Goal: Information Seeking & Learning: Find specific page/section

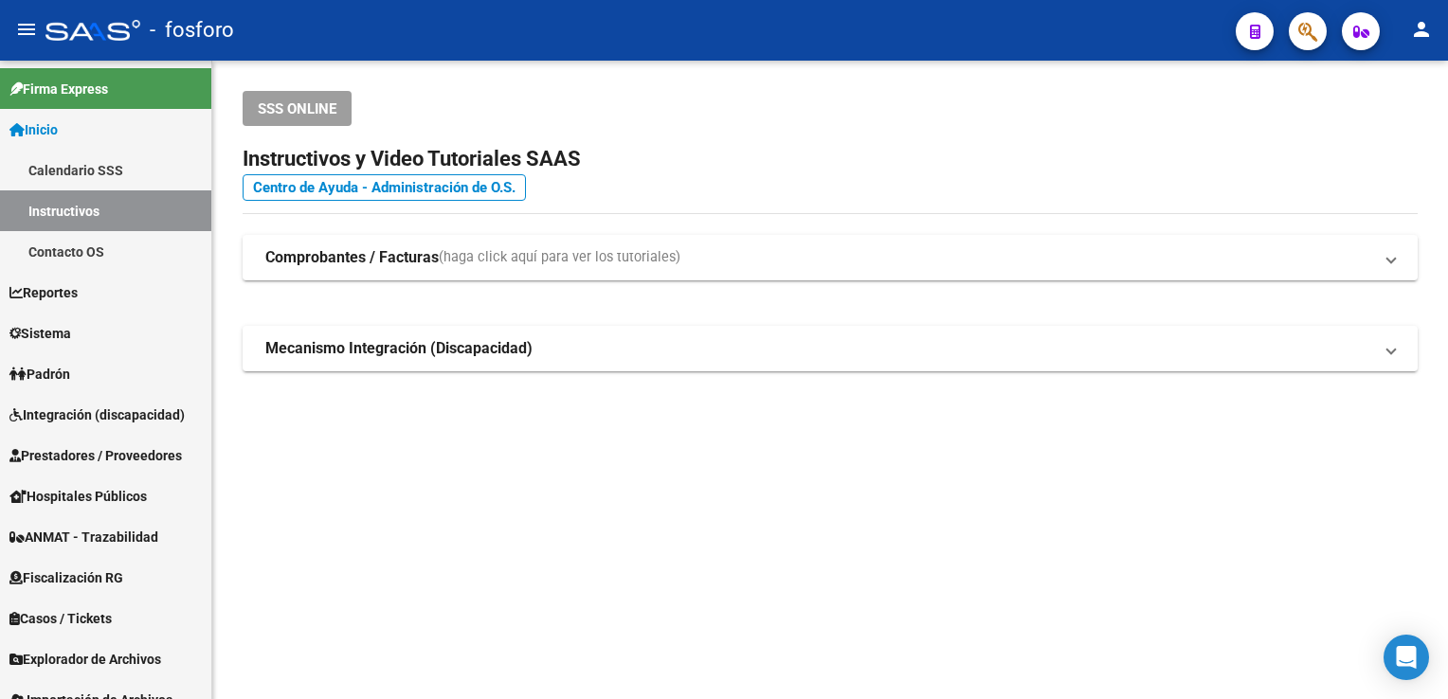
click at [1298, 44] on span "button" at bounding box center [1307, 31] width 19 height 39
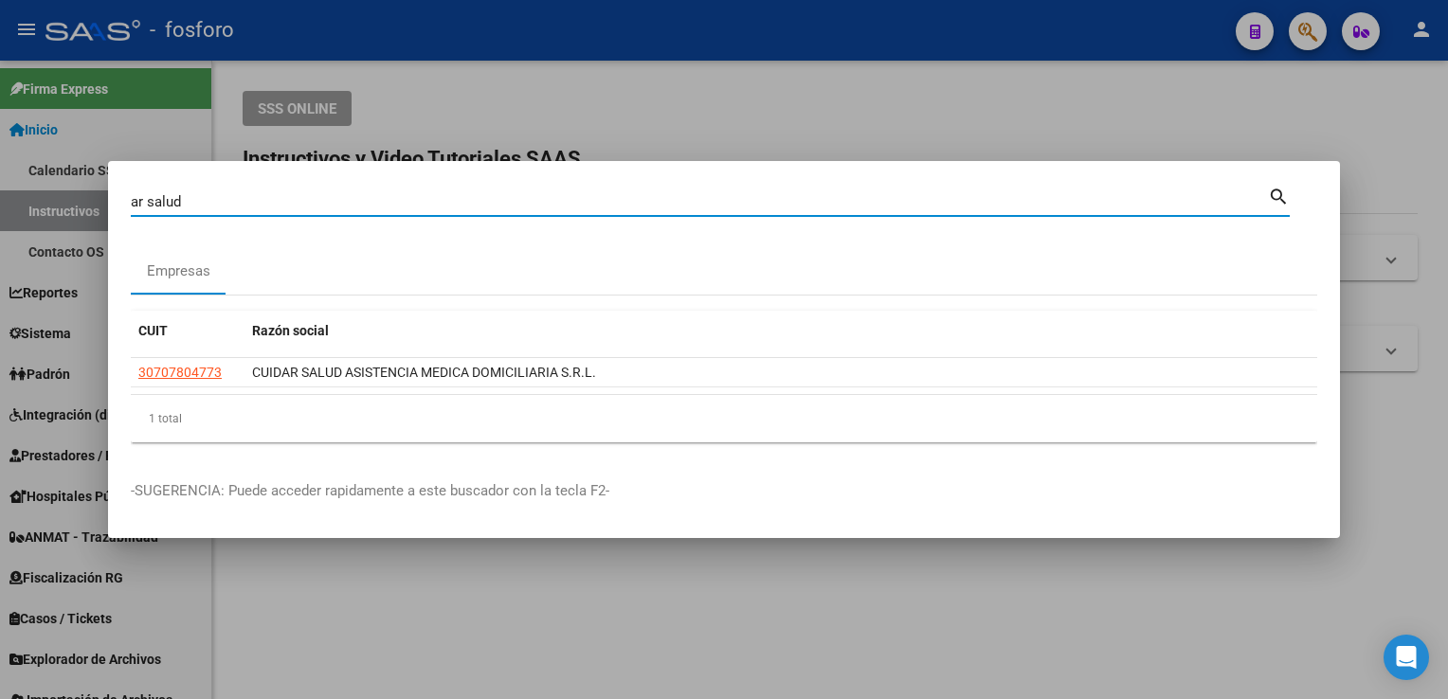
click at [148, 203] on input "ar salud" at bounding box center [699, 201] width 1137 height 17
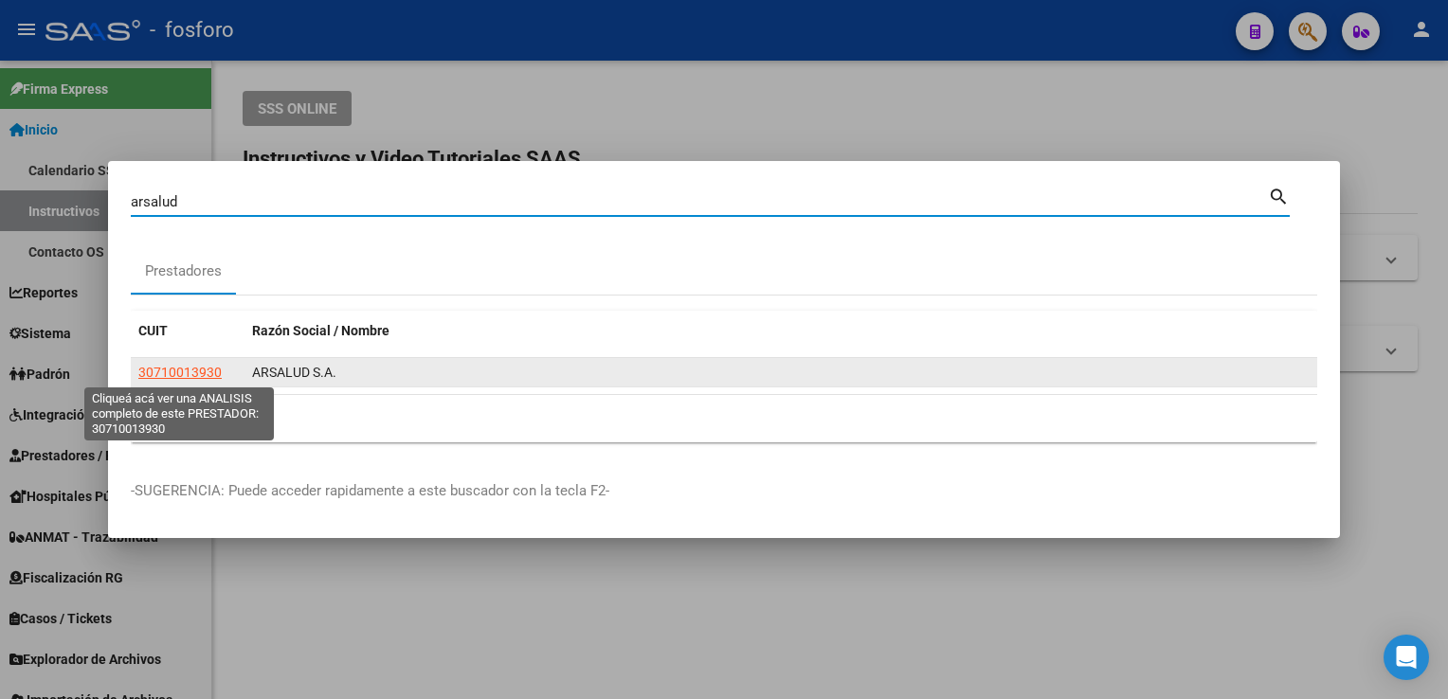
click at [175, 368] on span "30710013930" at bounding box center [179, 372] width 83 height 15
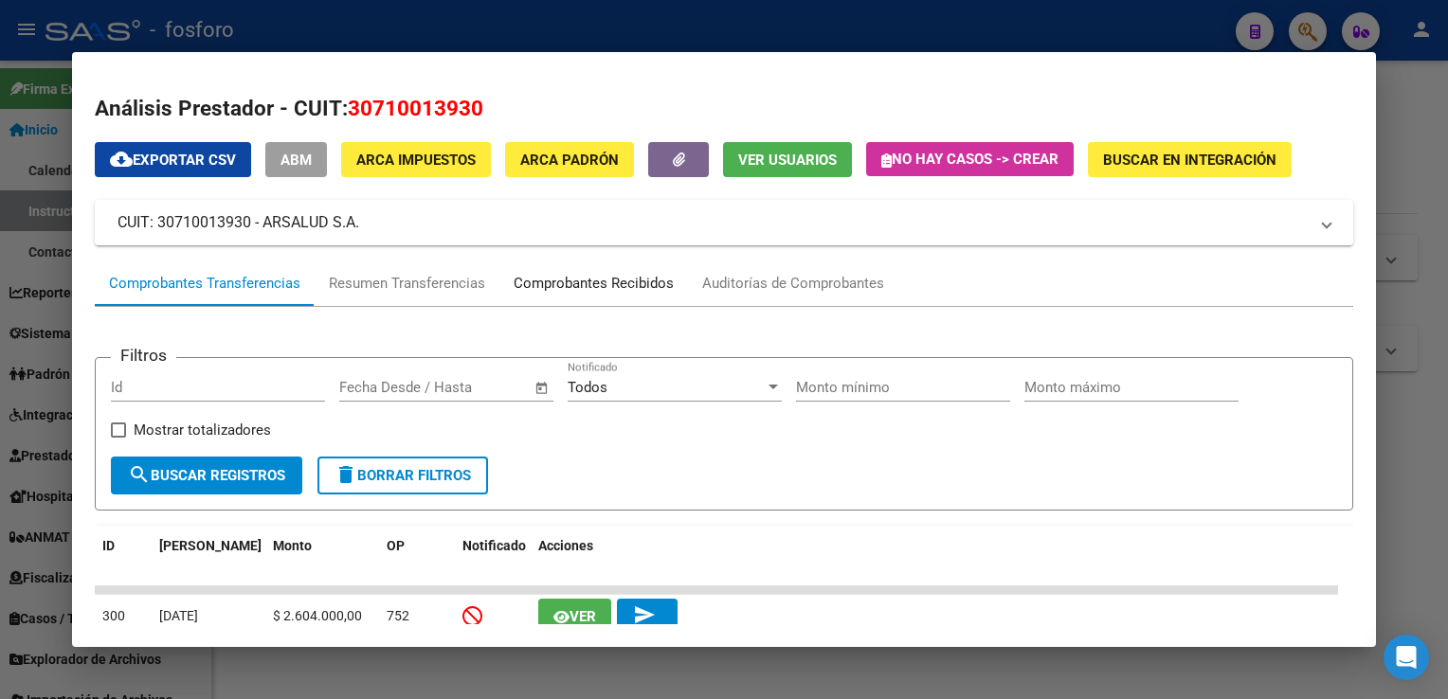
click at [554, 291] on div "Comprobantes Recibidos" at bounding box center [593, 284] width 160 height 22
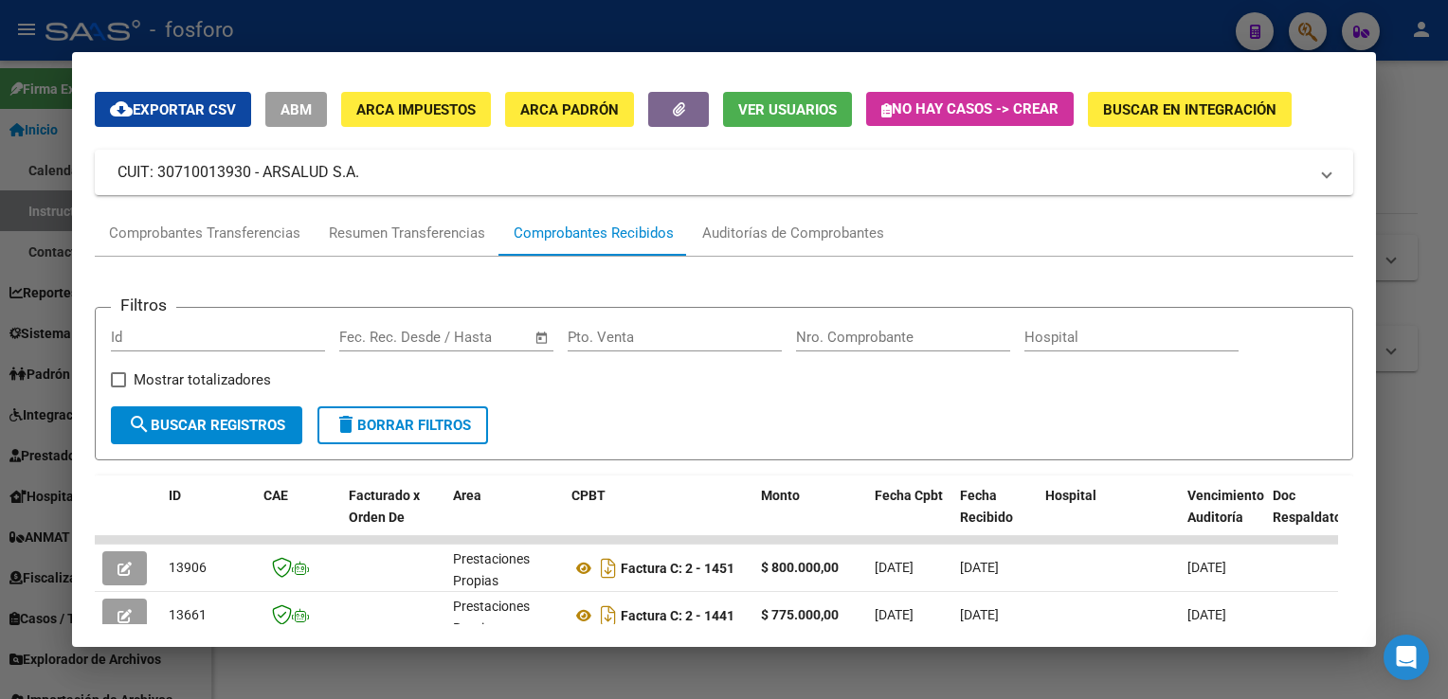
scroll to position [145, 0]
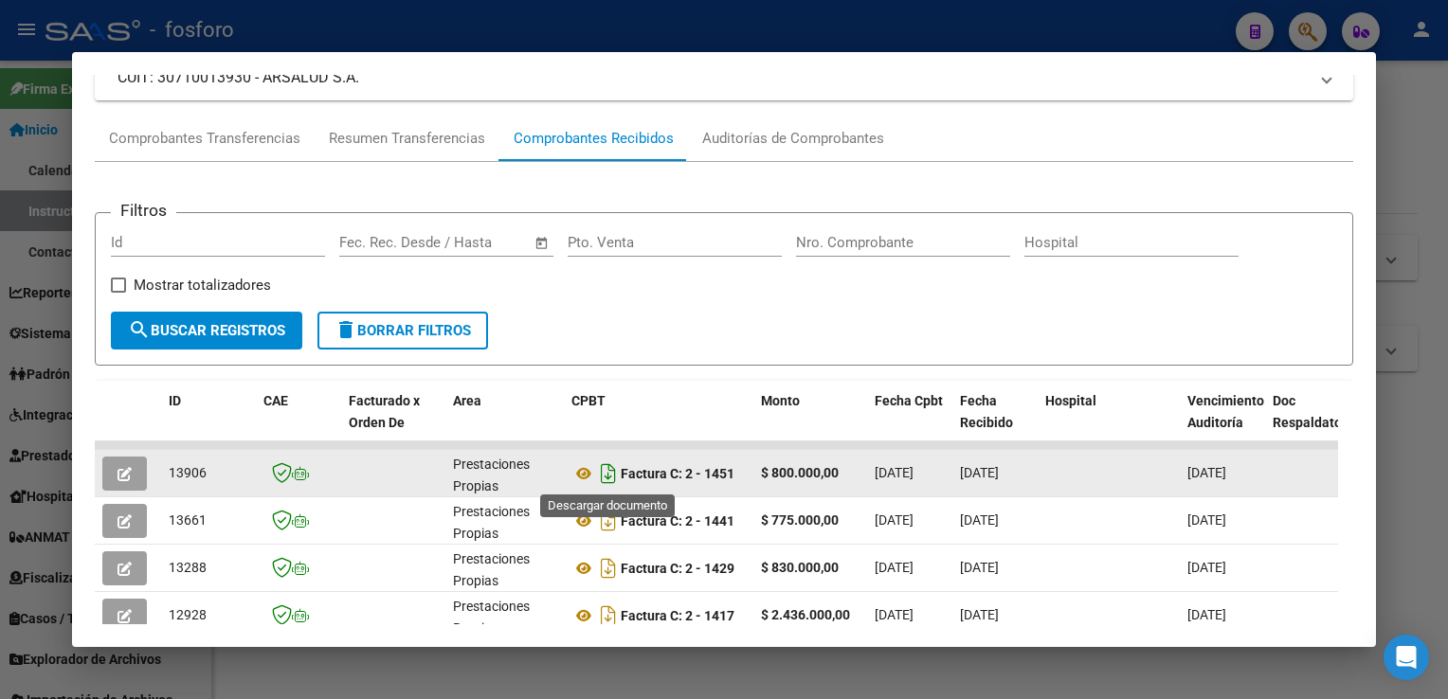
click at [607, 472] on icon "Descargar documento" at bounding box center [608, 474] width 25 height 30
click at [1423, 225] on div at bounding box center [724, 349] width 1448 height 699
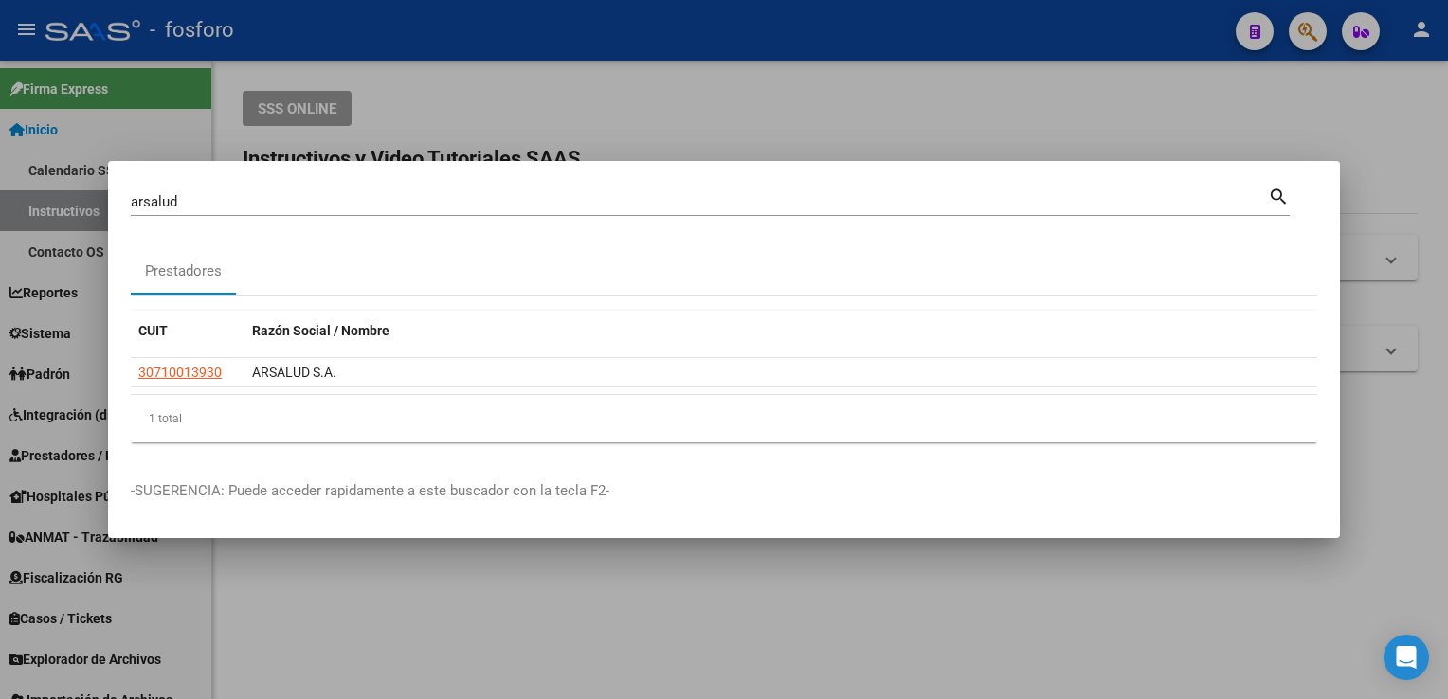
click at [319, 209] on input "arsalud" at bounding box center [699, 201] width 1137 height 17
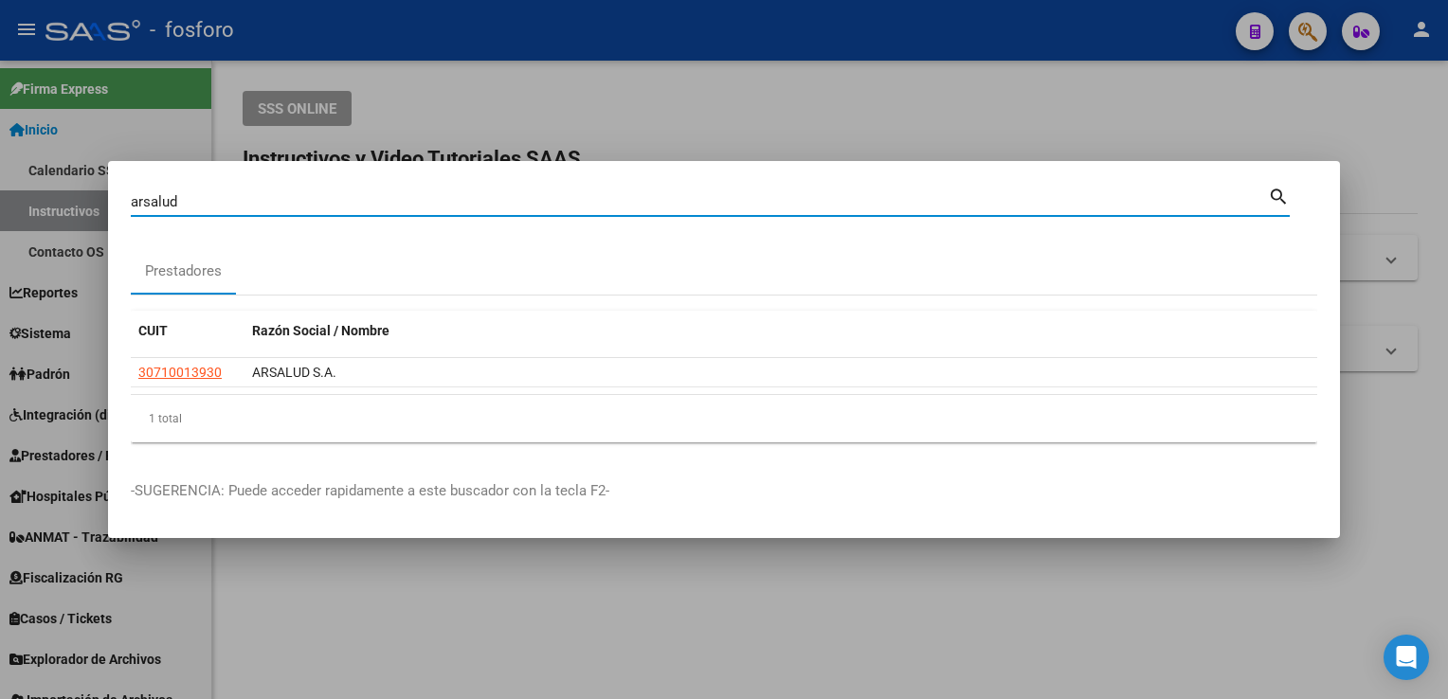
click at [319, 209] on input "arsalud" at bounding box center [699, 201] width 1137 height 17
type input "salta"
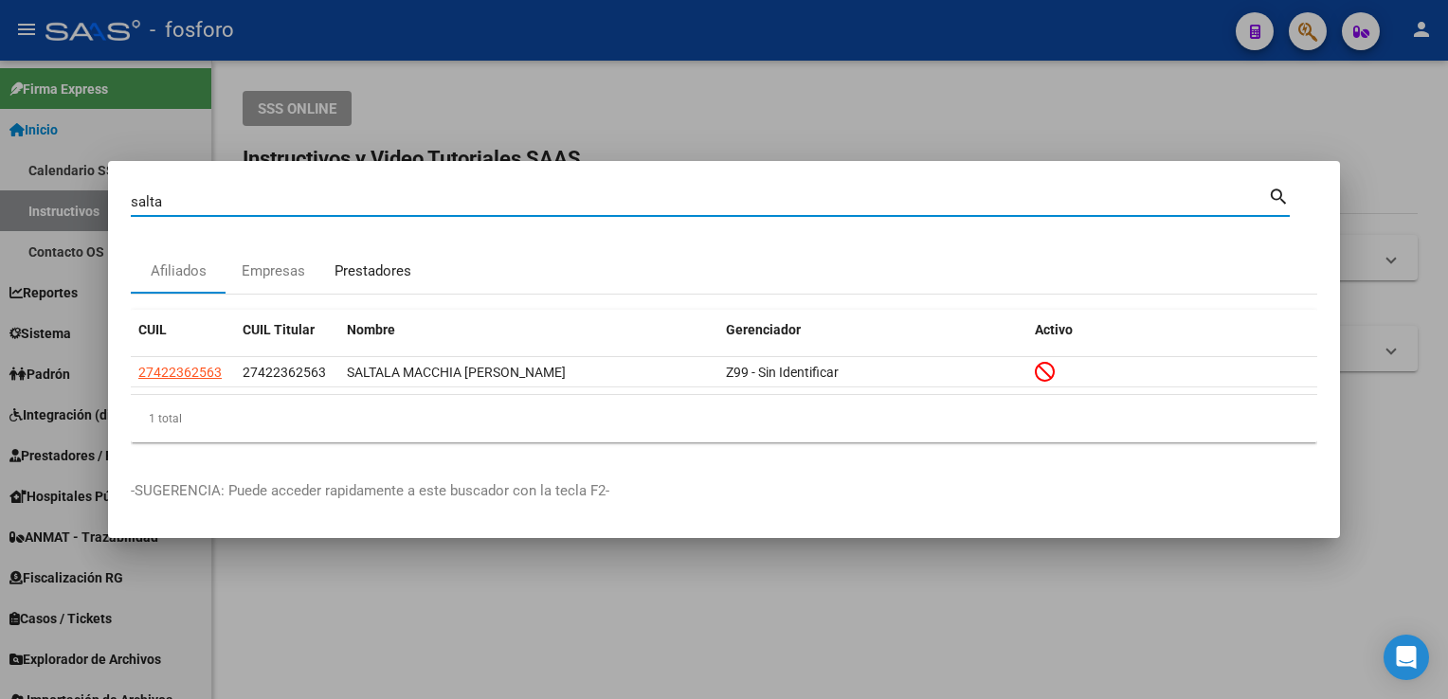
click at [364, 267] on div "Prestadores" at bounding box center [372, 272] width 77 height 22
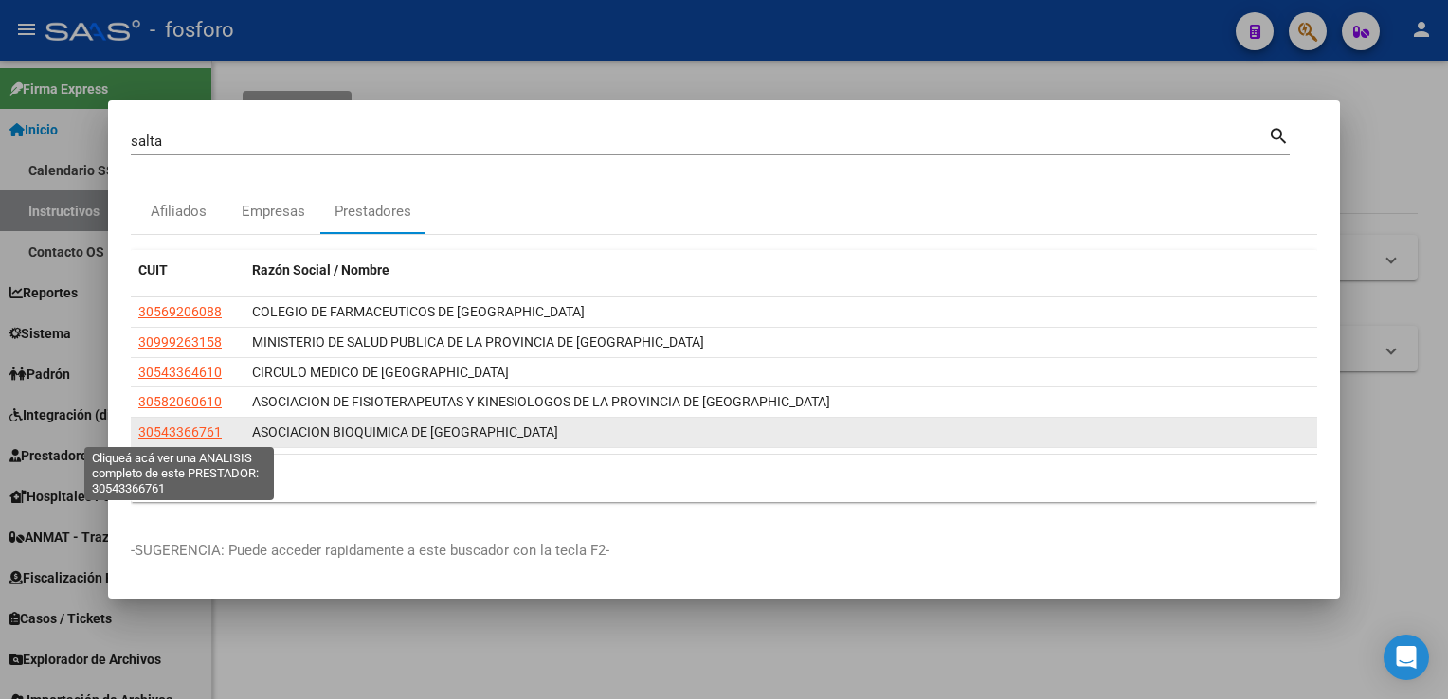
click at [189, 438] on span "30543366761" at bounding box center [179, 431] width 83 height 15
type textarea "30543366761"
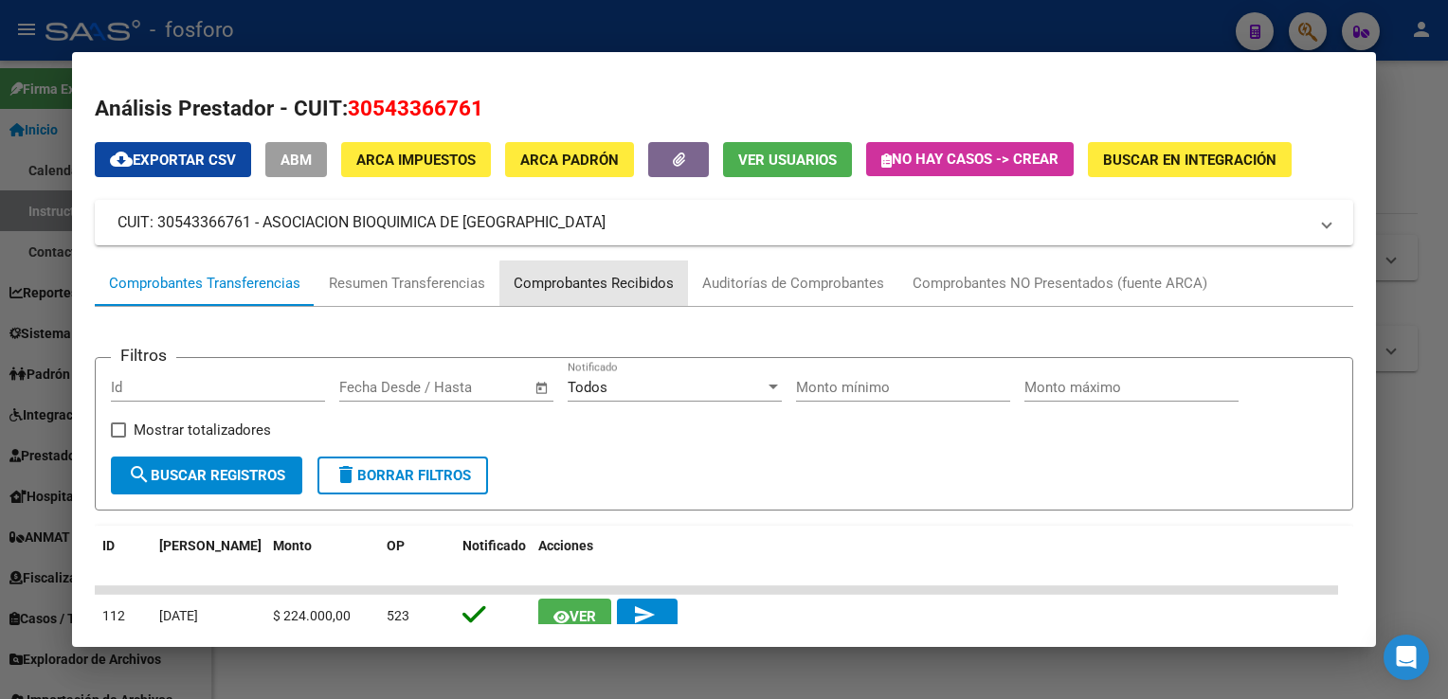
click at [629, 297] on div "Comprobantes Recibidos" at bounding box center [593, 283] width 189 height 45
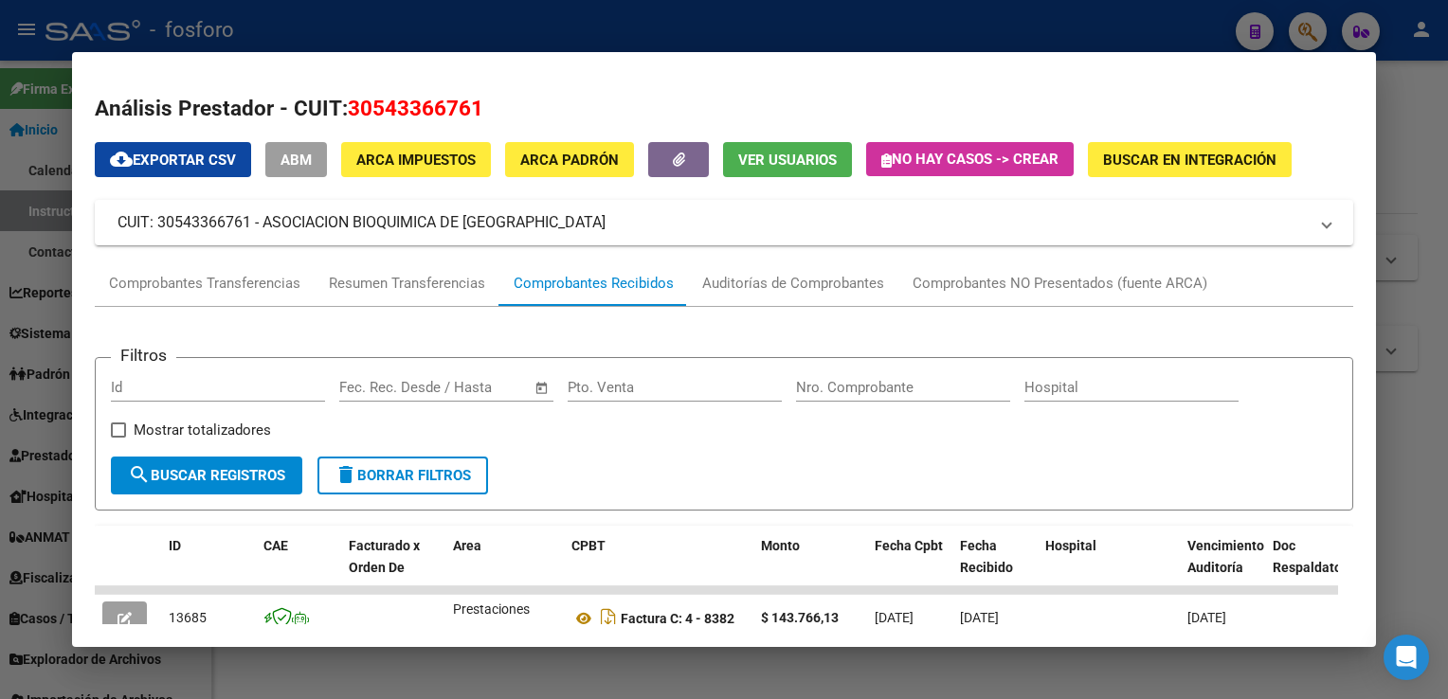
scroll to position [189, 0]
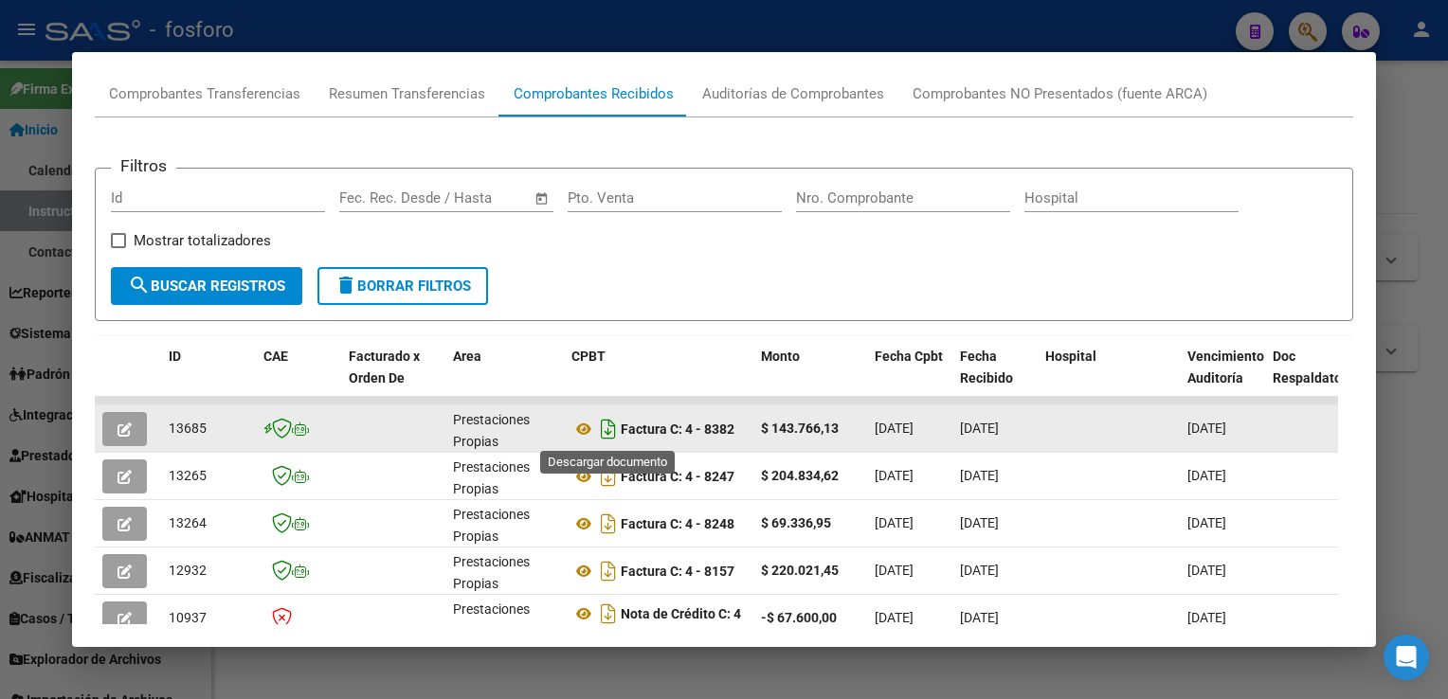
click at [608, 430] on icon "Descargar documento" at bounding box center [608, 429] width 25 height 30
click at [1394, 155] on div at bounding box center [724, 349] width 1448 height 699
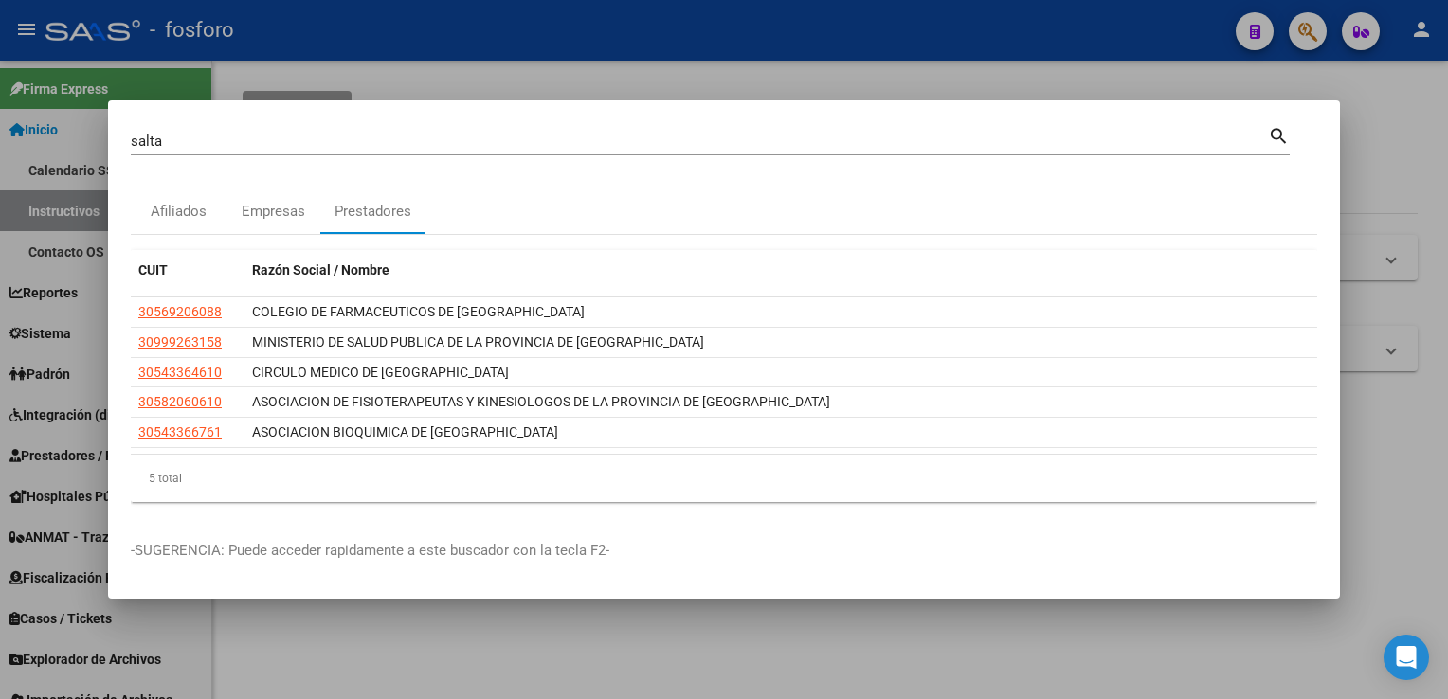
click at [355, 125] on div "salta Buscar (apellido, dni, cuil, [PERSON_NAME], cuit, obra social) search" at bounding box center [710, 139] width 1159 height 32
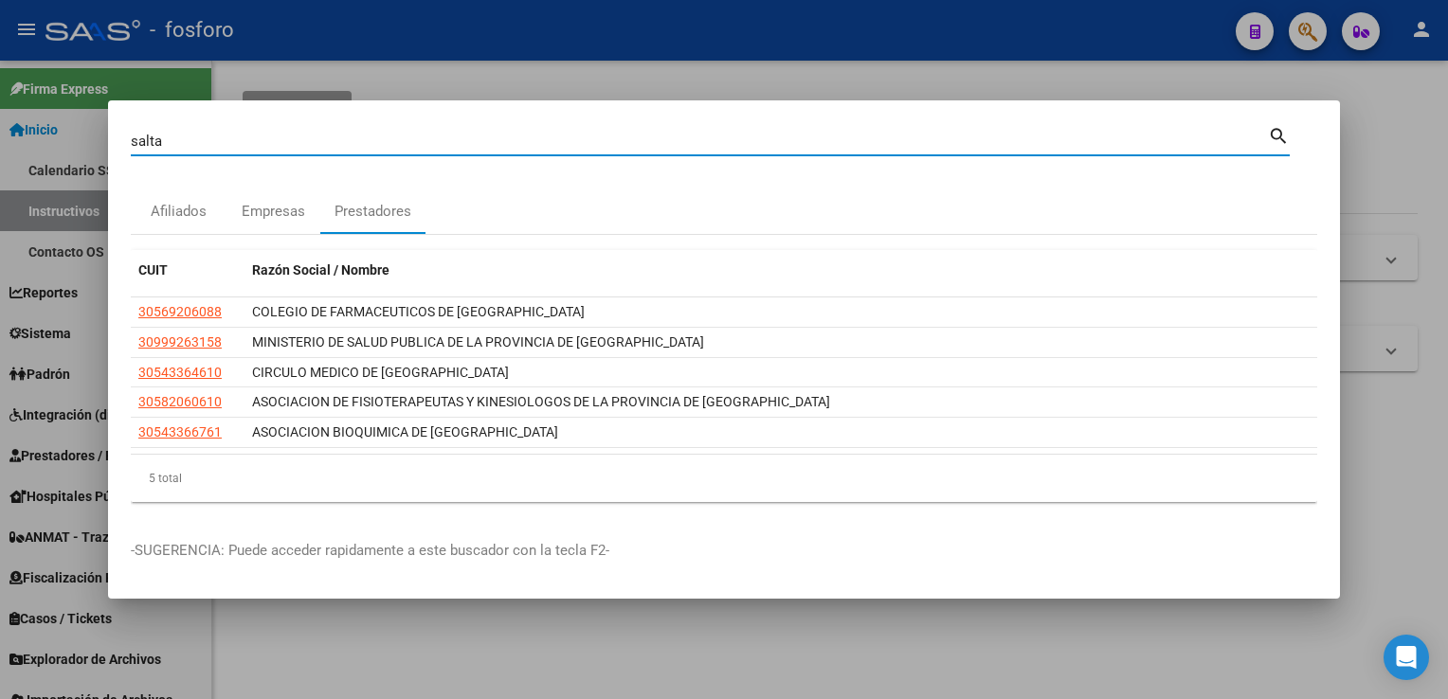
click at [352, 138] on input "salta" at bounding box center [699, 141] width 1137 height 17
type input "ANESTESIA"
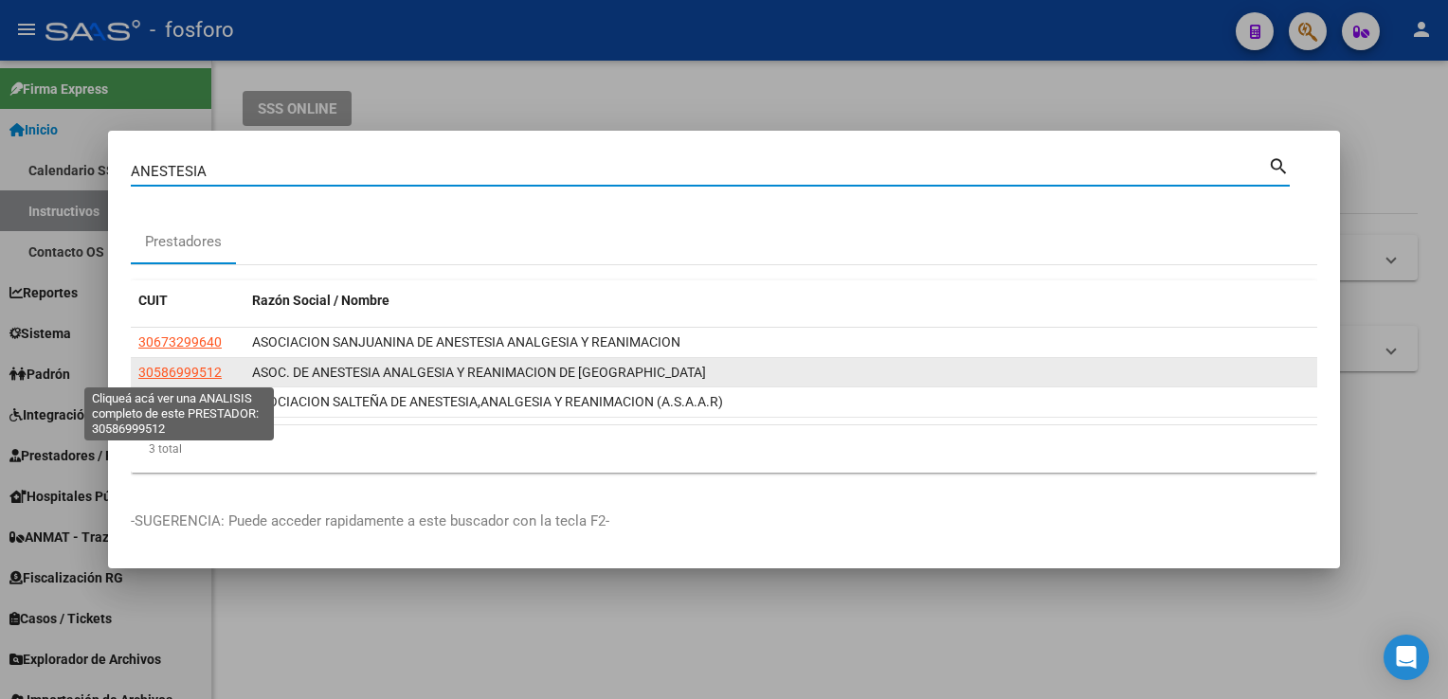
click at [178, 380] on span "30586999512" at bounding box center [179, 372] width 83 height 15
type textarea "30586999512"
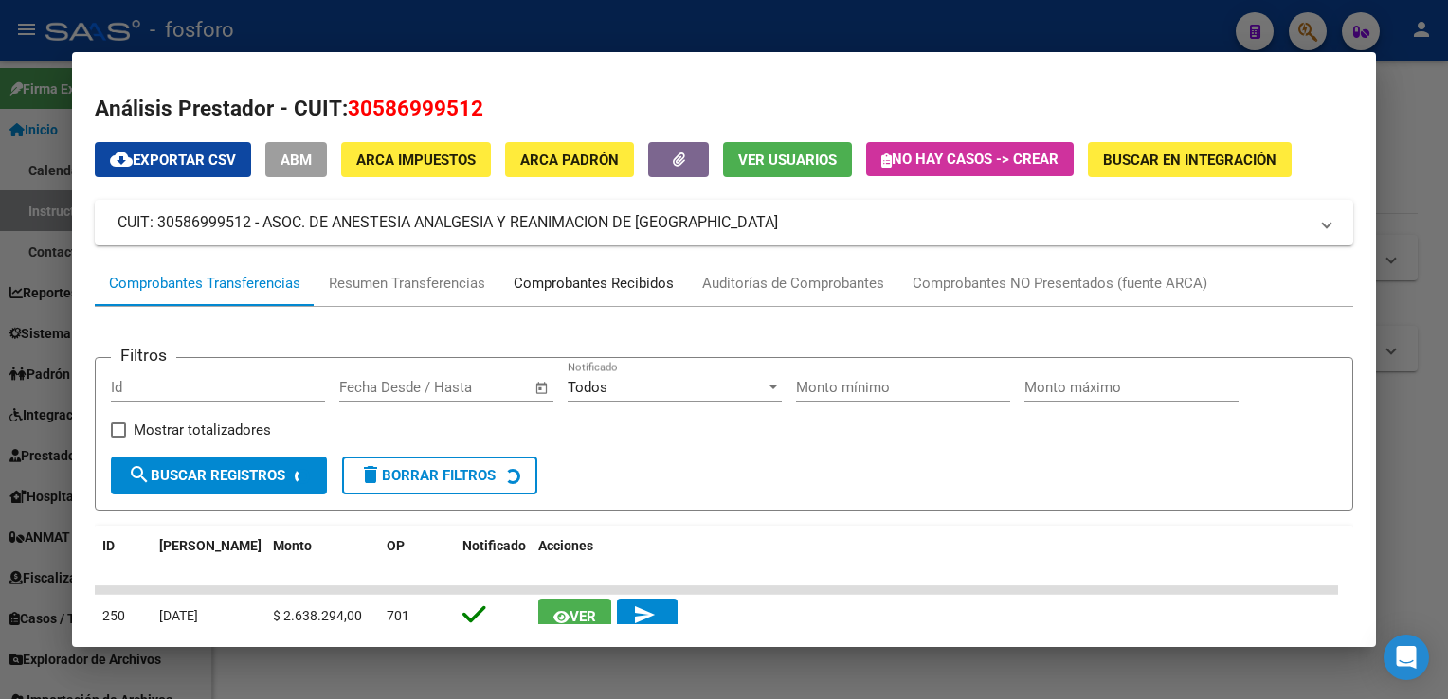
click at [628, 294] on div "Comprobantes Recibidos" at bounding box center [593, 284] width 160 height 22
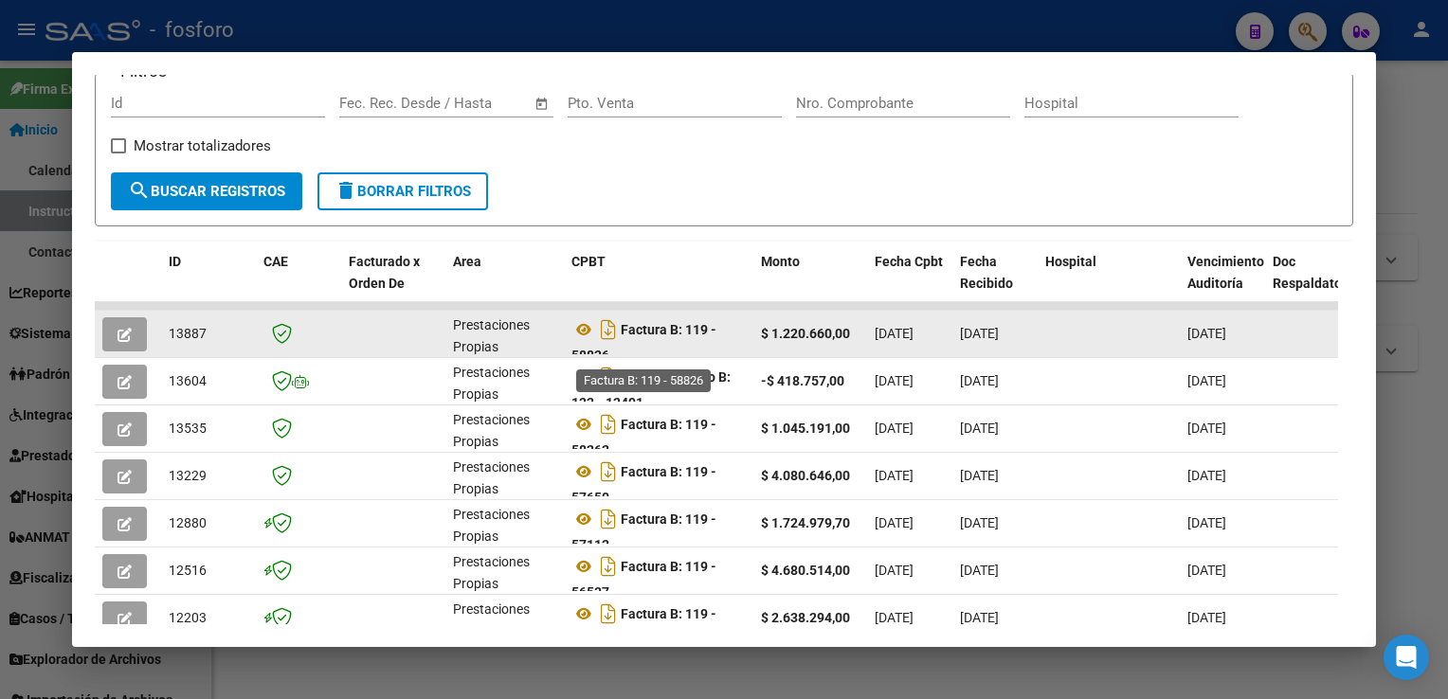
scroll to position [11, 0]
click at [608, 322] on icon "Descargar documento" at bounding box center [608, 318] width 25 height 30
click at [1447, 237] on html "menu - fosforo person Firma Express Inicio Calendario SSS Instructivos Contacto…" at bounding box center [724, 349] width 1448 height 699
click at [1430, 232] on div at bounding box center [724, 349] width 1448 height 699
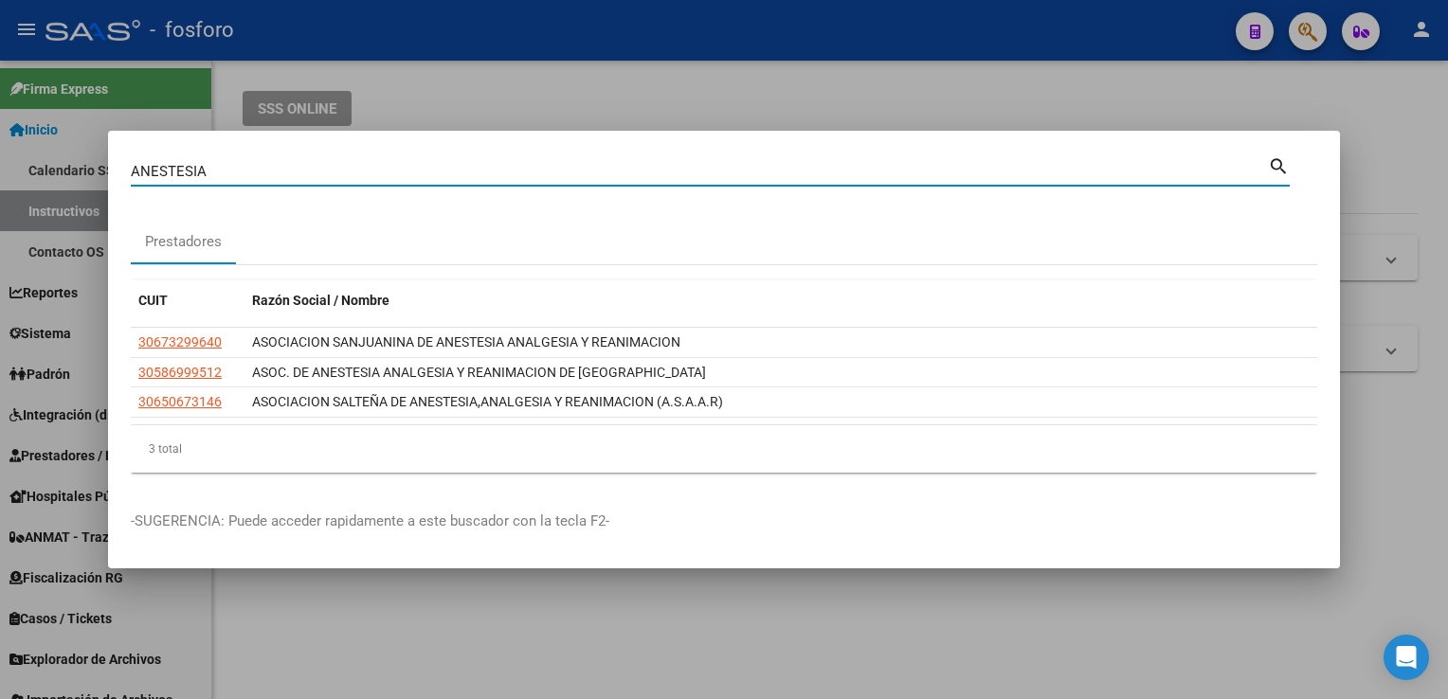
drag, startPoint x: 371, startPoint y: 164, endPoint x: 0, endPoint y: 207, distance: 373.8
click at [0, 203] on html "menu - fosforo person Firma Express Inicio Calendario SSS Instructivos Contacto…" at bounding box center [724, 349] width 1448 height 699
type input "sanjuan"
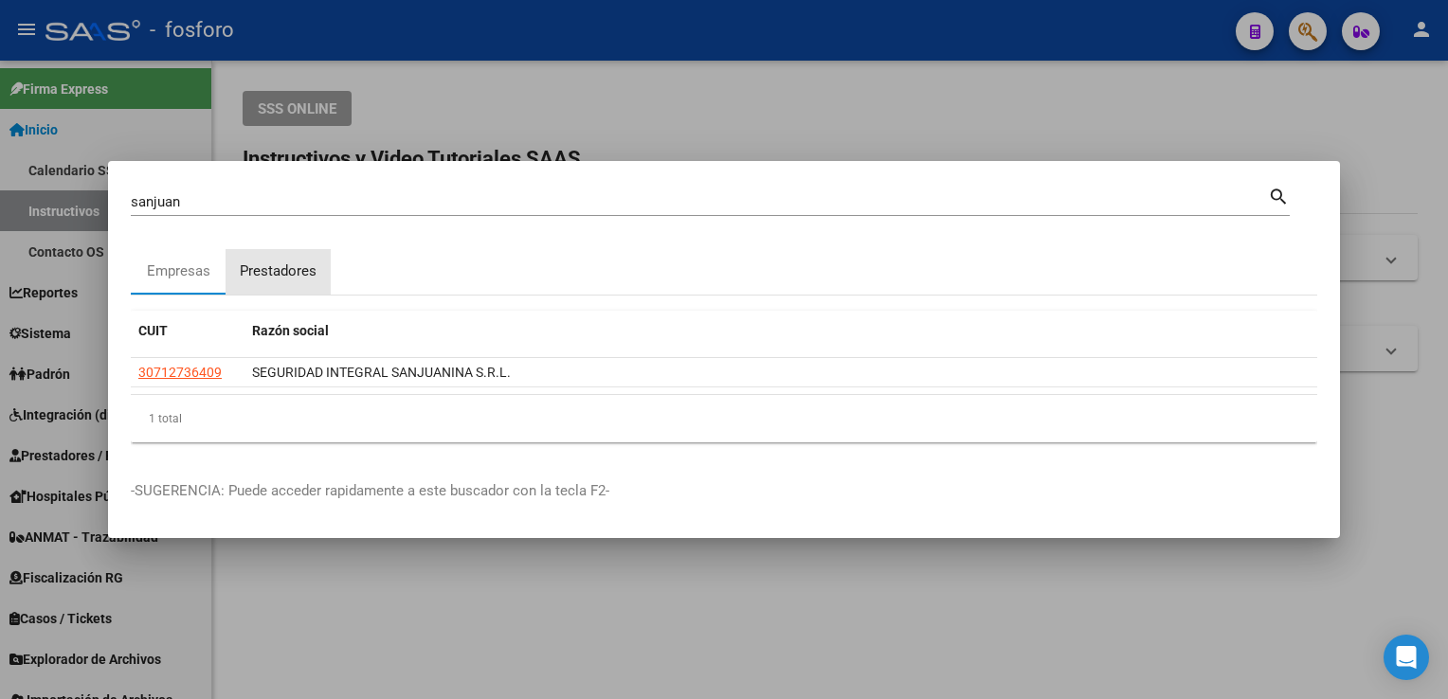
click at [265, 274] on div "Prestadores" at bounding box center [278, 272] width 77 height 22
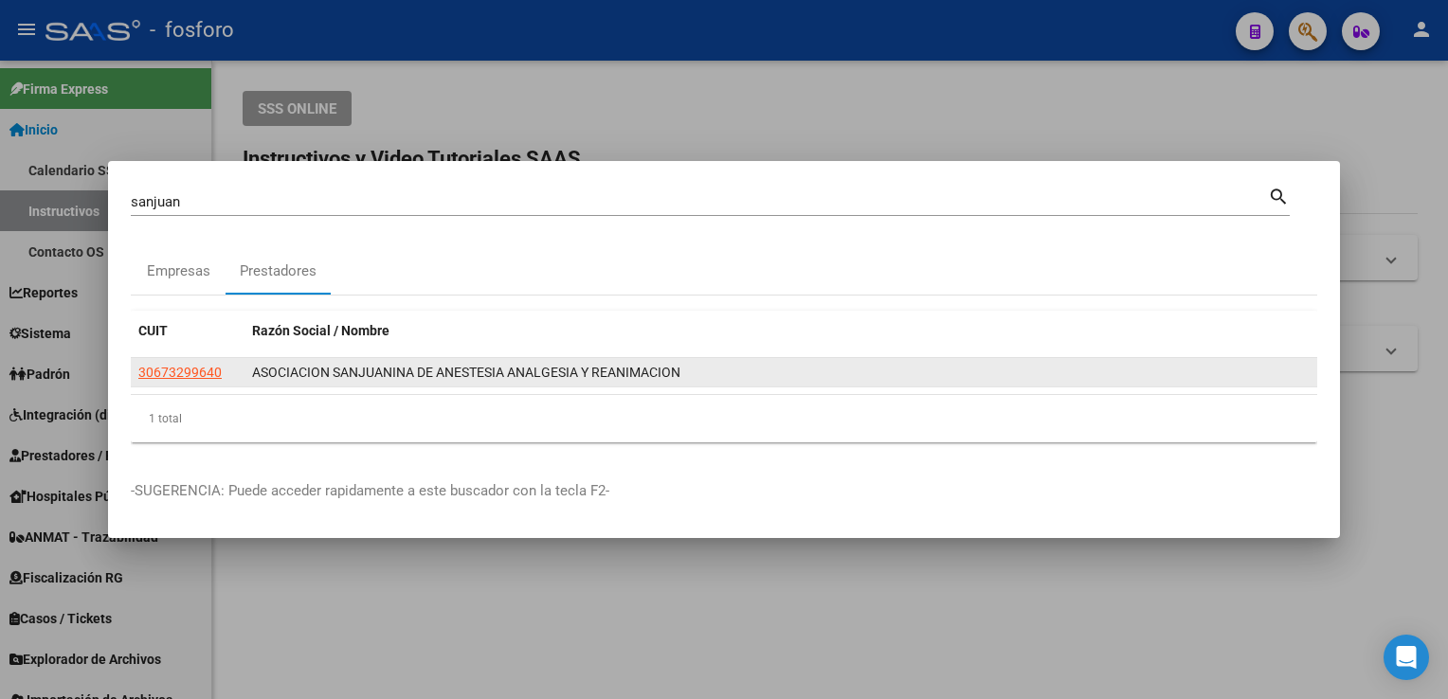
click at [171, 380] on span "30673299640" at bounding box center [179, 372] width 83 height 15
type textarea "30673299640"
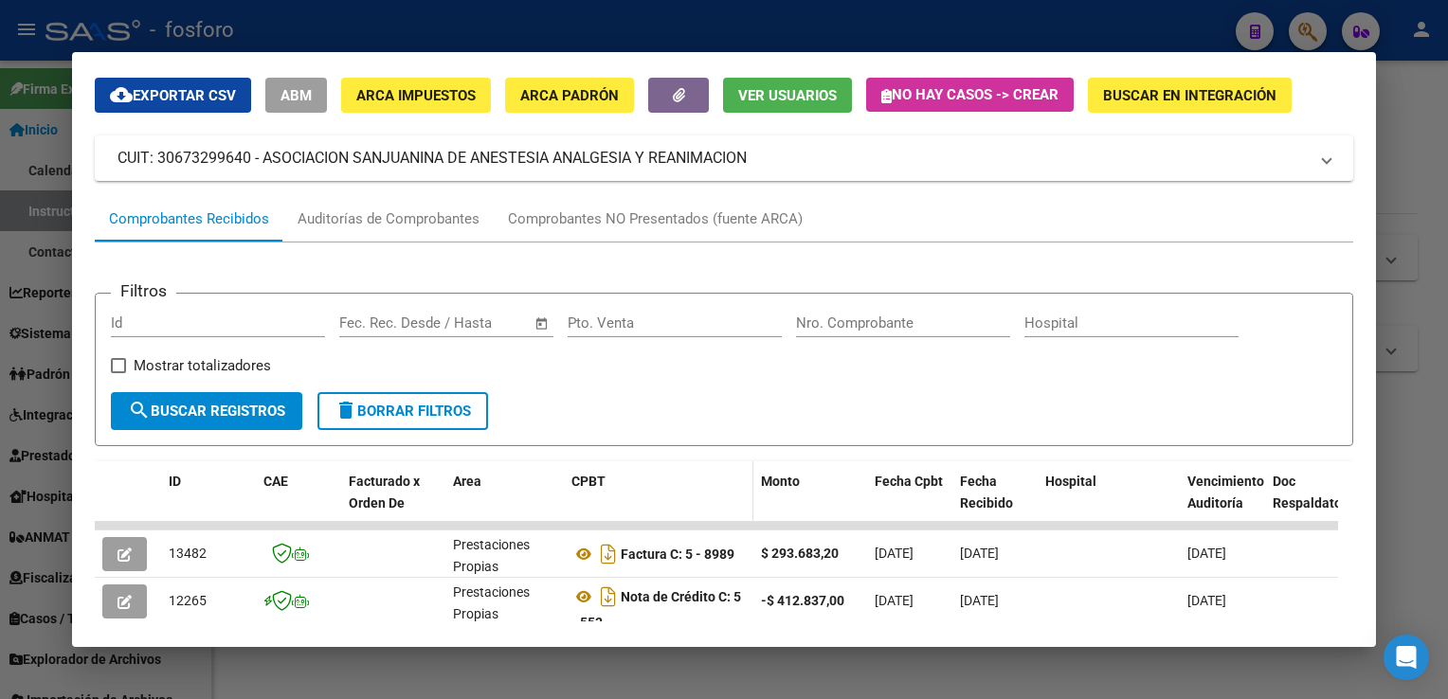
scroll to position [95, 0]
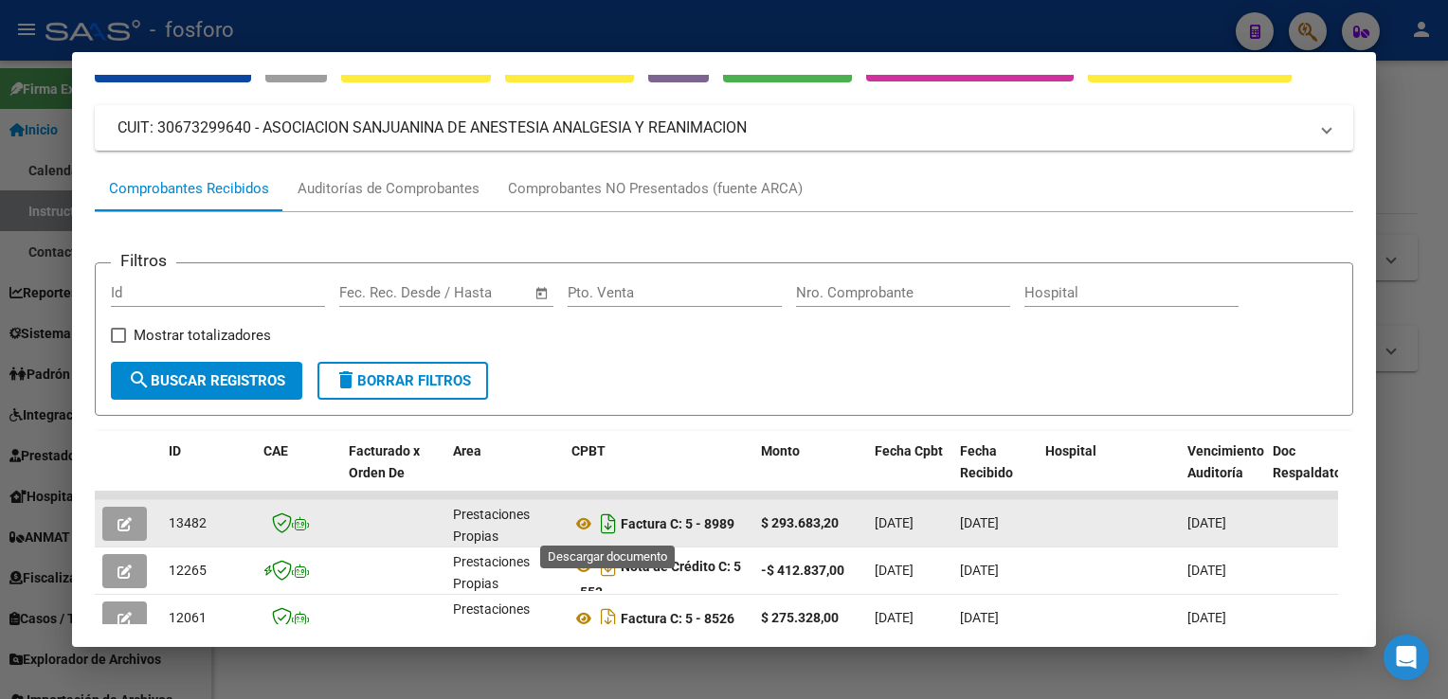
click at [611, 532] on icon "Descargar documento" at bounding box center [608, 524] width 25 height 30
click at [1447, 332] on html "menu - fosforo person Firma Express Inicio Calendario SSS Instructivos Contacto…" at bounding box center [724, 349] width 1448 height 699
click at [1417, 325] on div at bounding box center [724, 349] width 1448 height 699
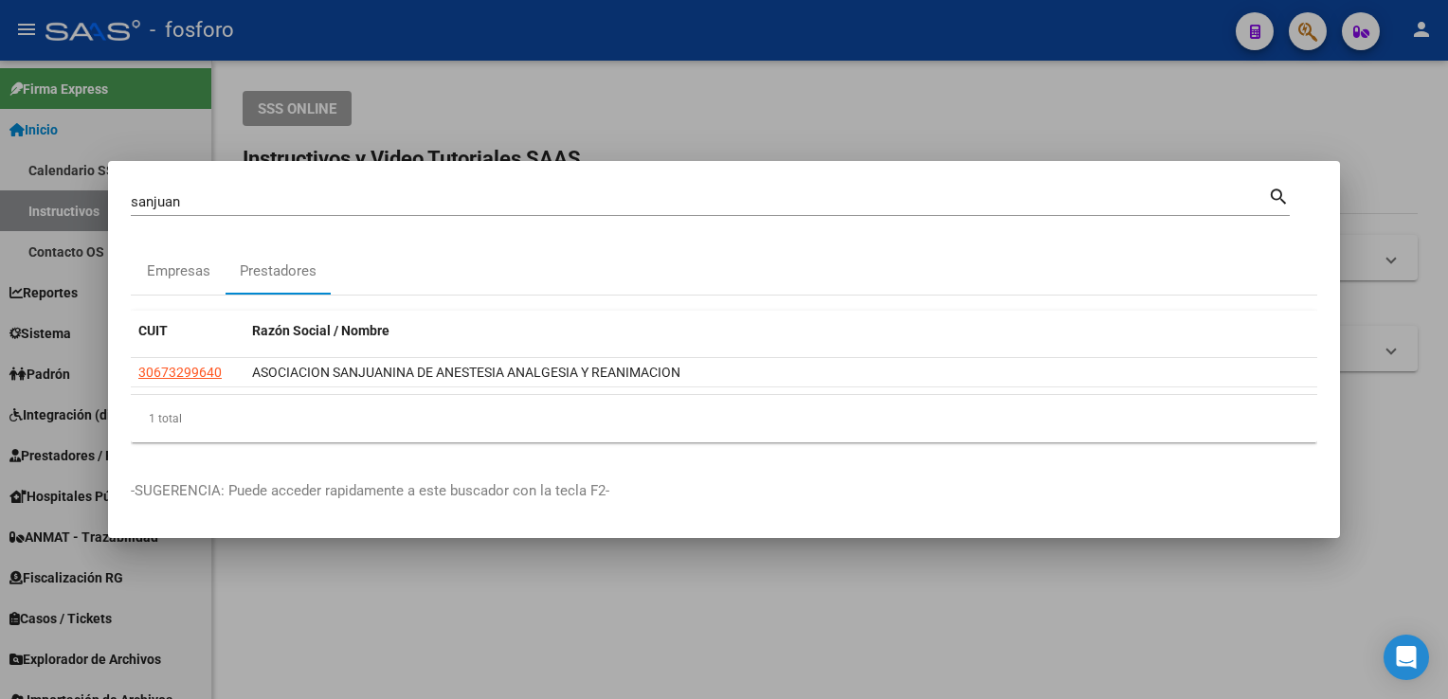
click at [227, 207] on input "sanjuan" at bounding box center [699, 201] width 1137 height 17
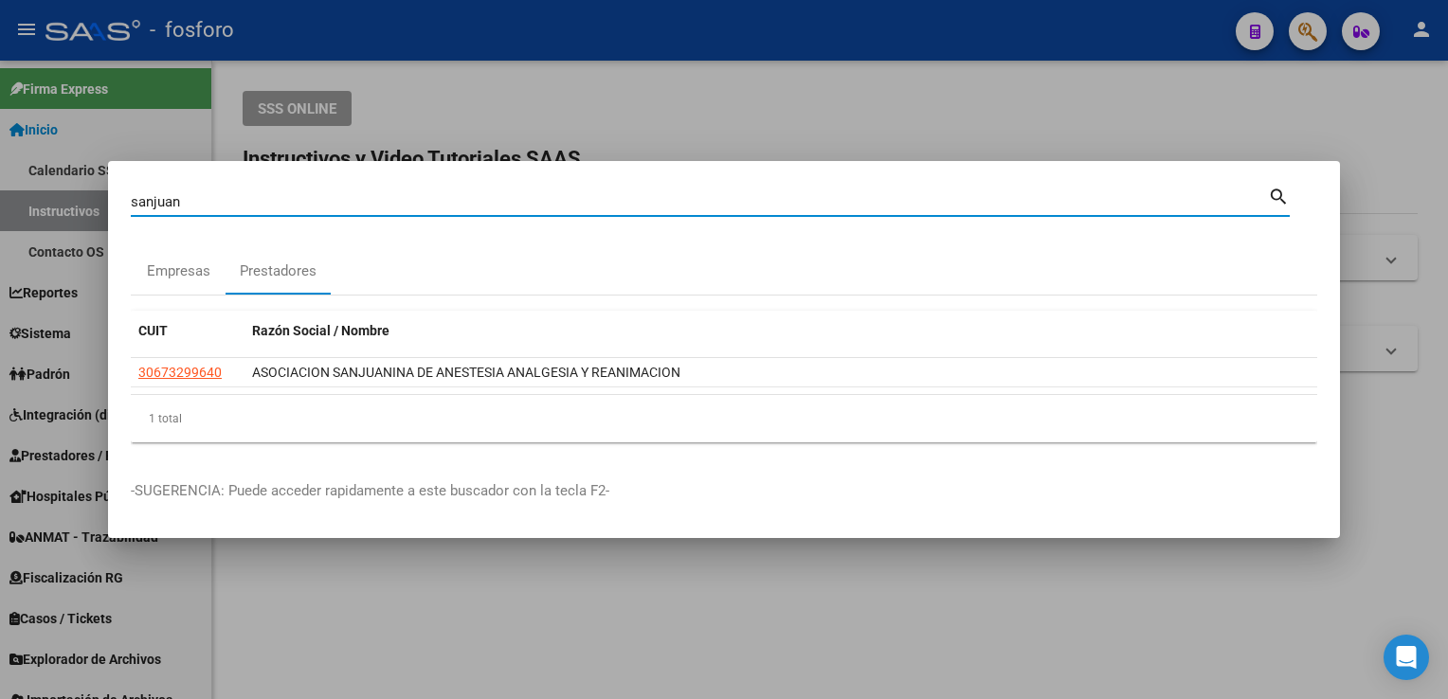
click at [227, 207] on input "sanjuan" at bounding box center [699, 201] width 1137 height 17
type input "nefro"
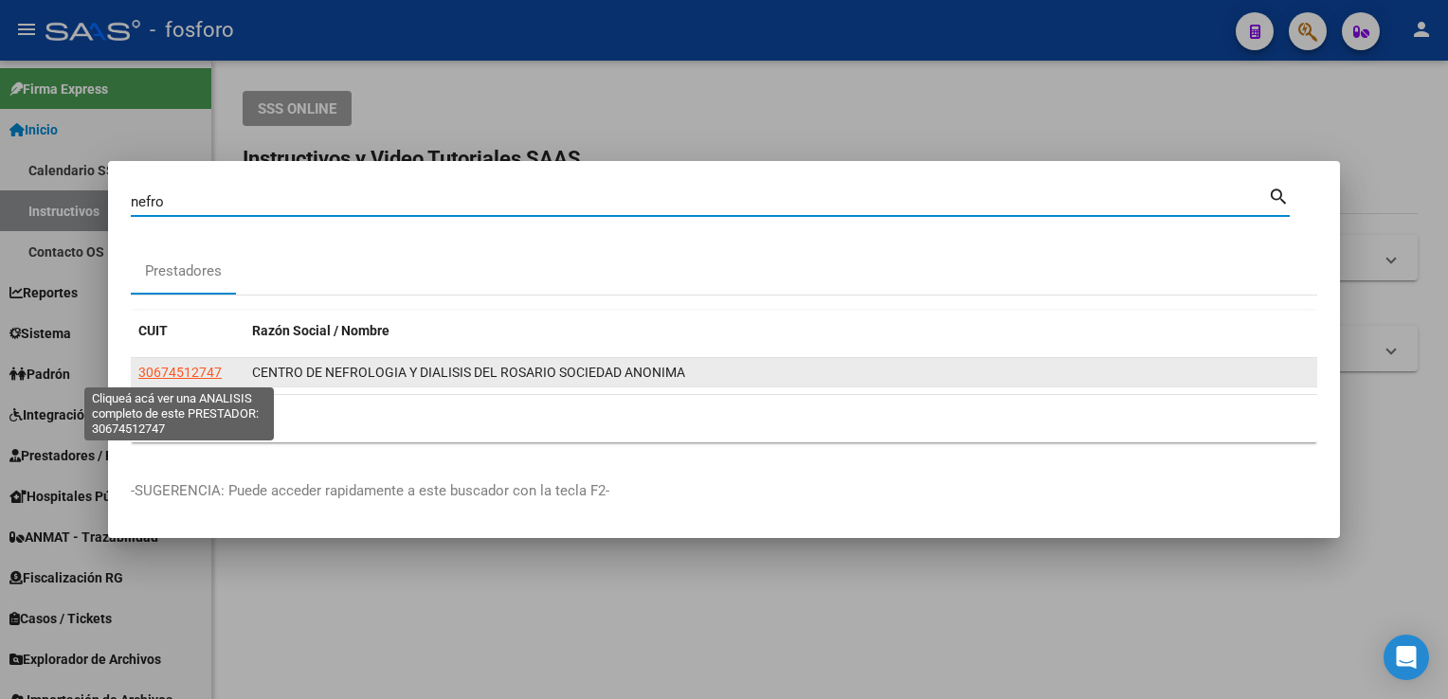
click at [204, 369] on span "30674512747" at bounding box center [179, 372] width 83 height 15
type textarea "30674512747"
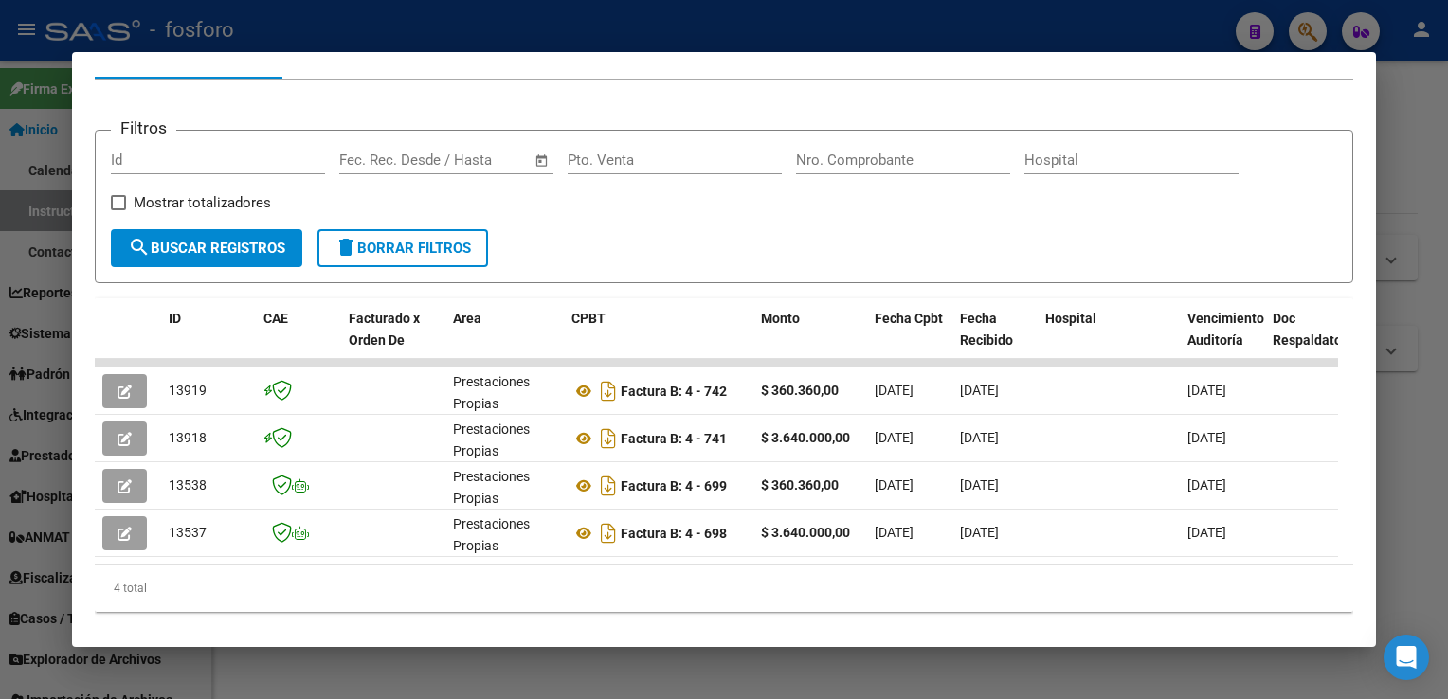
scroll to position [263, 0]
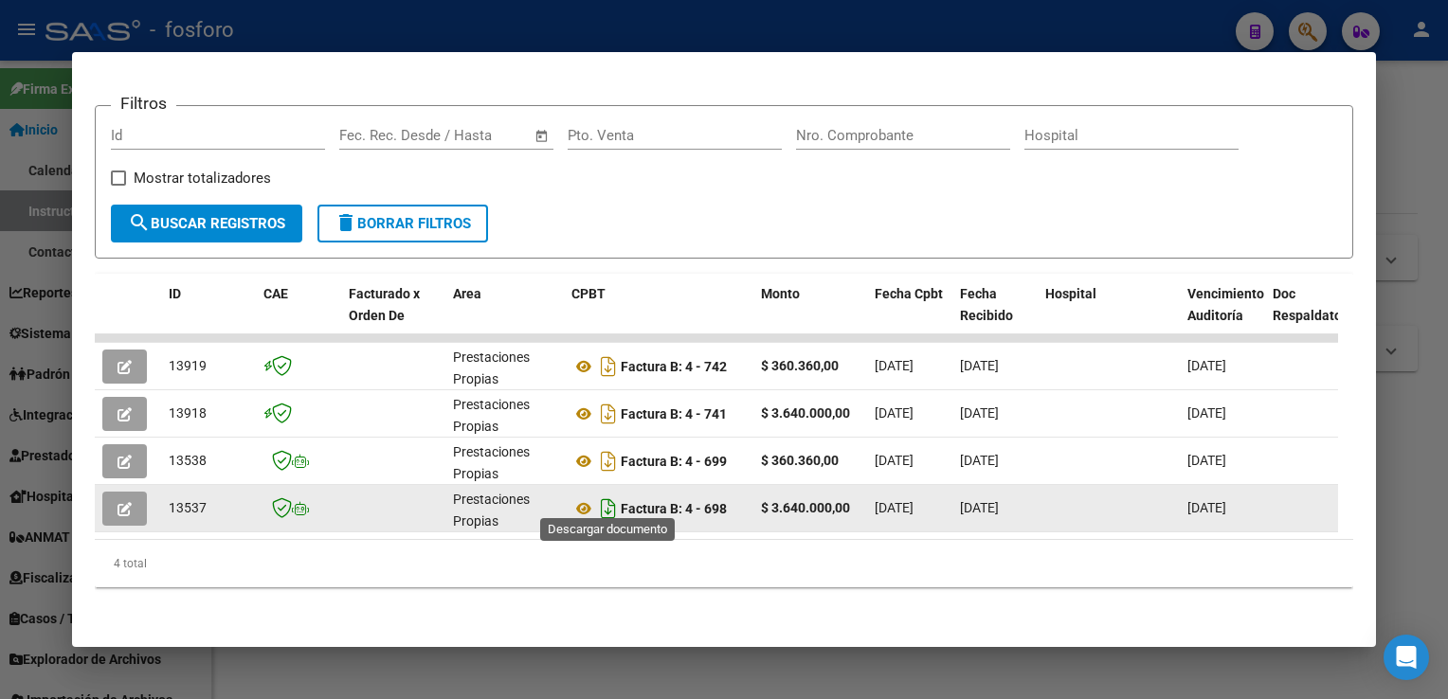
click at [606, 496] on icon "Descargar documento" at bounding box center [608, 509] width 25 height 30
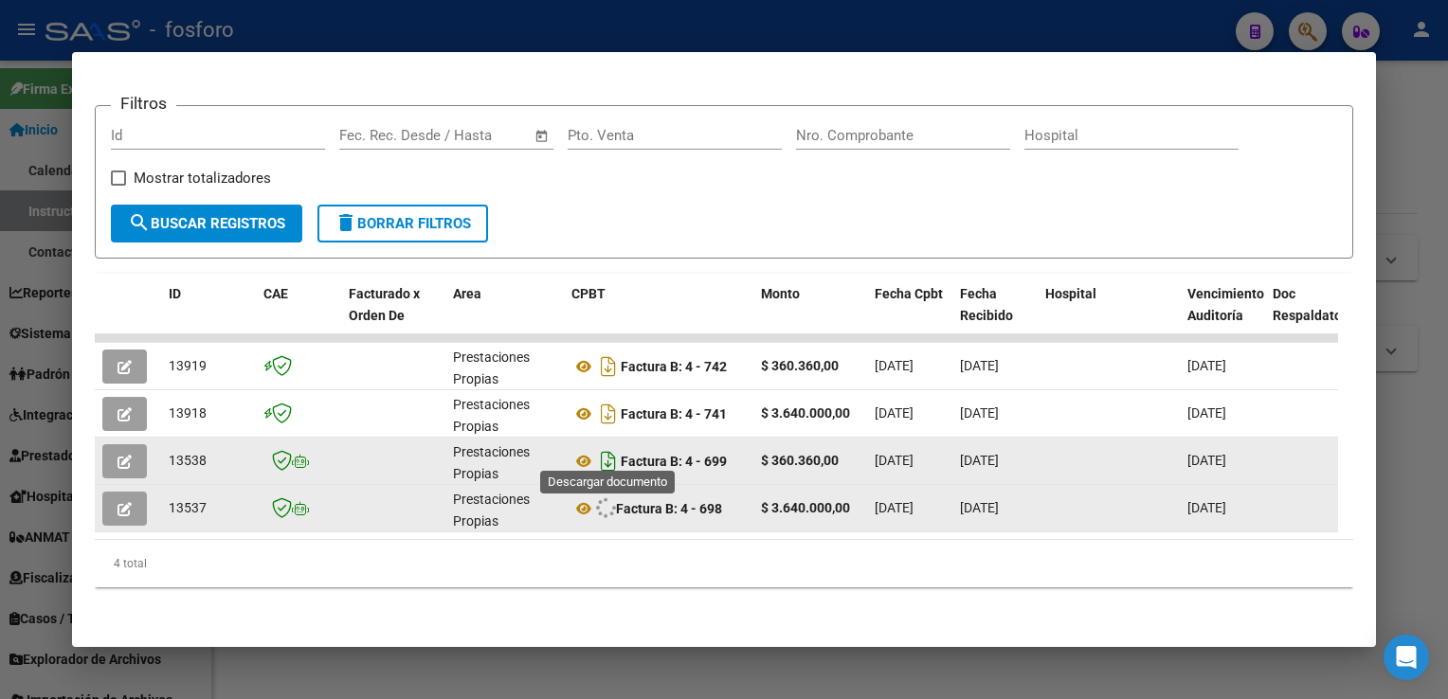
click at [607, 446] on icon "Descargar documento" at bounding box center [608, 461] width 25 height 30
click at [1400, 347] on div at bounding box center [724, 349] width 1448 height 699
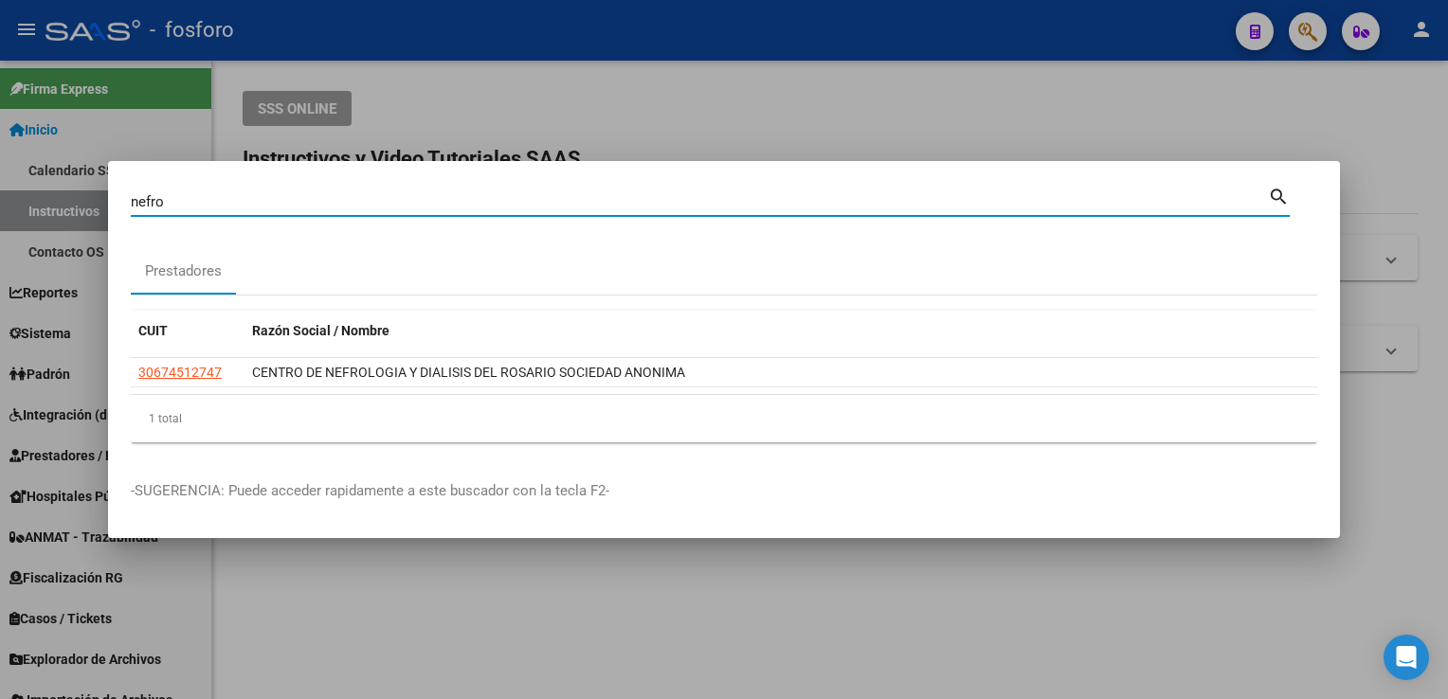
drag, startPoint x: 421, startPoint y: 204, endPoint x: 0, endPoint y: 164, distance: 422.5
click at [0, 172] on html "menu - fosforo person Firma Express Inicio Calendario SSS Instructivos Contacto…" at bounding box center [724, 349] width 1448 height 699
type input "salta"
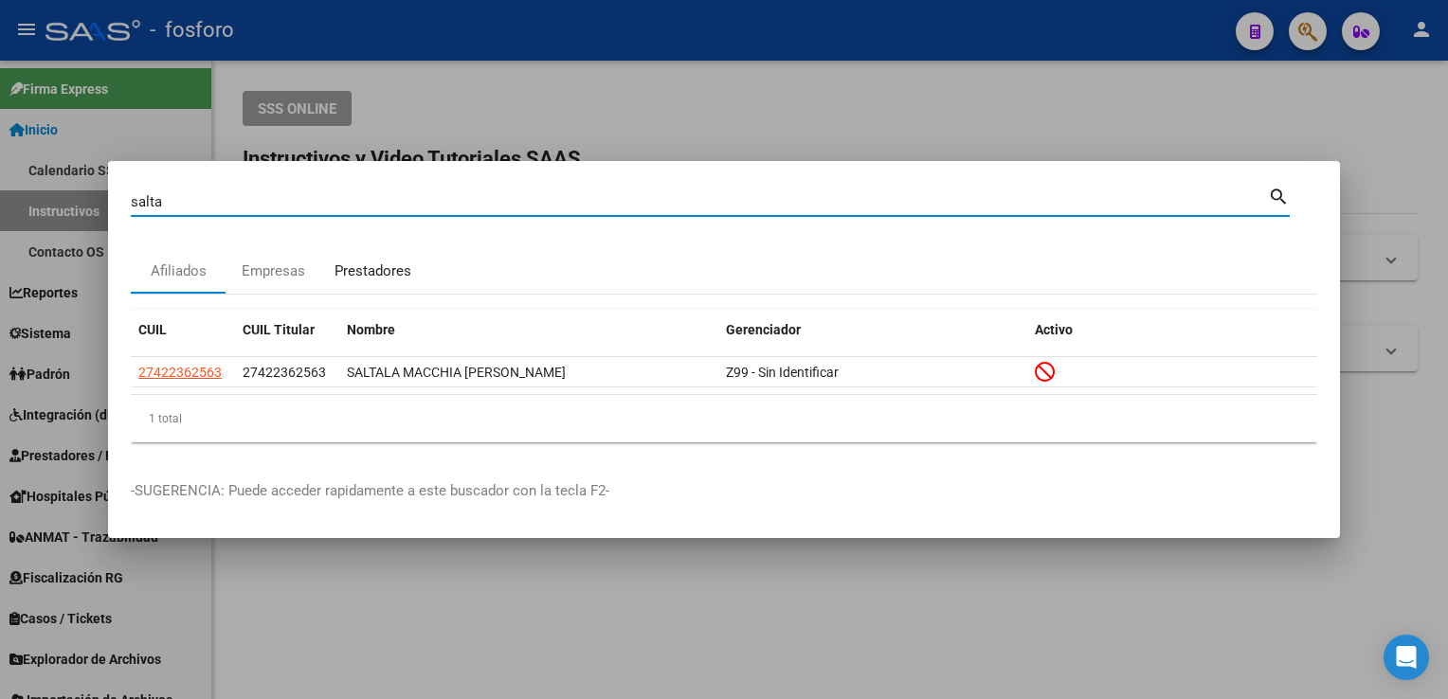
click at [348, 276] on div "Prestadores" at bounding box center [372, 272] width 77 height 22
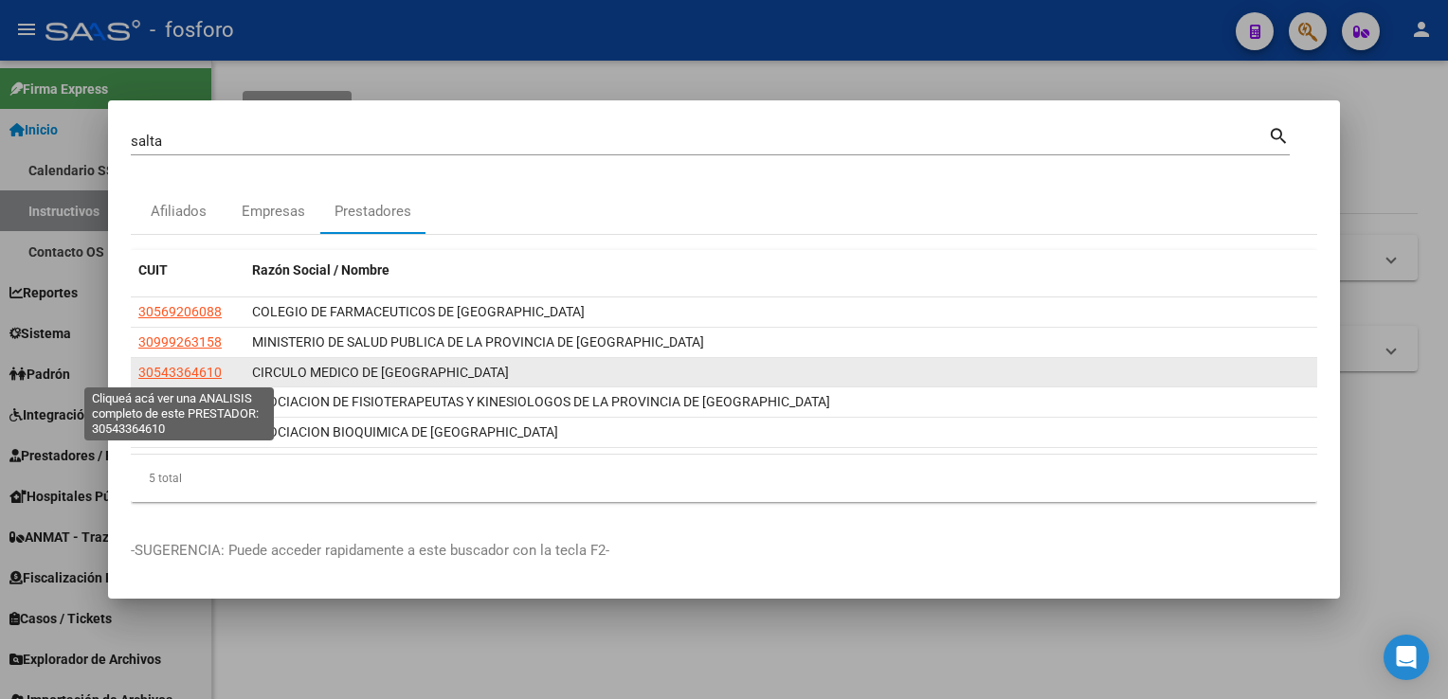
click at [160, 365] on span "30543364610" at bounding box center [179, 372] width 83 height 15
type textarea "30543364610"
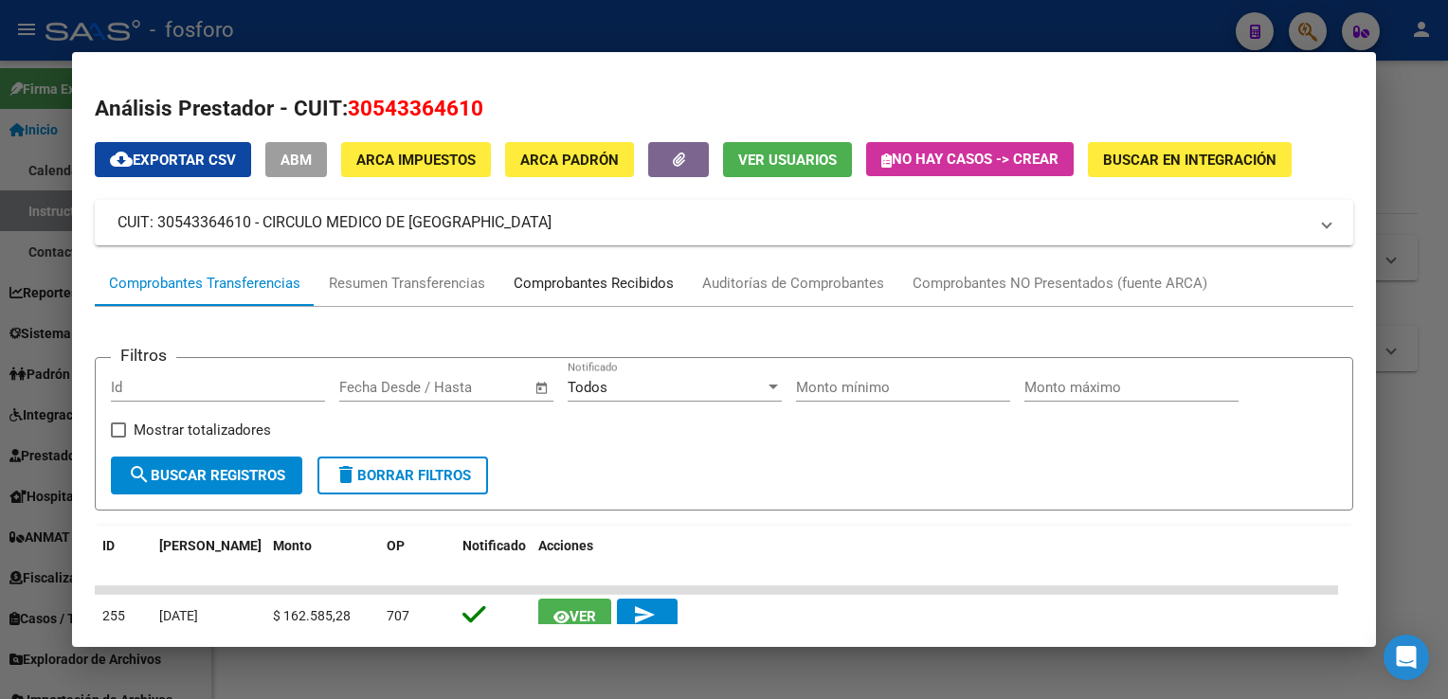
click at [555, 282] on div "Comprobantes Recibidos" at bounding box center [593, 284] width 160 height 22
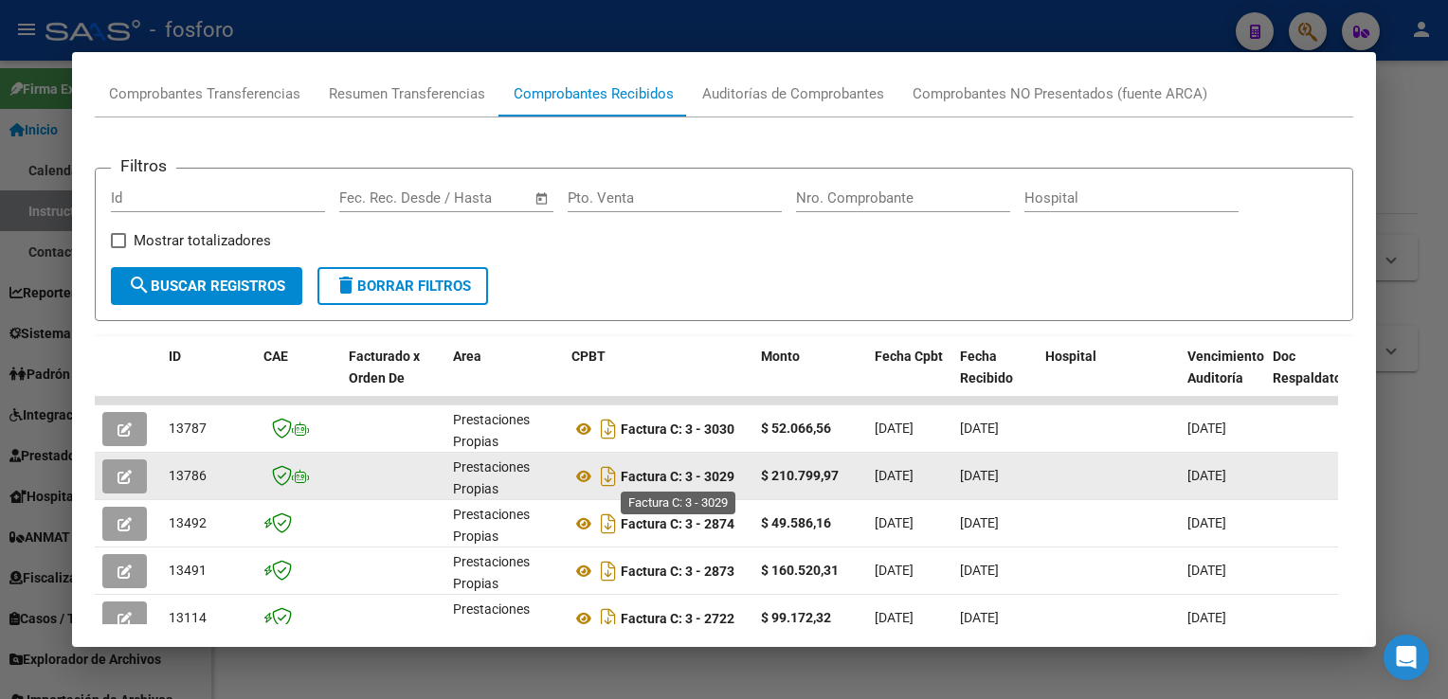
scroll to position [284, 0]
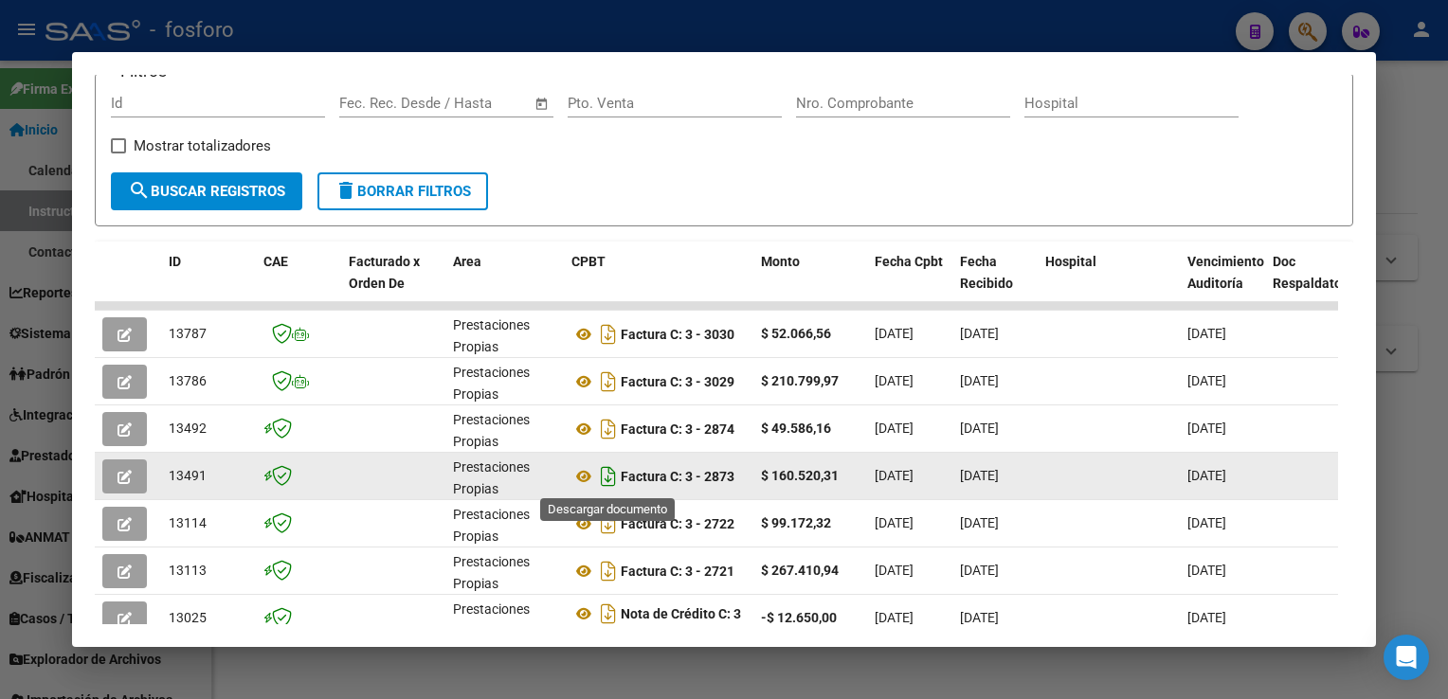
click at [615, 477] on icon "Descargar documento" at bounding box center [608, 476] width 25 height 30
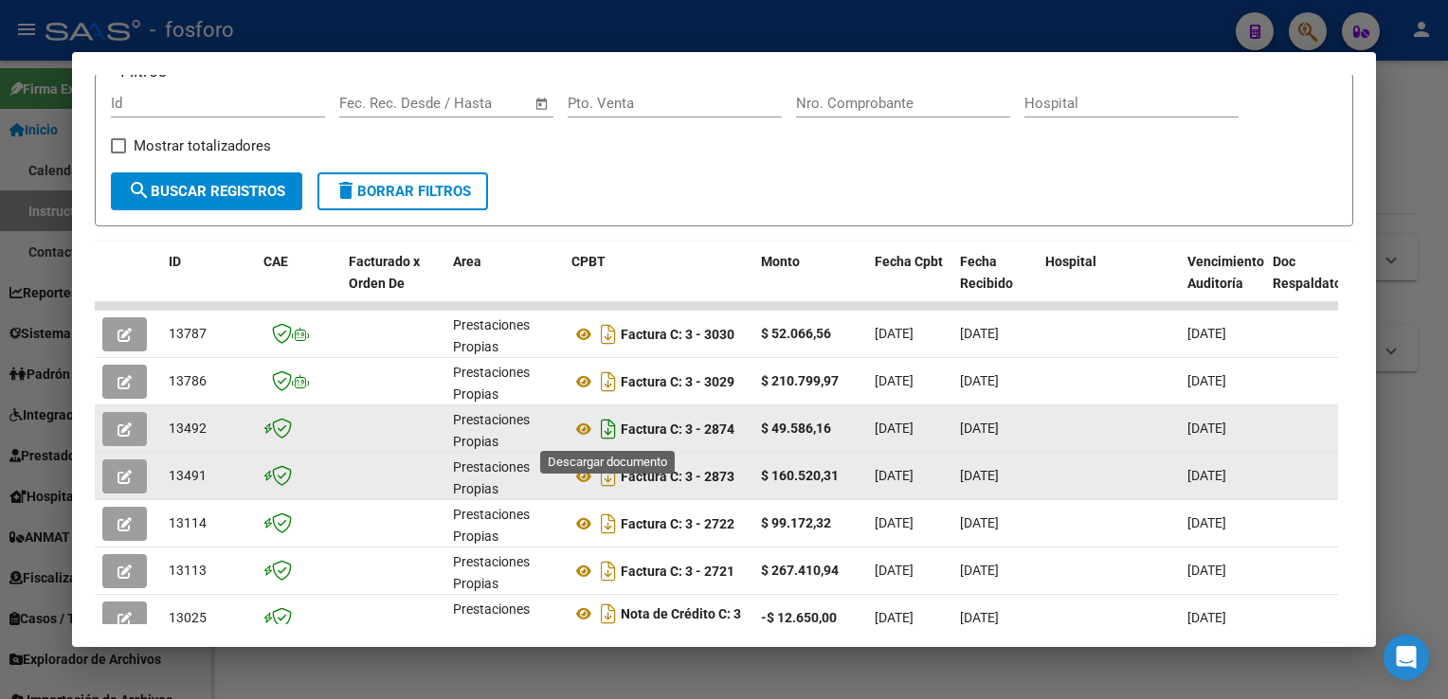
click at [614, 439] on icon "Descargar documento" at bounding box center [608, 429] width 25 height 30
click at [1440, 157] on div at bounding box center [724, 349] width 1448 height 699
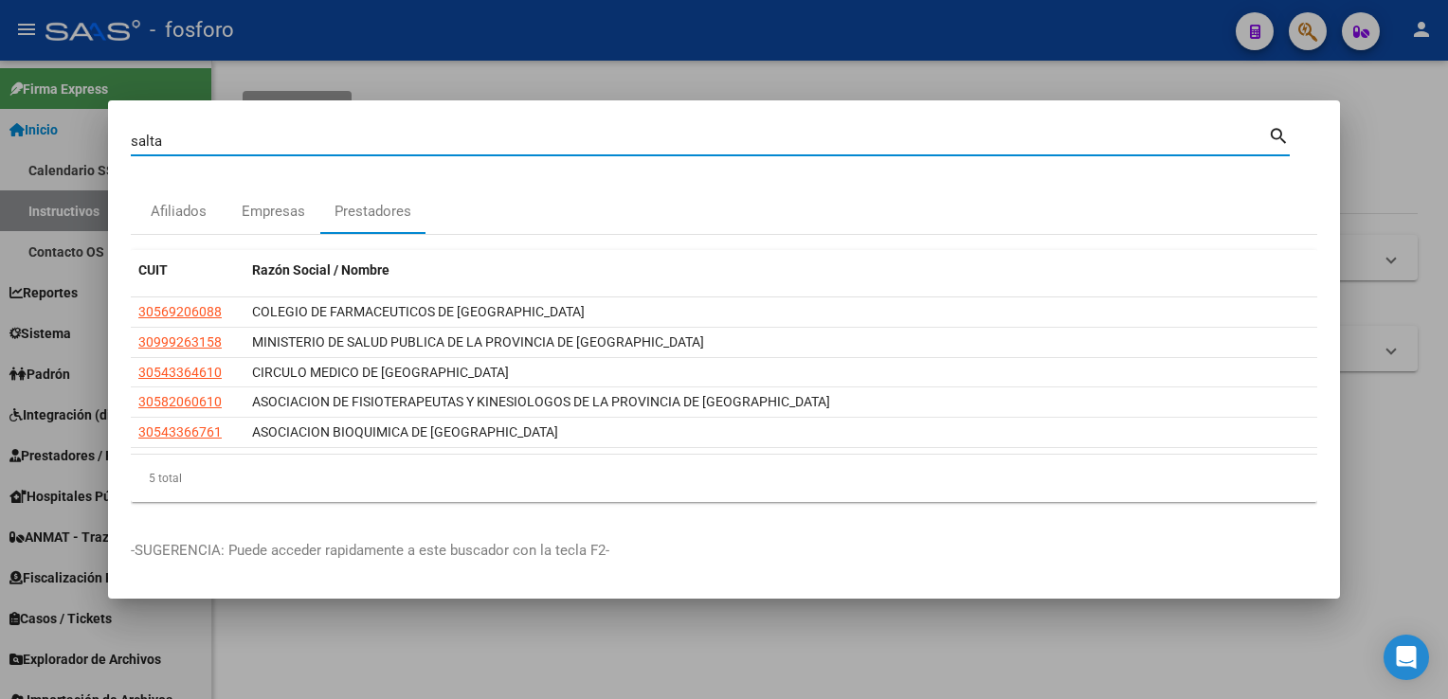
drag, startPoint x: 220, startPoint y: 142, endPoint x: 0, endPoint y: 153, distance: 220.0
click at [0, 153] on html "menu - fosforo person Firma Express Inicio Calendario SSS Instructivos Contacto…" at bounding box center [724, 349] width 1448 height 699
type input "san juan"
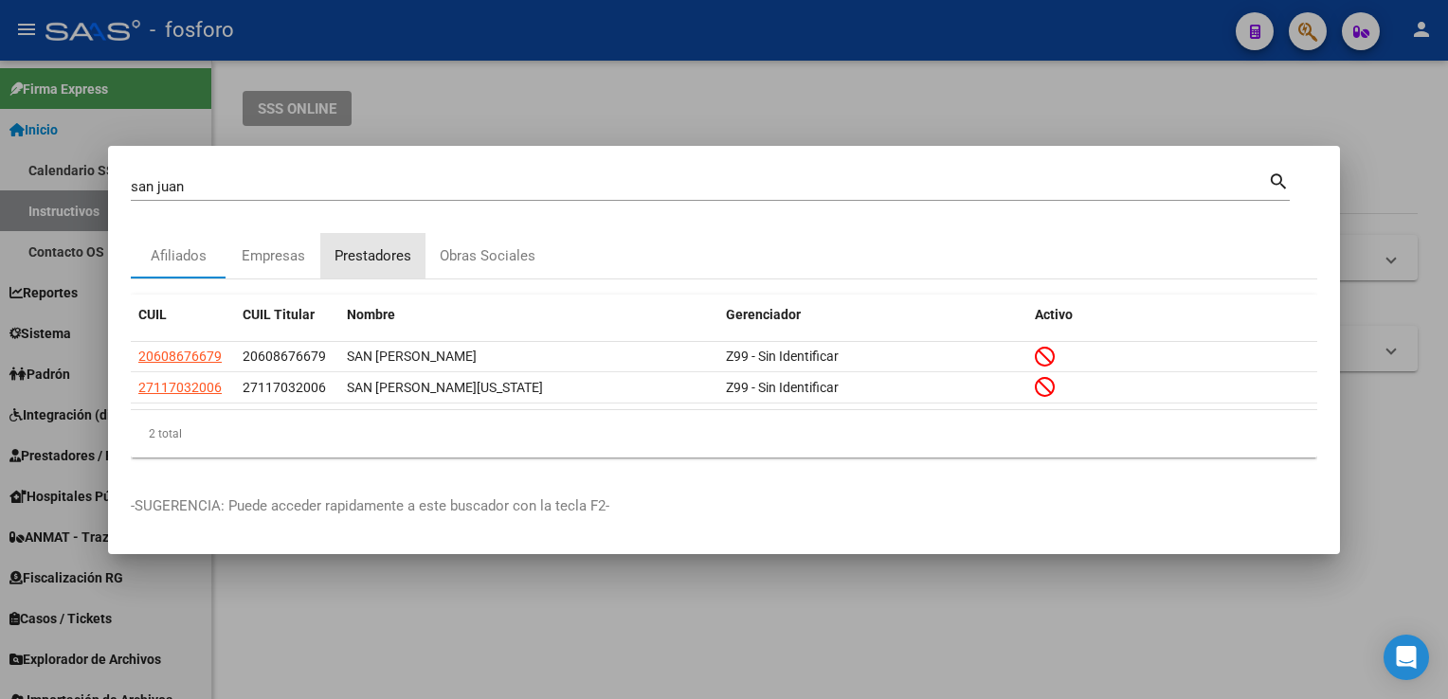
click at [360, 251] on div "Prestadores" at bounding box center [372, 256] width 77 height 22
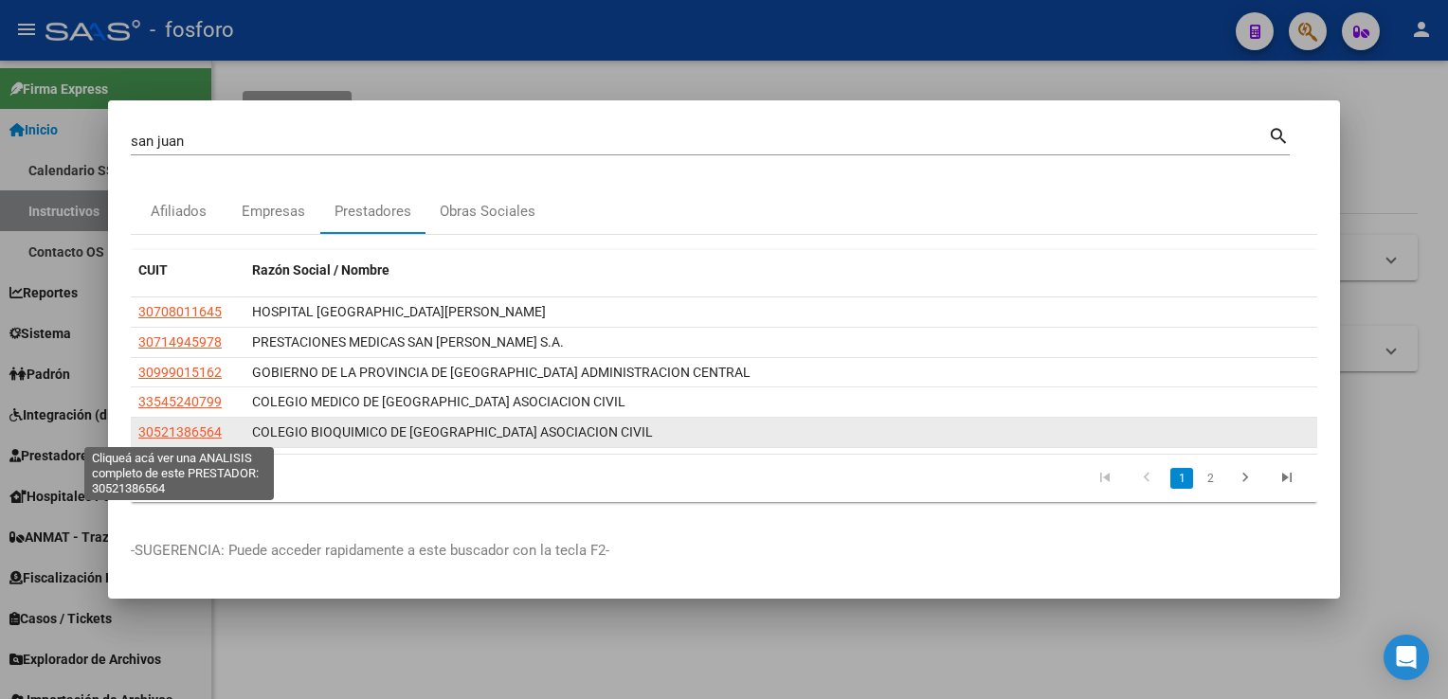
click at [196, 430] on span "30521386564" at bounding box center [179, 431] width 83 height 15
type textarea "30521386564"
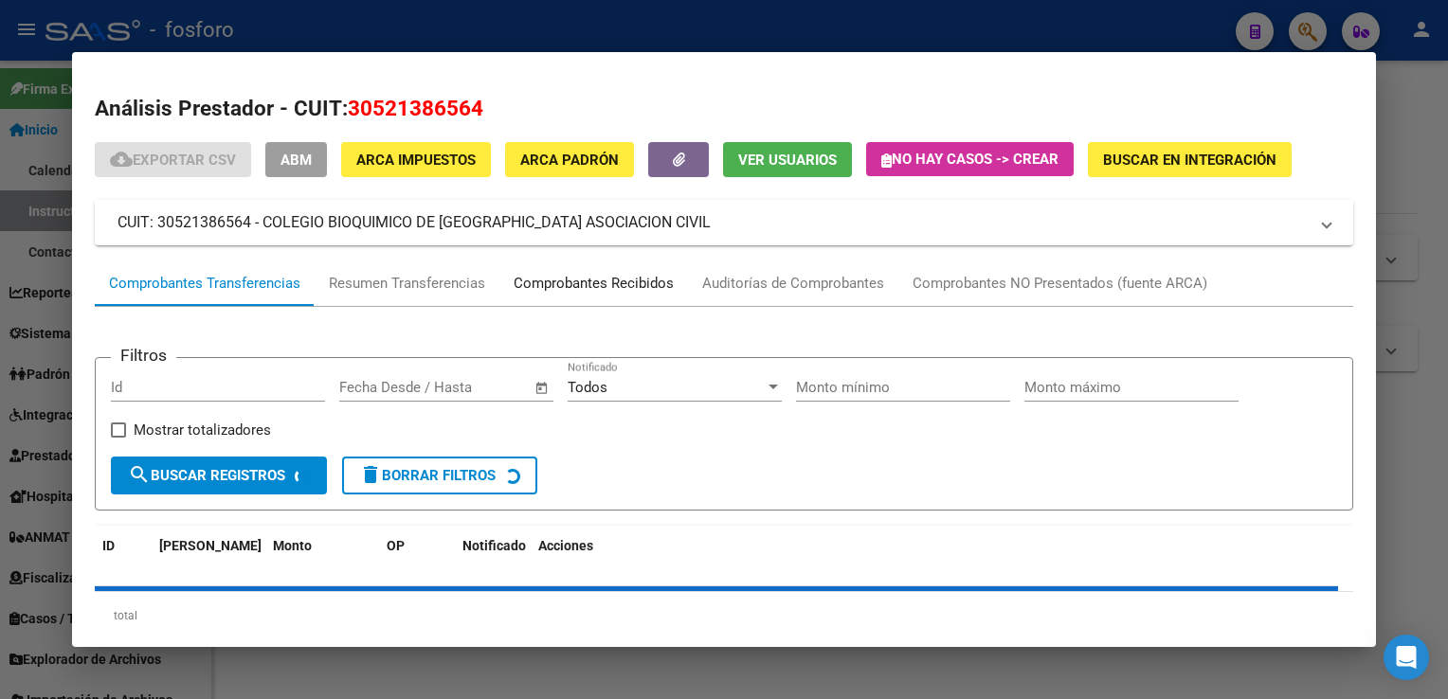
click at [586, 296] on div "Comprobantes Recibidos" at bounding box center [593, 283] width 189 height 45
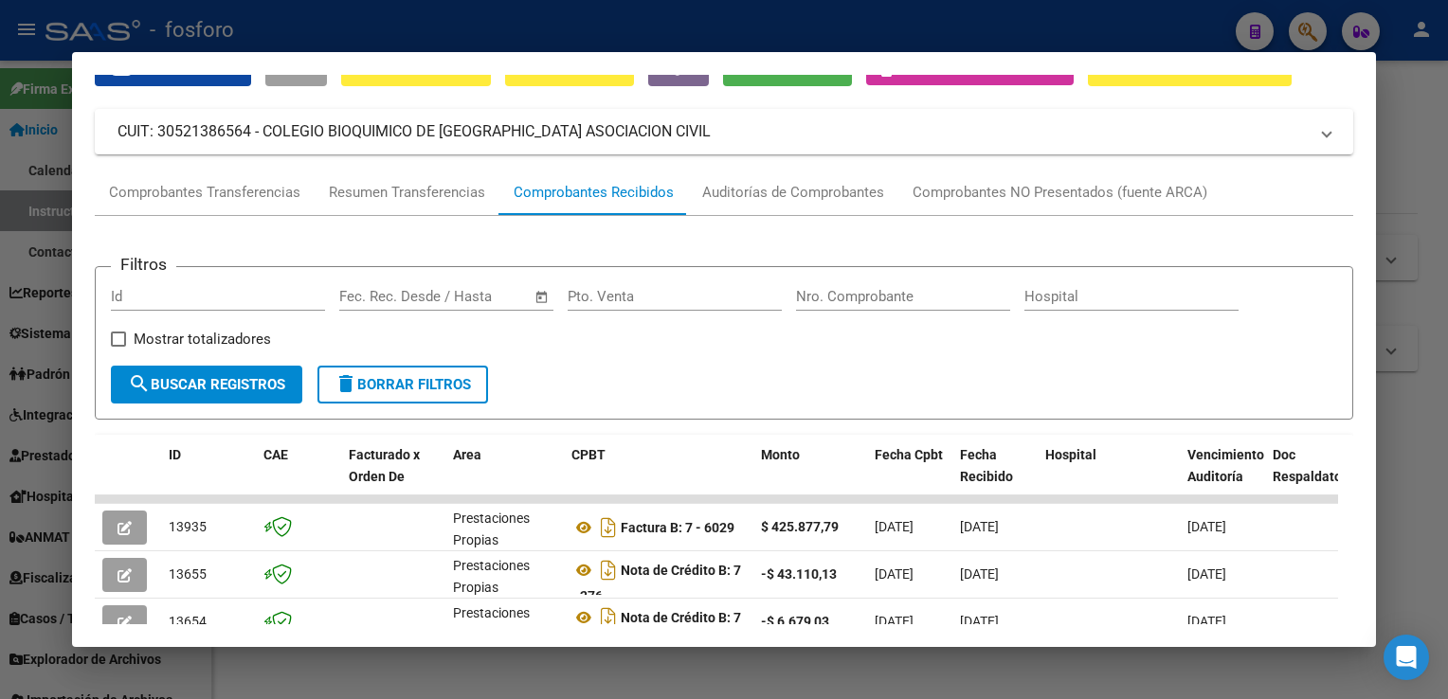
scroll to position [189, 0]
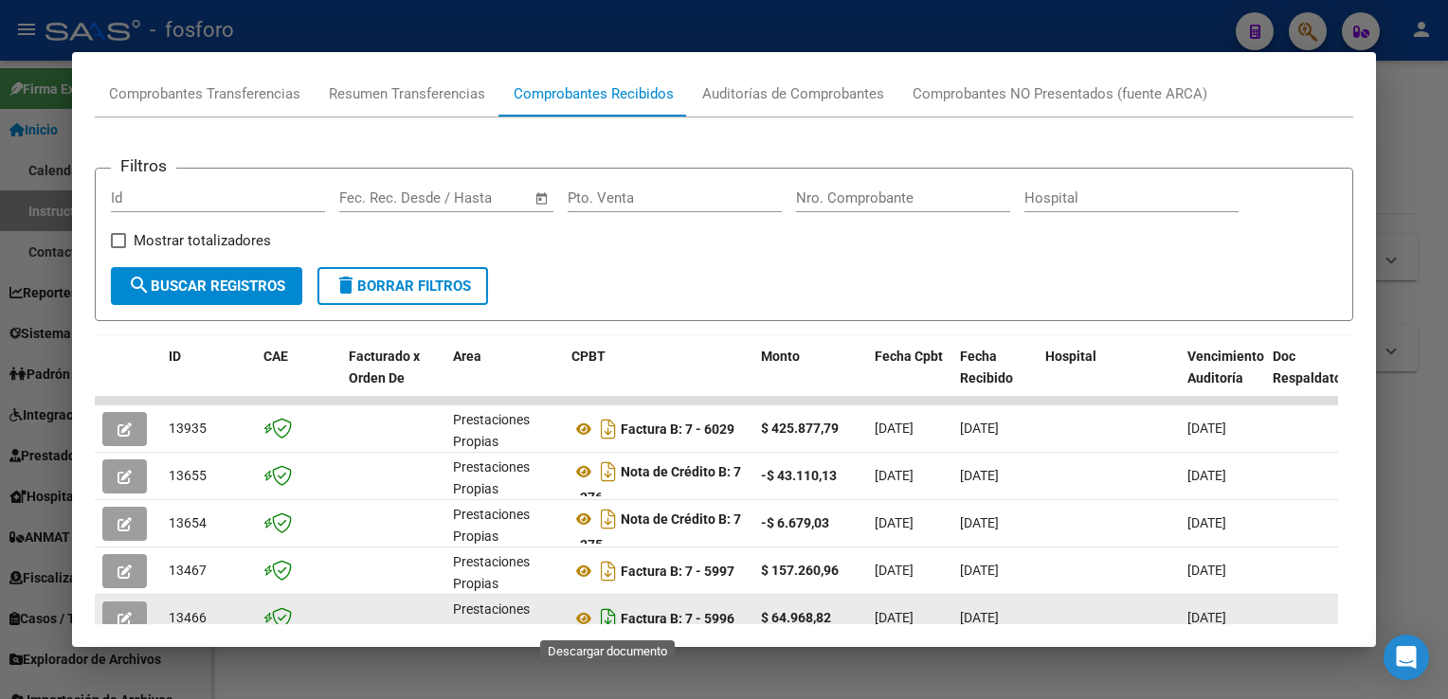
click at [613, 615] on icon "Descargar documento" at bounding box center [608, 618] width 25 height 30
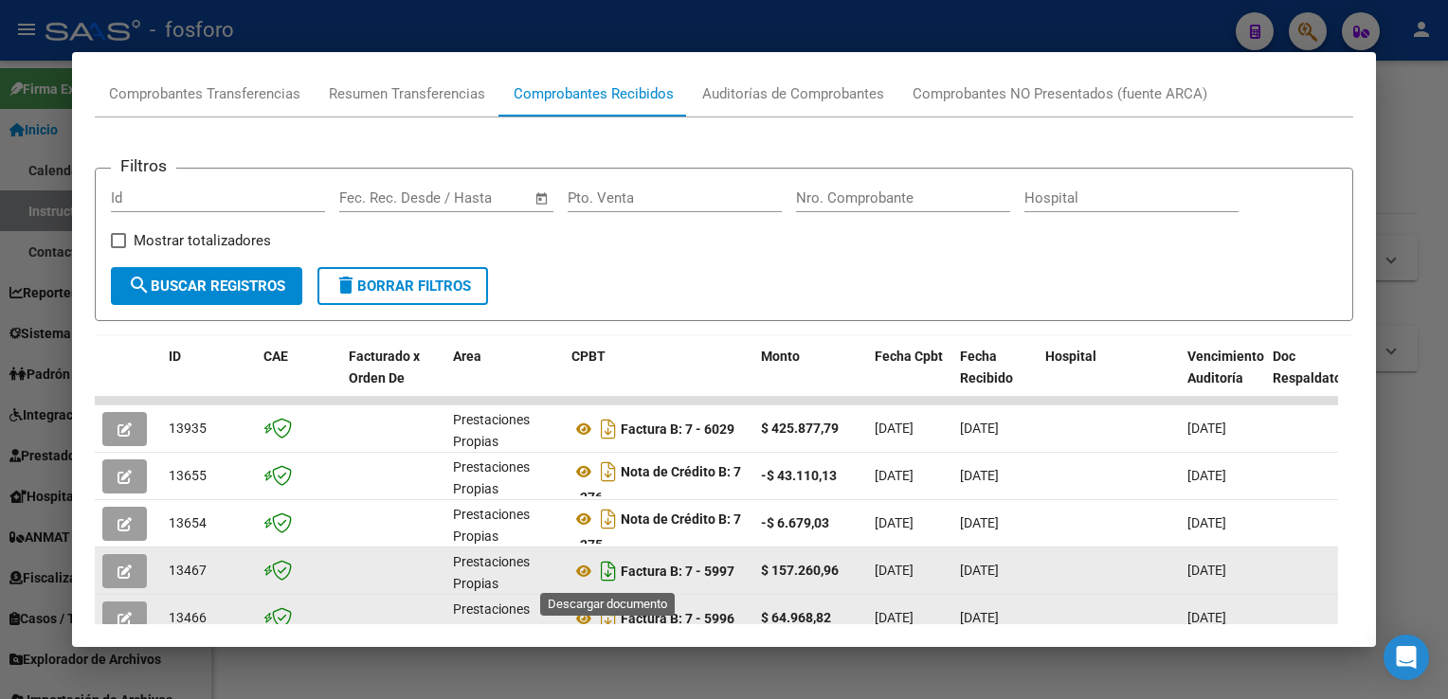
click at [604, 573] on icon "Descargar documento" at bounding box center [608, 571] width 25 height 30
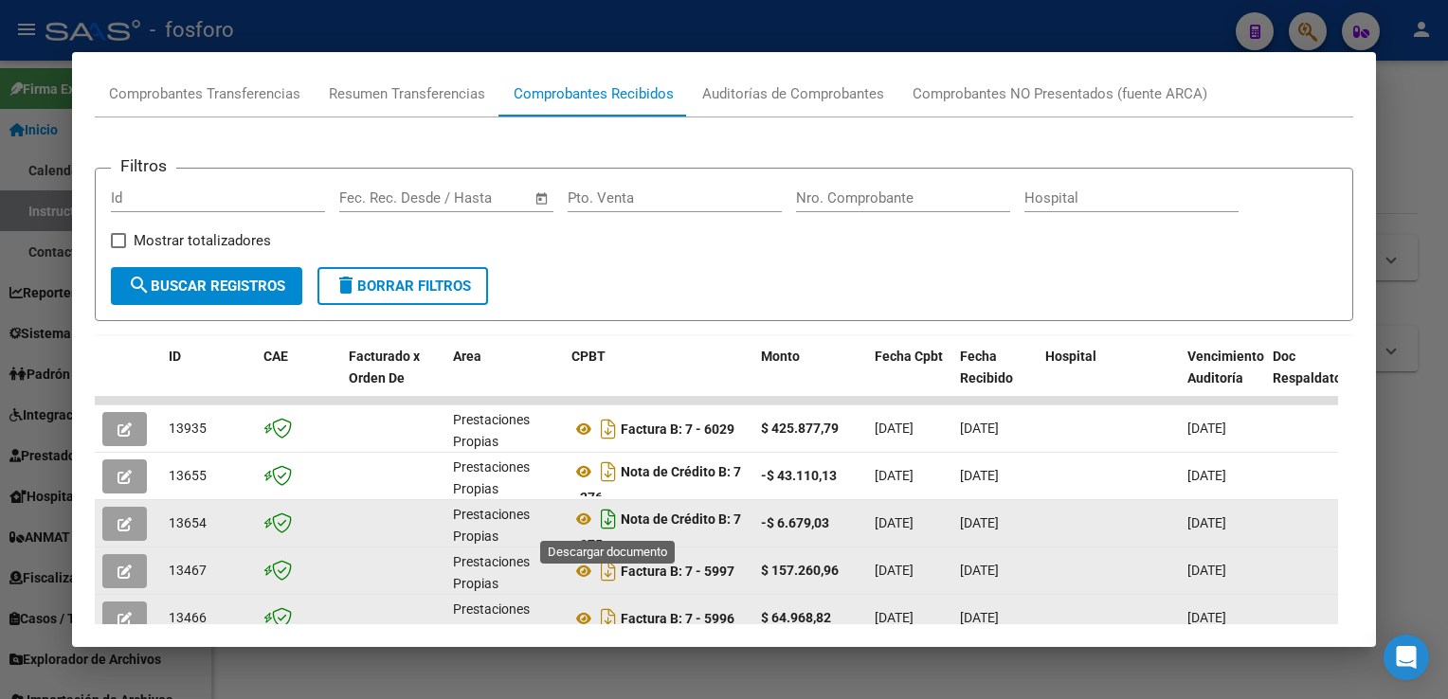
click at [607, 517] on icon "Descargar documento" at bounding box center [608, 519] width 25 height 30
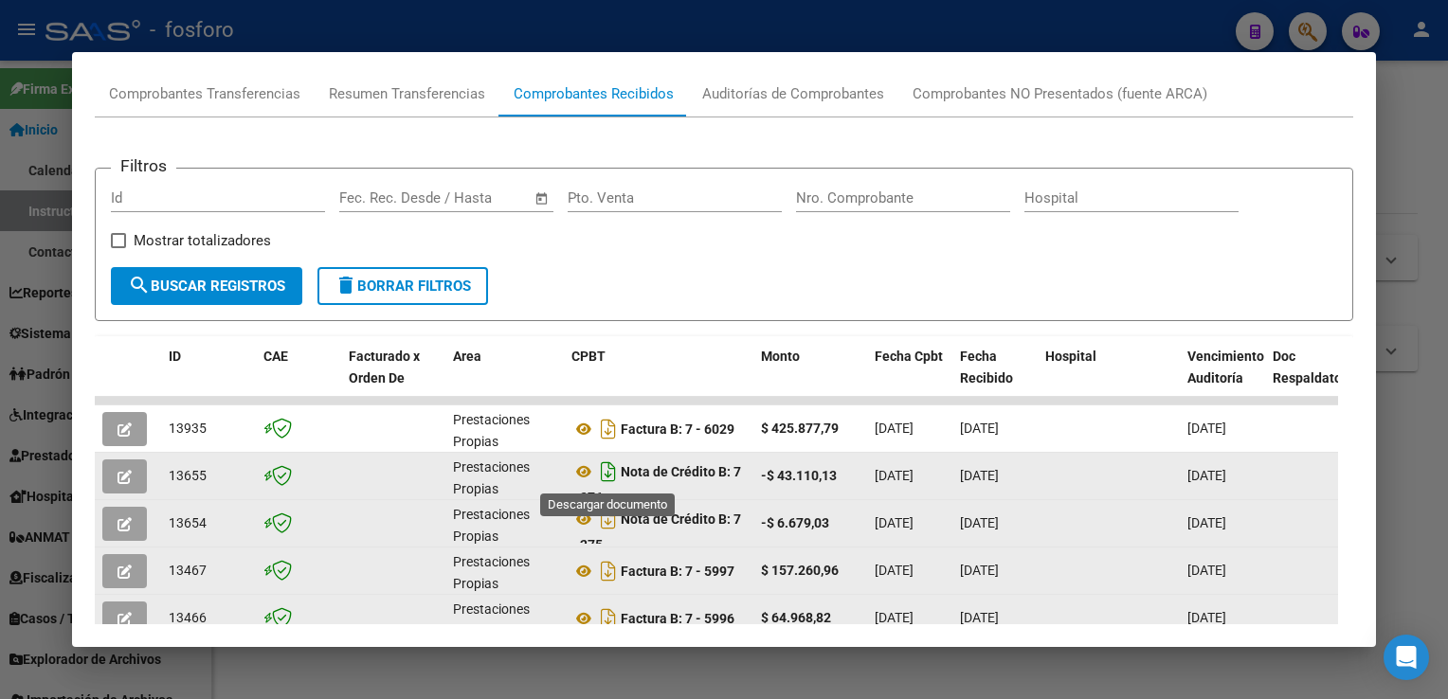
click at [604, 468] on icon "Descargar documento" at bounding box center [608, 472] width 25 height 30
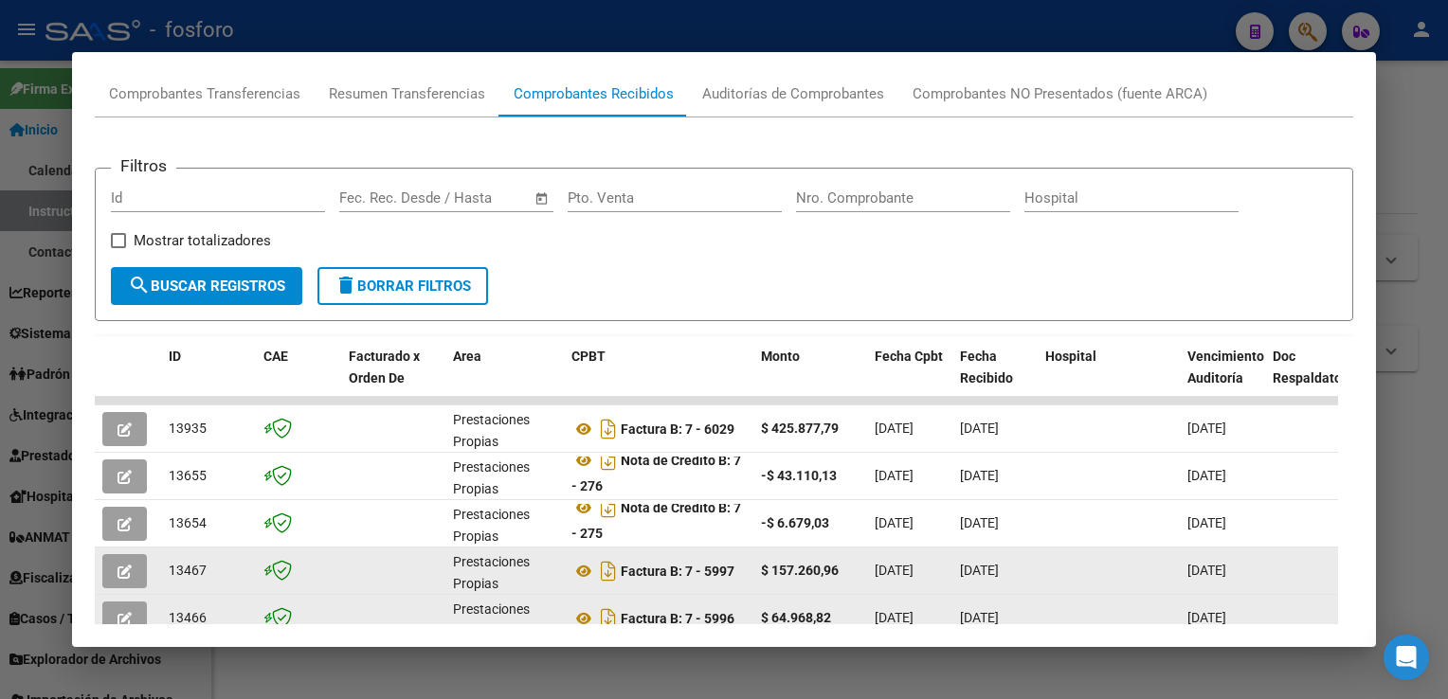
scroll to position [187, 0]
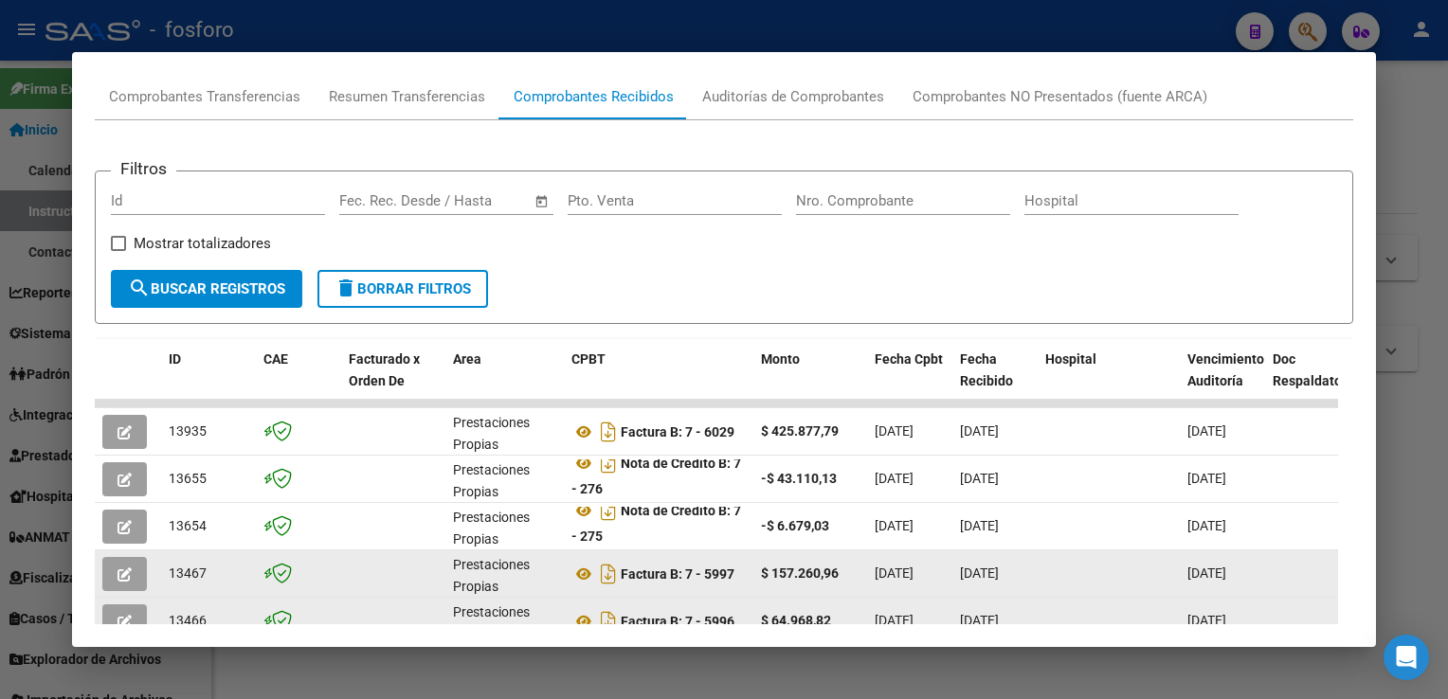
click at [1432, 274] on div at bounding box center [724, 349] width 1448 height 699
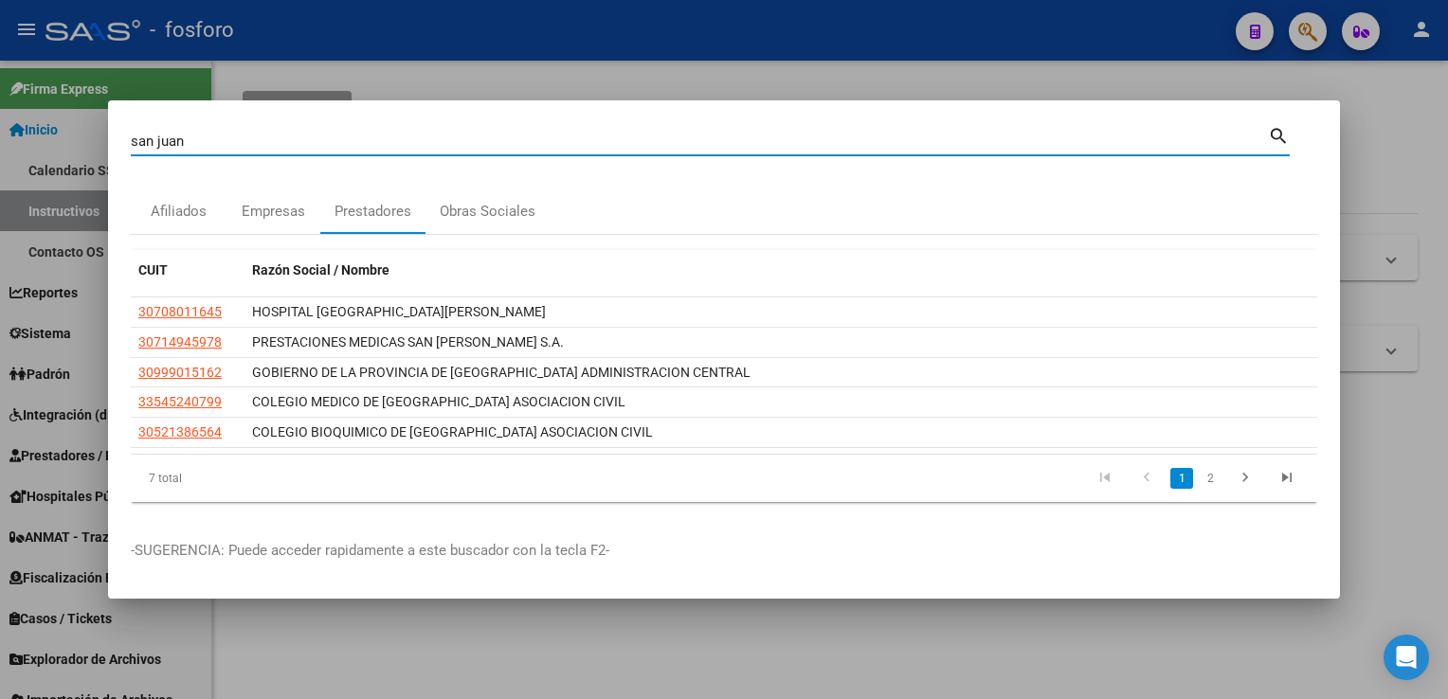
drag, startPoint x: 307, startPoint y: 134, endPoint x: 0, endPoint y: 158, distance: 307.9
click at [0, 158] on html "menu - fosforo person Firma Express Inicio Calendario SSS Instructivos Contacto…" at bounding box center [724, 349] width 1448 height 699
type input "[GEOGRAPHIC_DATA]"
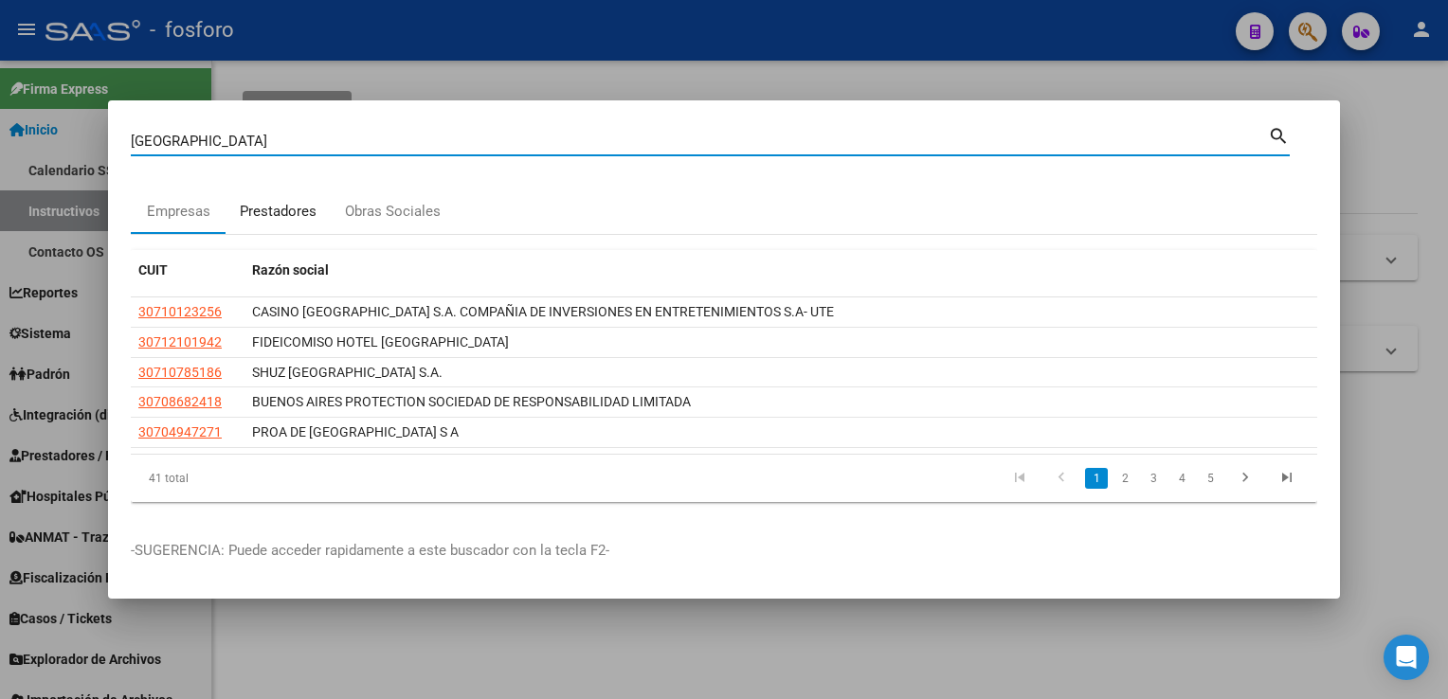
click at [265, 212] on div "Prestadores" at bounding box center [278, 212] width 77 height 22
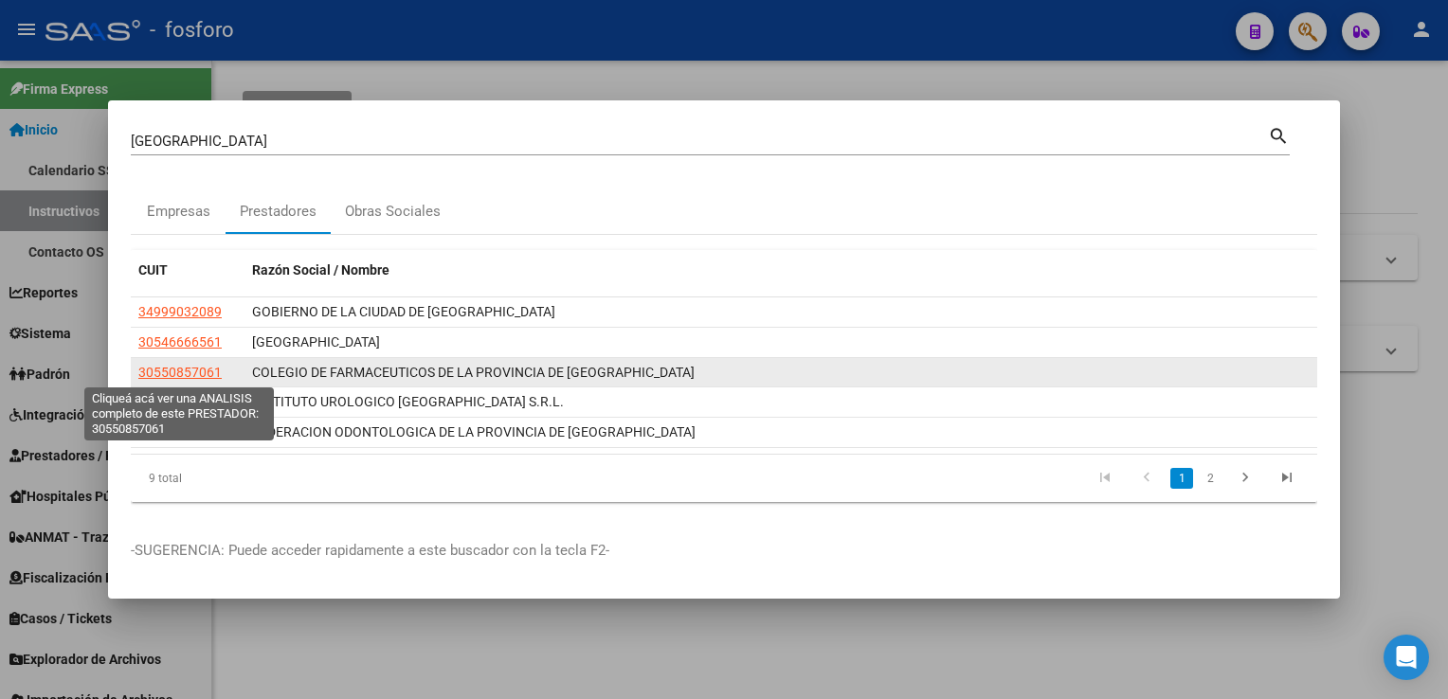
click at [193, 365] on span "30550857061" at bounding box center [179, 372] width 83 height 15
type textarea "30550857061"
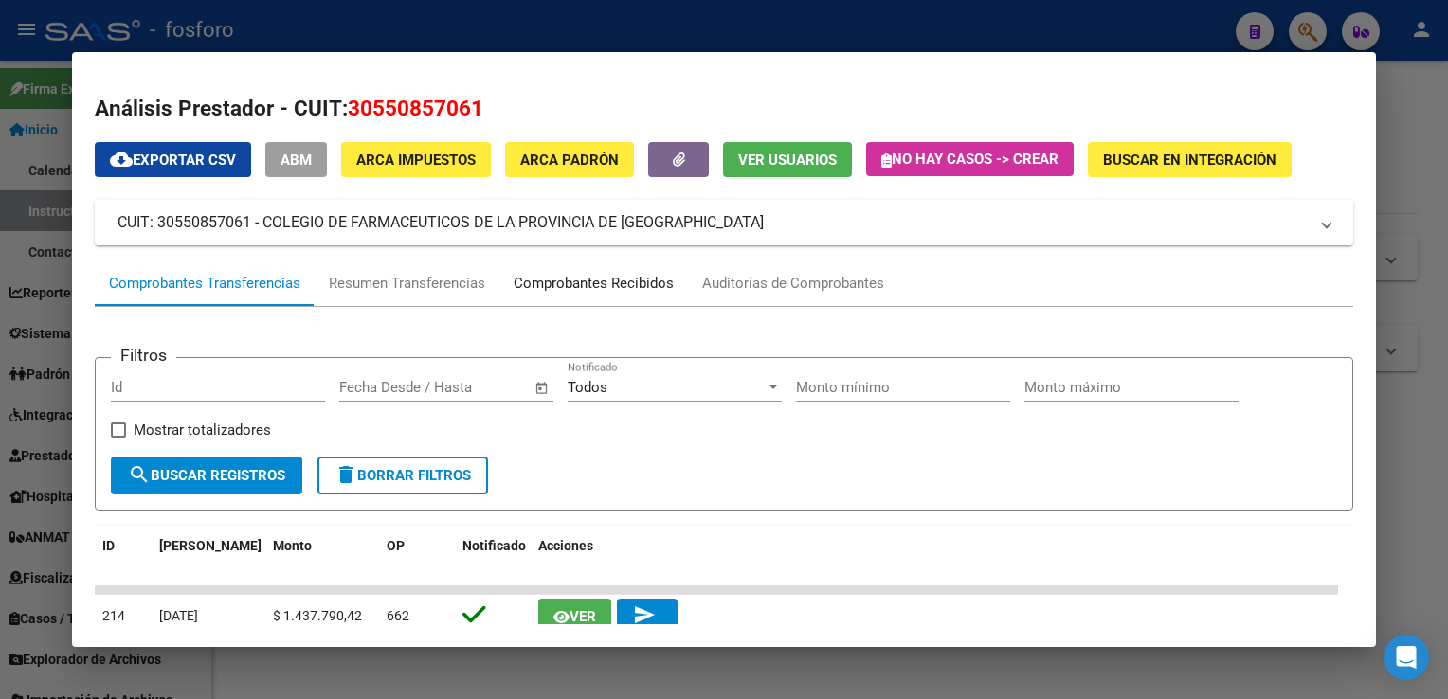
click at [571, 284] on div "Comprobantes Recibidos" at bounding box center [593, 284] width 160 height 22
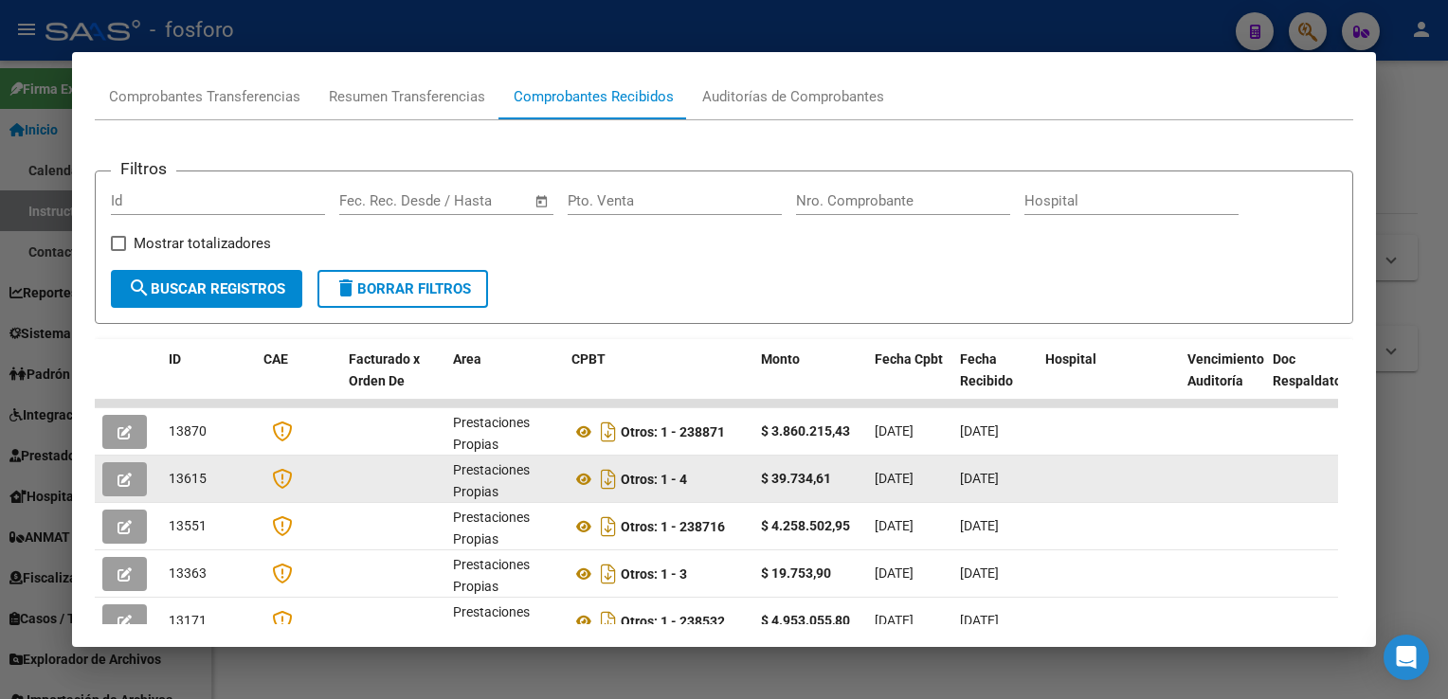
scroll to position [189, 0]
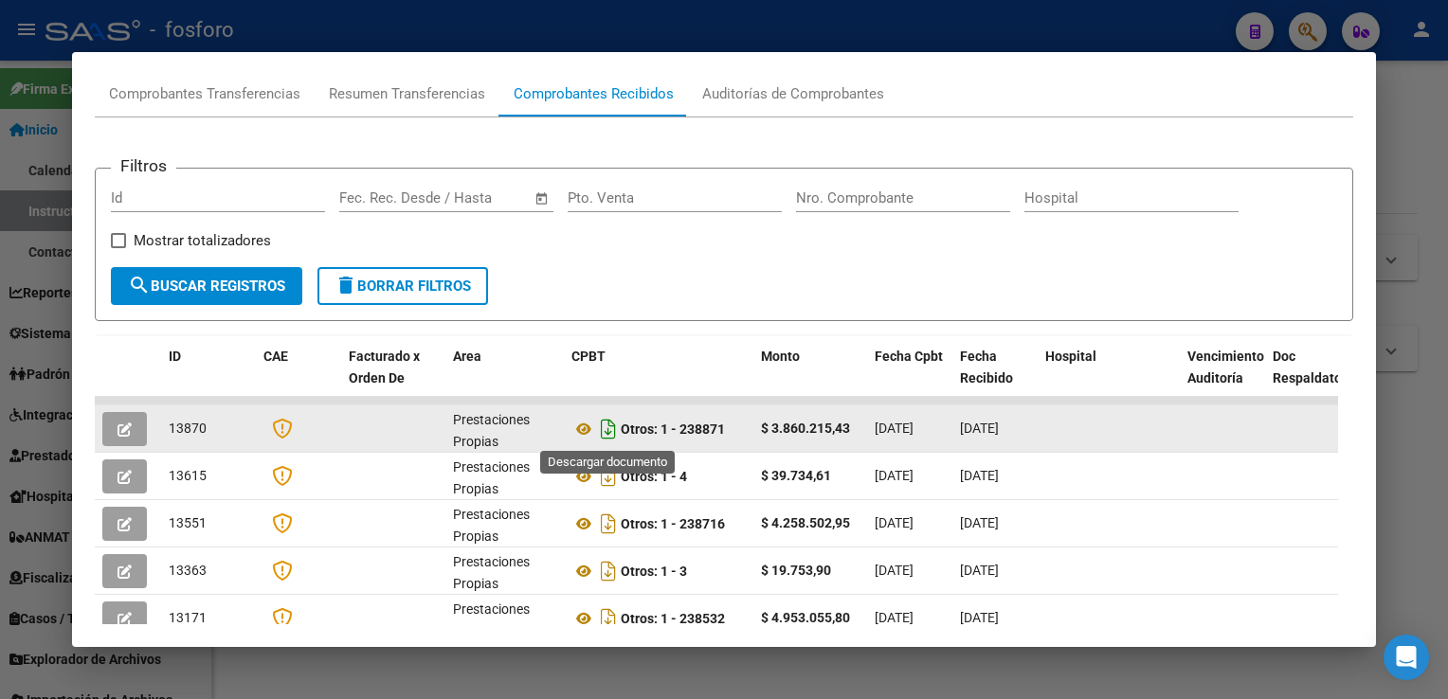
click at [608, 427] on icon "Descargar documento" at bounding box center [608, 429] width 25 height 30
click at [1402, 248] on div at bounding box center [724, 349] width 1448 height 699
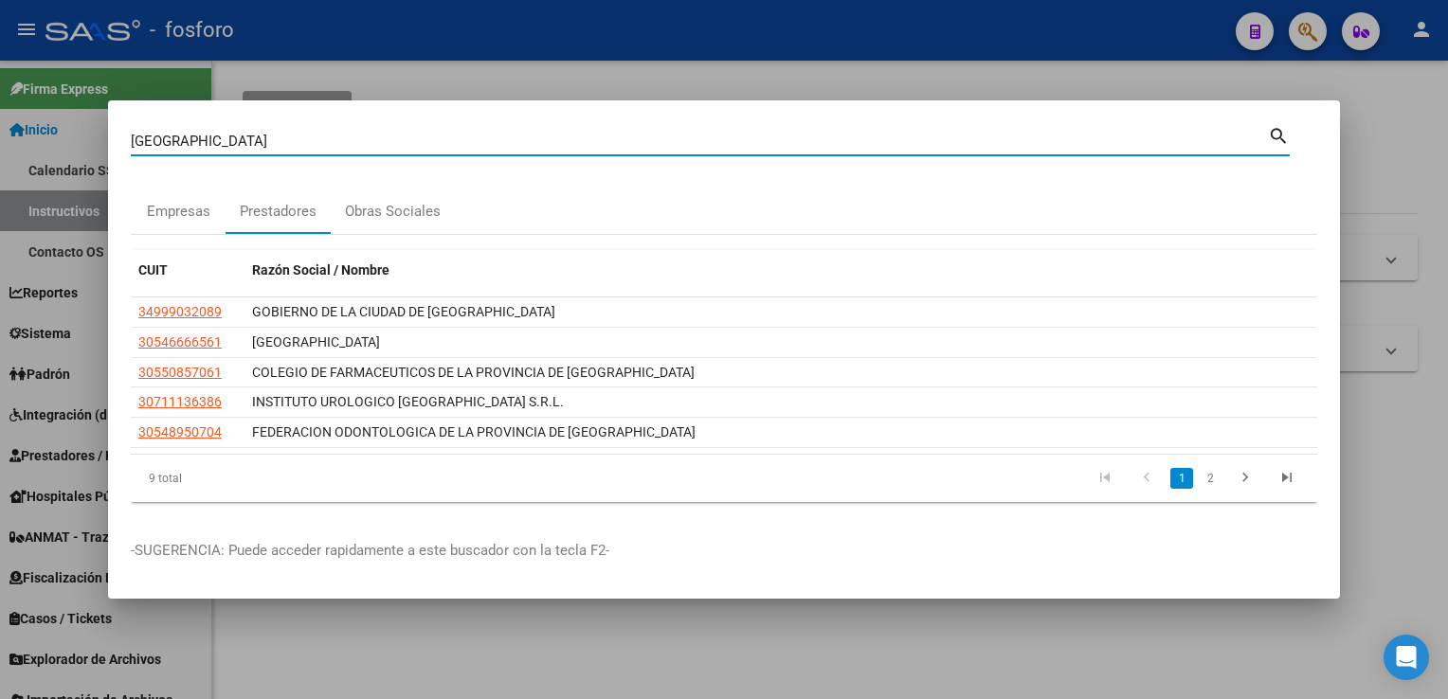
drag, startPoint x: 239, startPoint y: 135, endPoint x: 38, endPoint y: 155, distance: 201.8
click at [42, 172] on div "buenos aires Buscar (apellido, dni, cuil, nro traspaso, cuit, obra social) sear…" at bounding box center [724, 349] width 1448 height 699
type input "san juan"
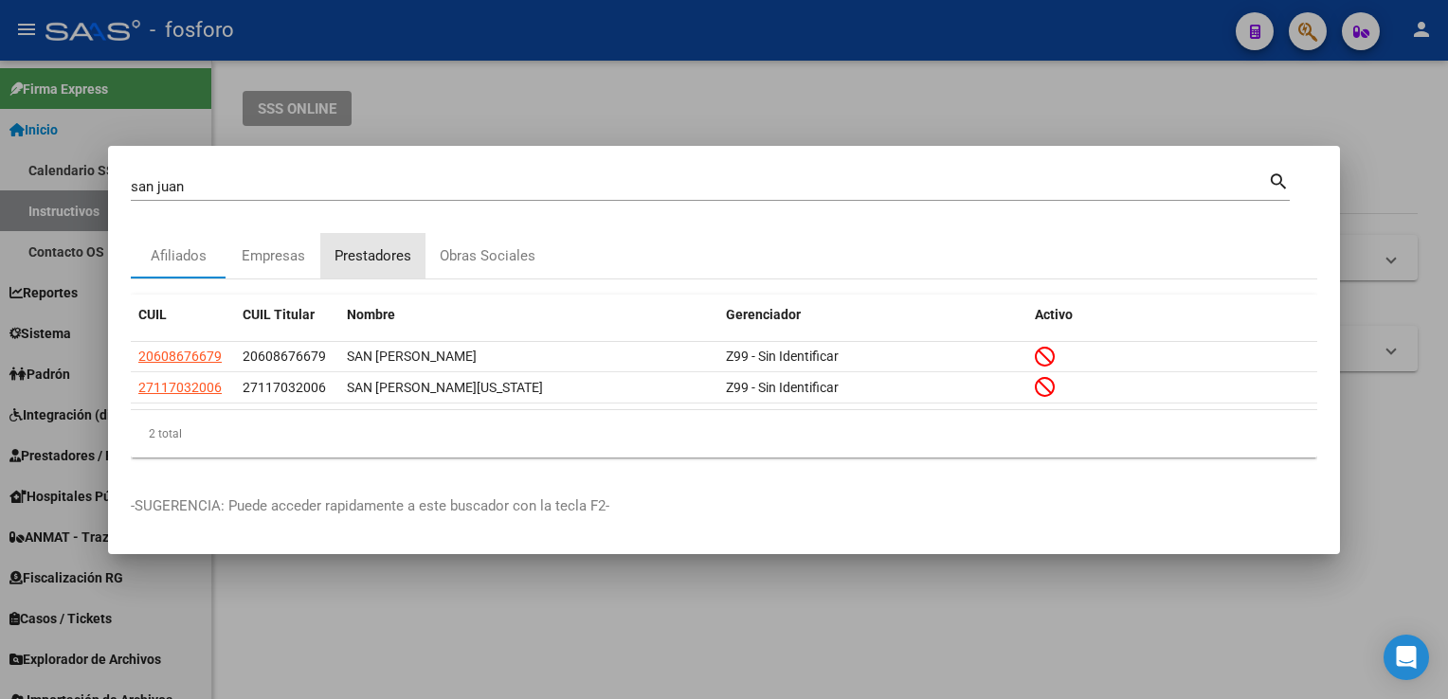
click at [368, 279] on div "Prestadores" at bounding box center [372, 255] width 105 height 45
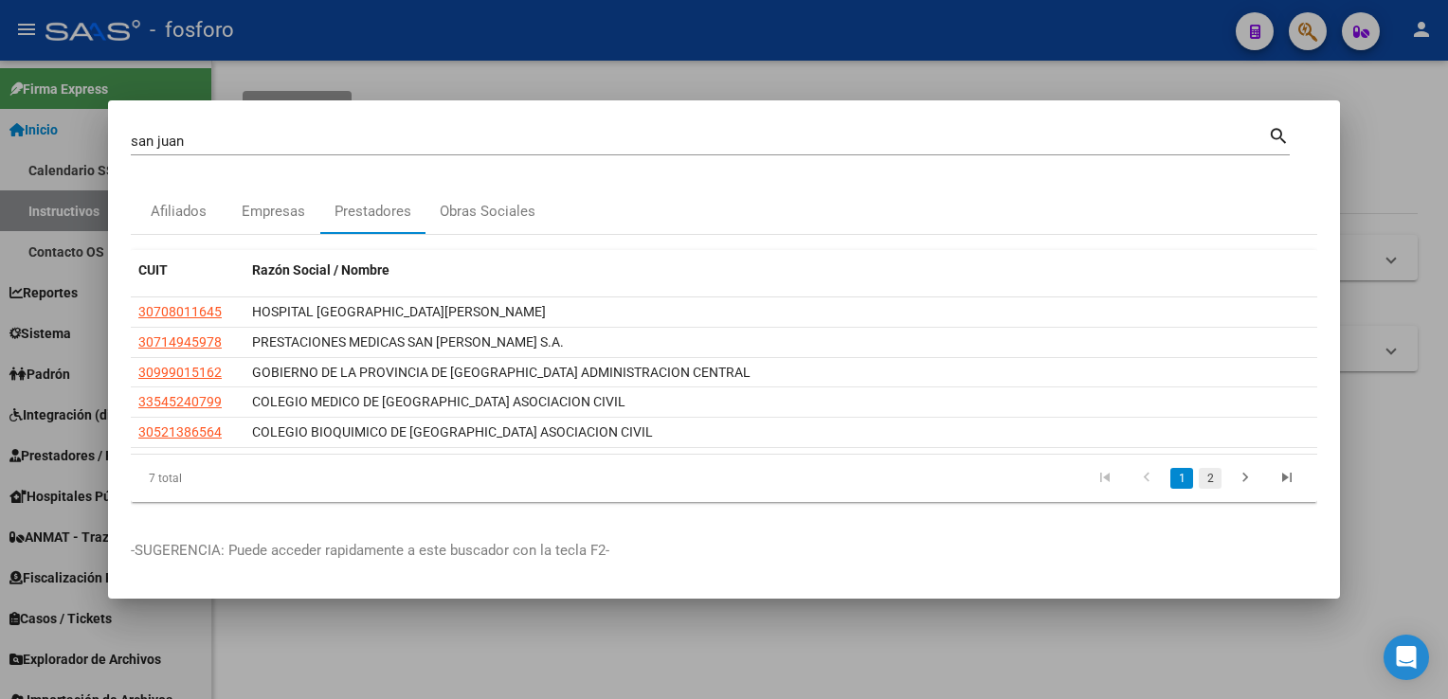
click at [1215, 481] on link "2" at bounding box center [1209, 478] width 23 height 21
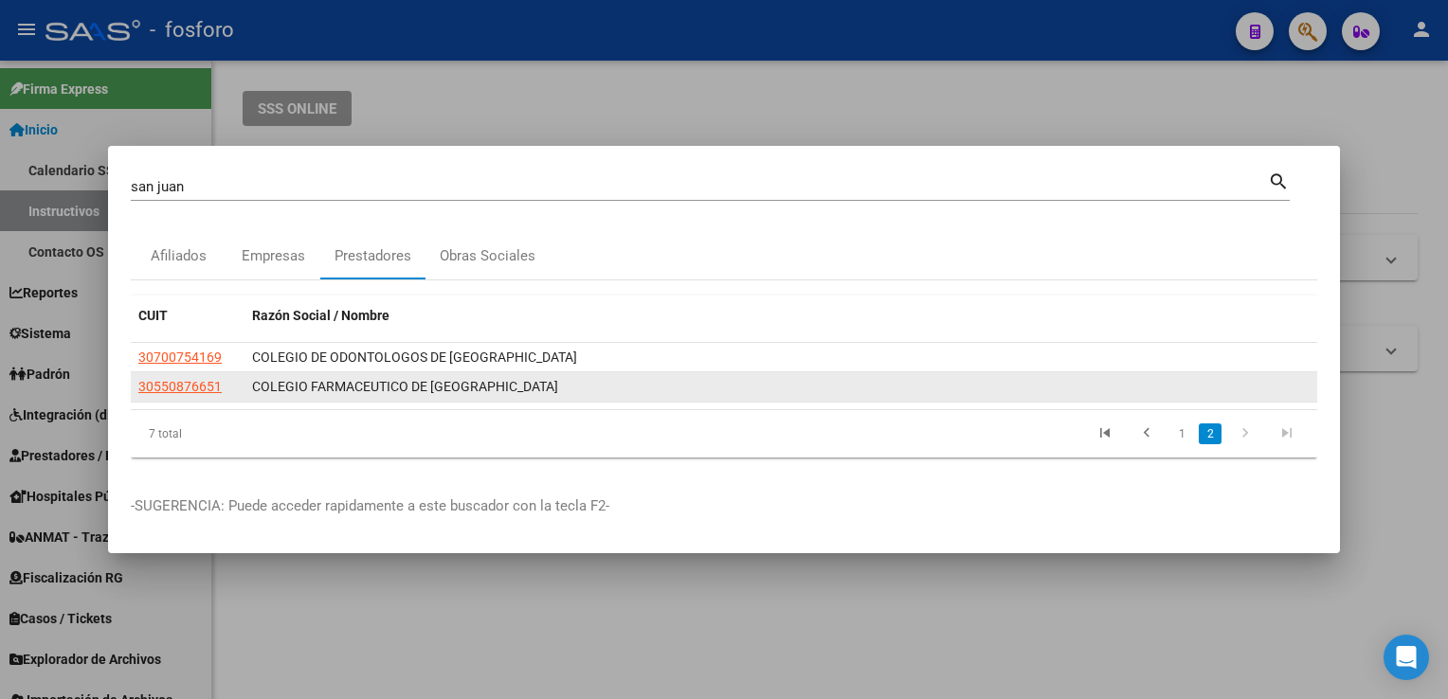
click at [177, 395] on app-link-go-to "30550876651" at bounding box center [179, 387] width 83 height 22
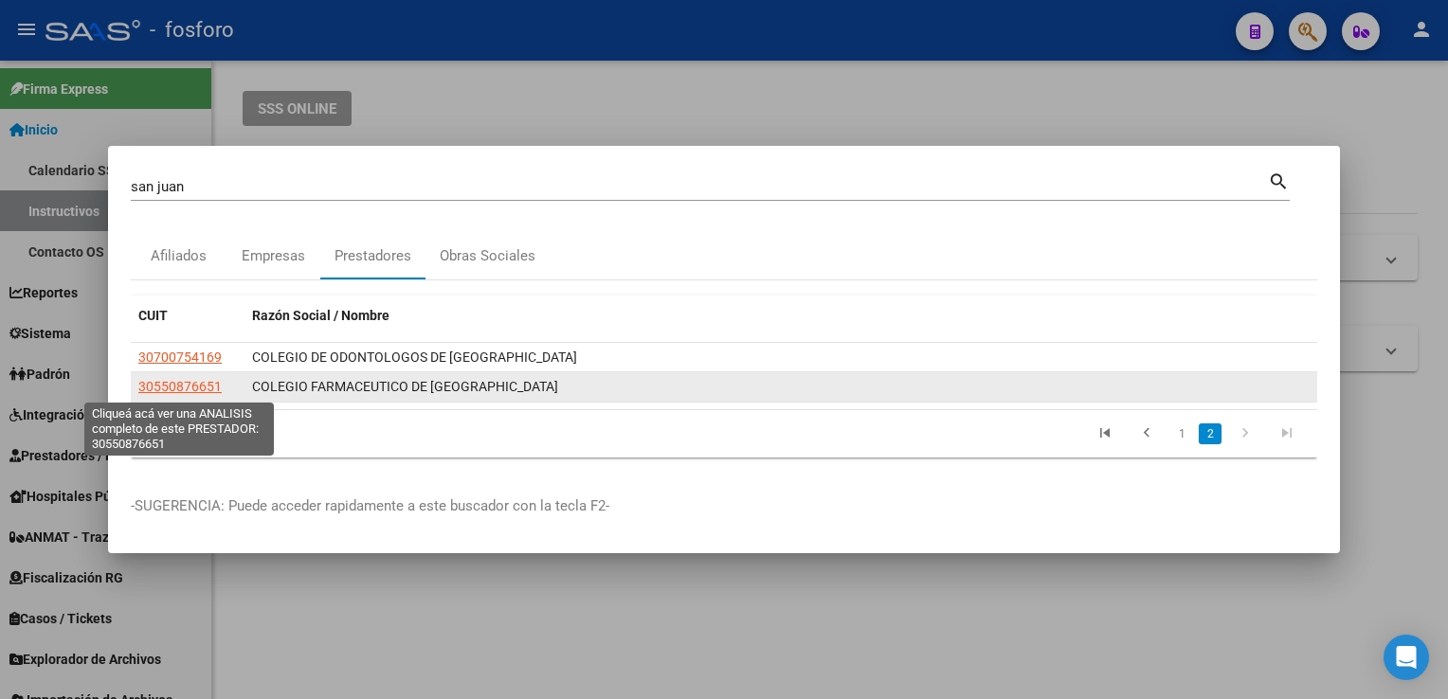
click at [180, 385] on span "30550876651" at bounding box center [179, 386] width 83 height 15
type textarea "30550876651"
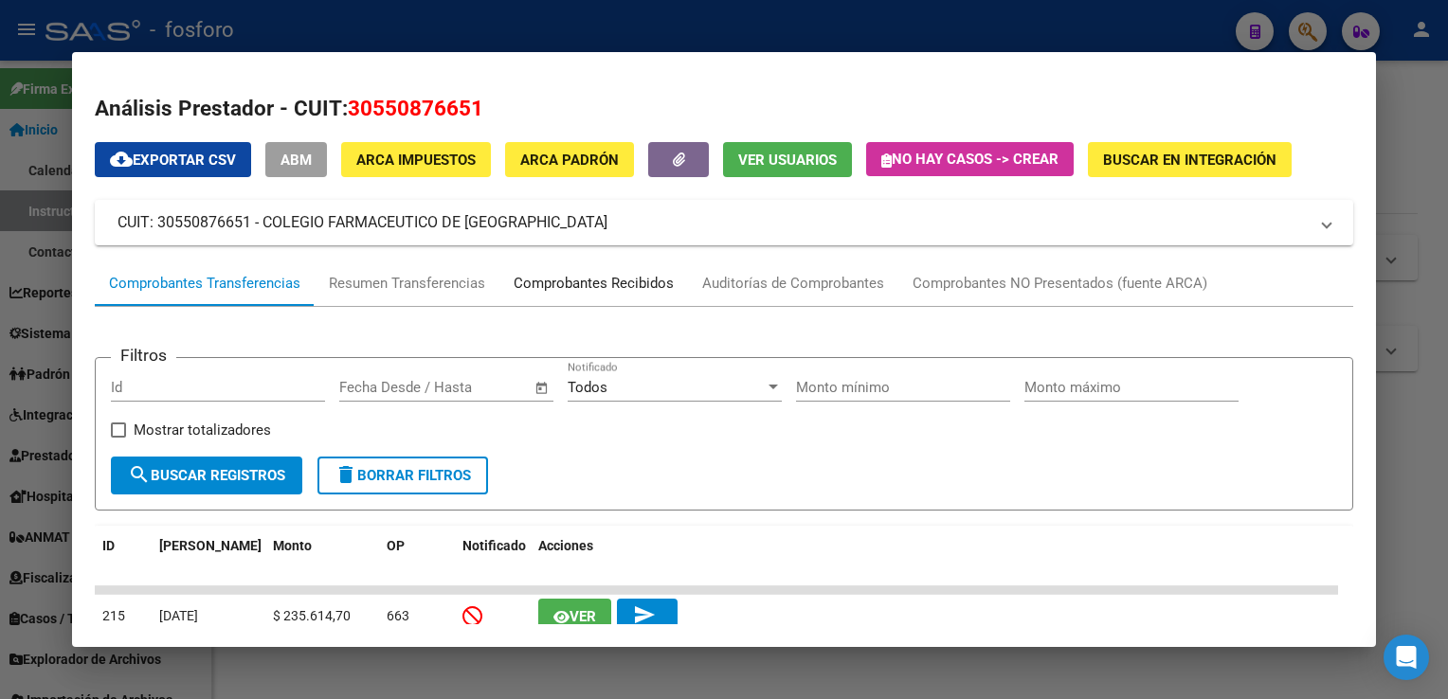
click at [576, 290] on div "Comprobantes Recibidos" at bounding box center [593, 284] width 160 height 22
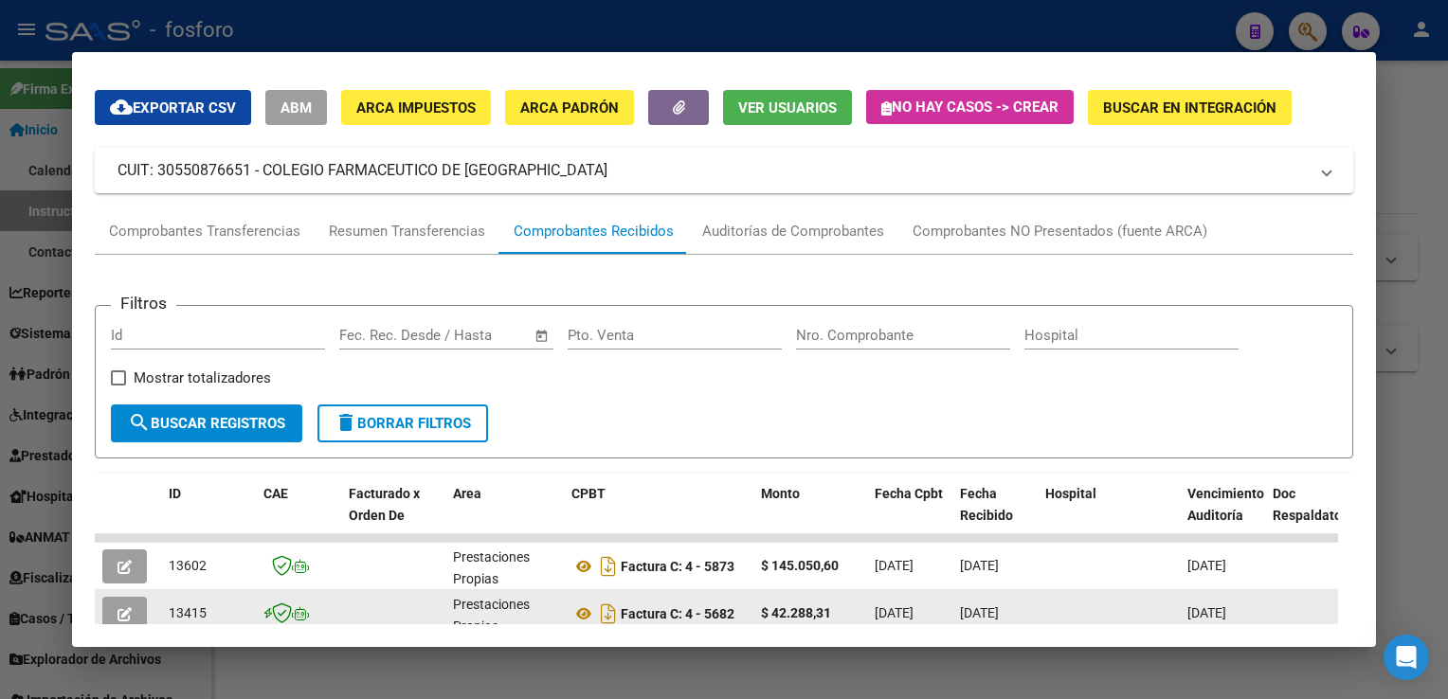
scroll to position [95, 0]
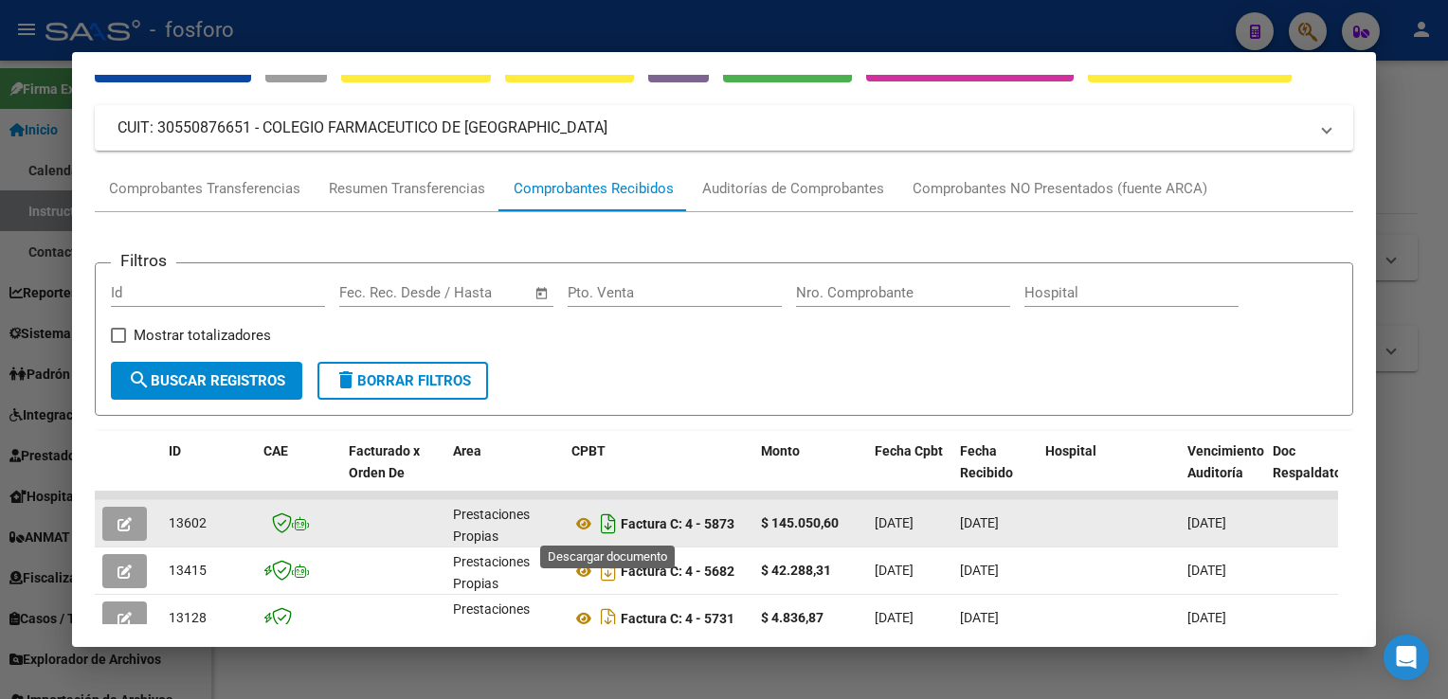
click at [616, 529] on icon "Descargar documento" at bounding box center [608, 524] width 25 height 30
click at [1427, 243] on div at bounding box center [724, 349] width 1448 height 699
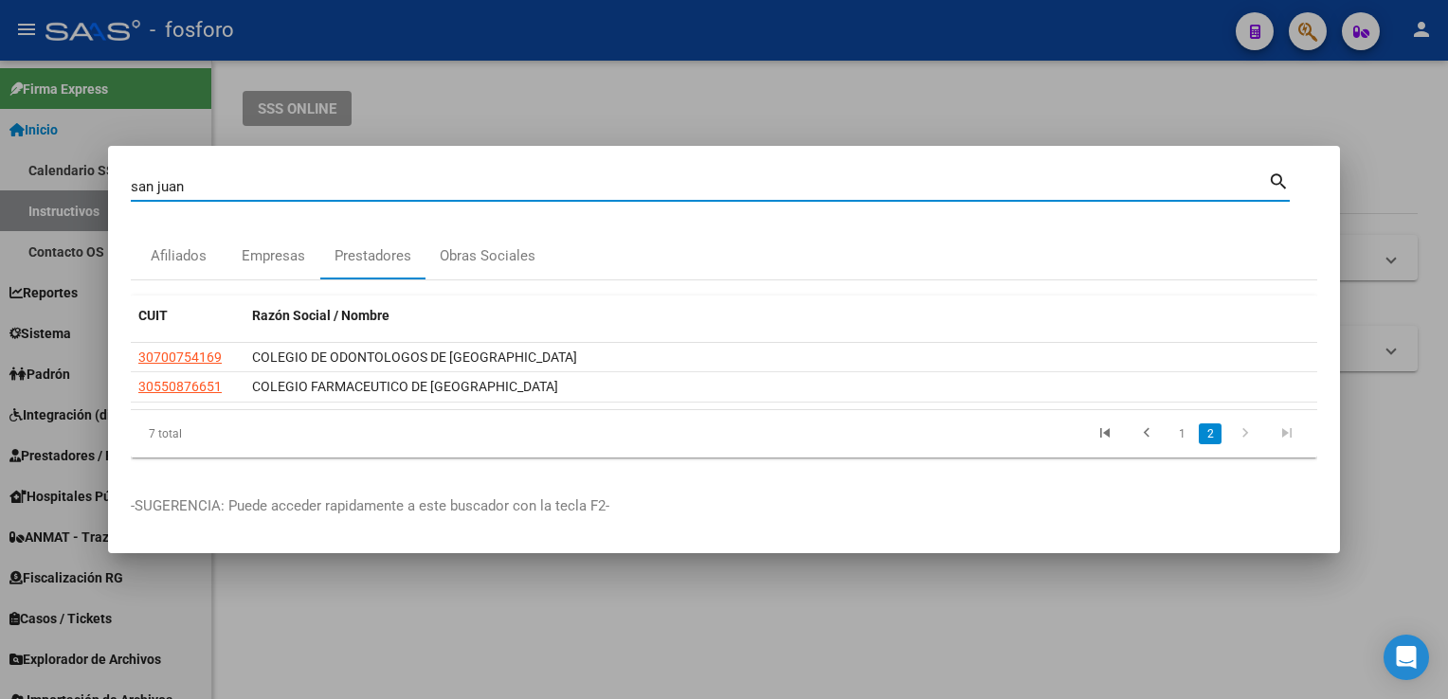
drag, startPoint x: 266, startPoint y: 192, endPoint x: 0, endPoint y: 188, distance: 266.3
click at [0, 193] on html "menu - fosforo person Firma Express Inicio Calendario SSS Instructivos Contacto…" at bounding box center [724, 349] width 1448 height 699
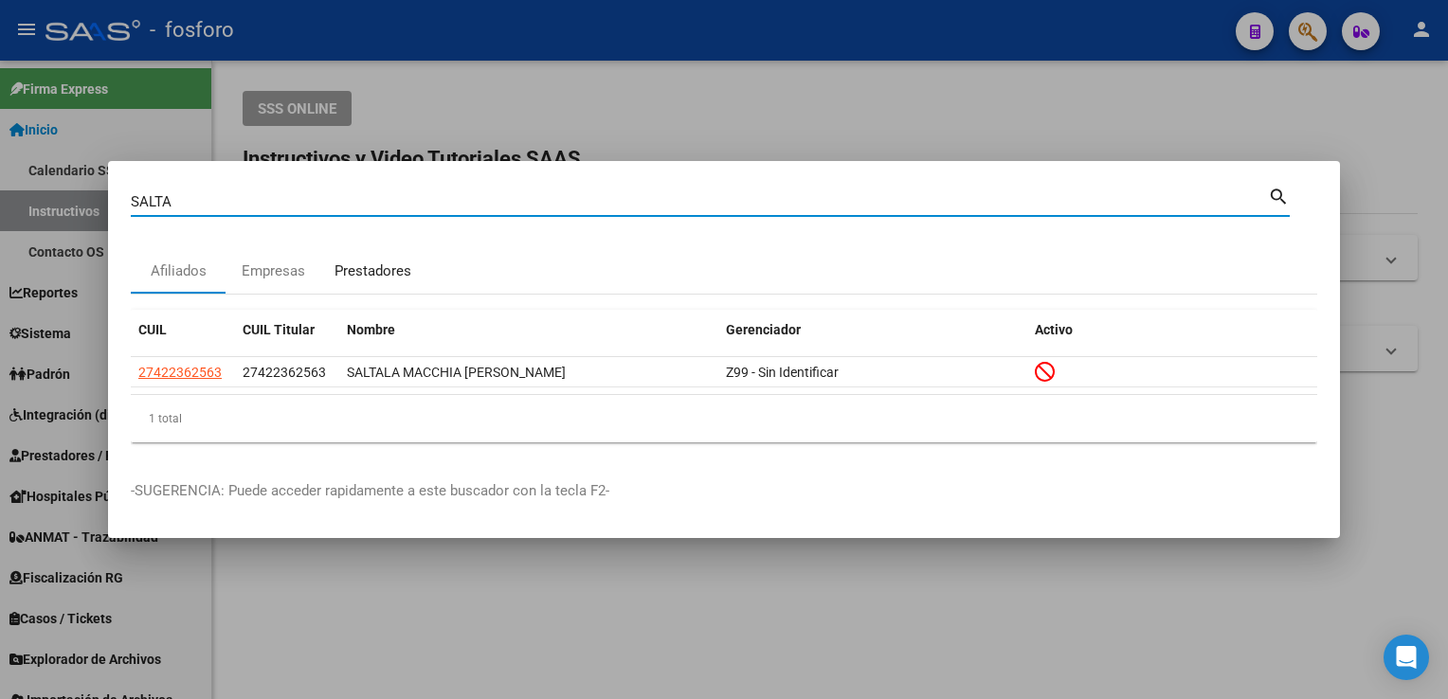
click at [376, 285] on div "Prestadores" at bounding box center [372, 270] width 105 height 45
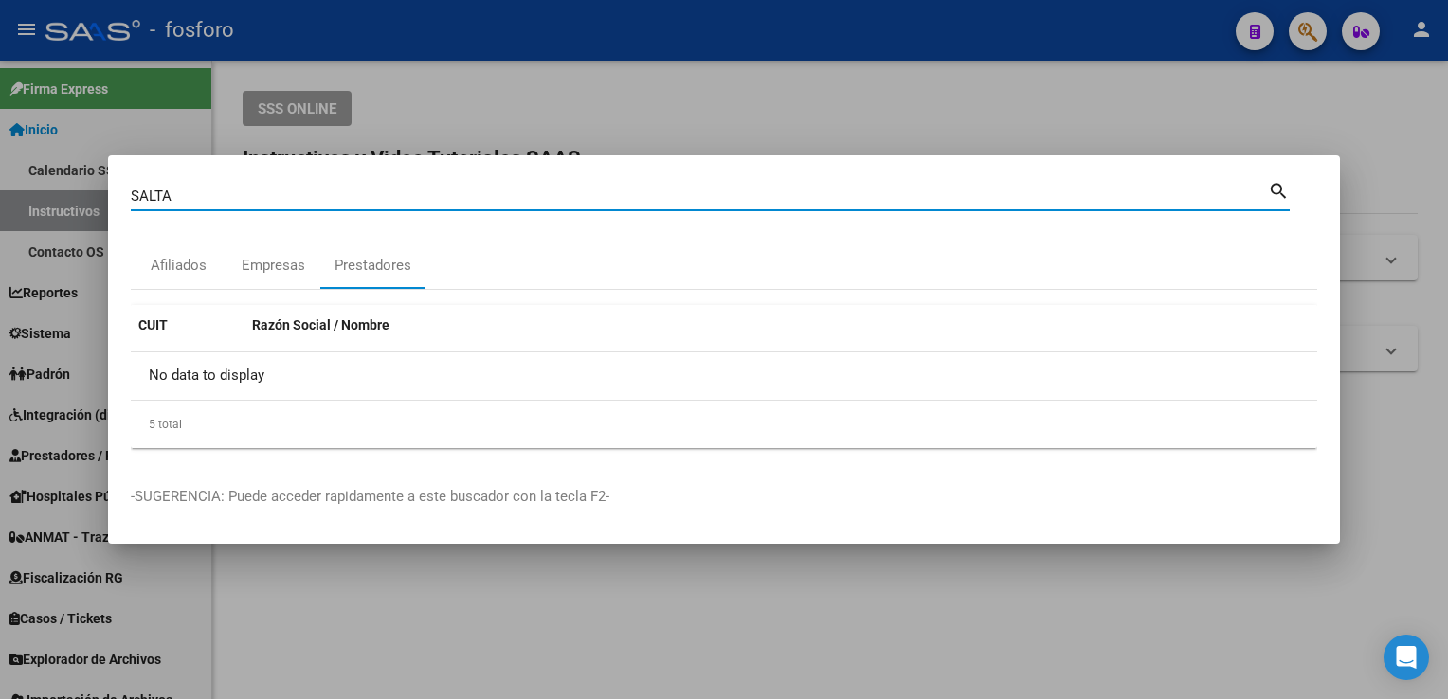
click at [222, 191] on input "SALTA" at bounding box center [699, 196] width 1137 height 17
click at [346, 273] on div "Prestadores" at bounding box center [372, 266] width 77 height 22
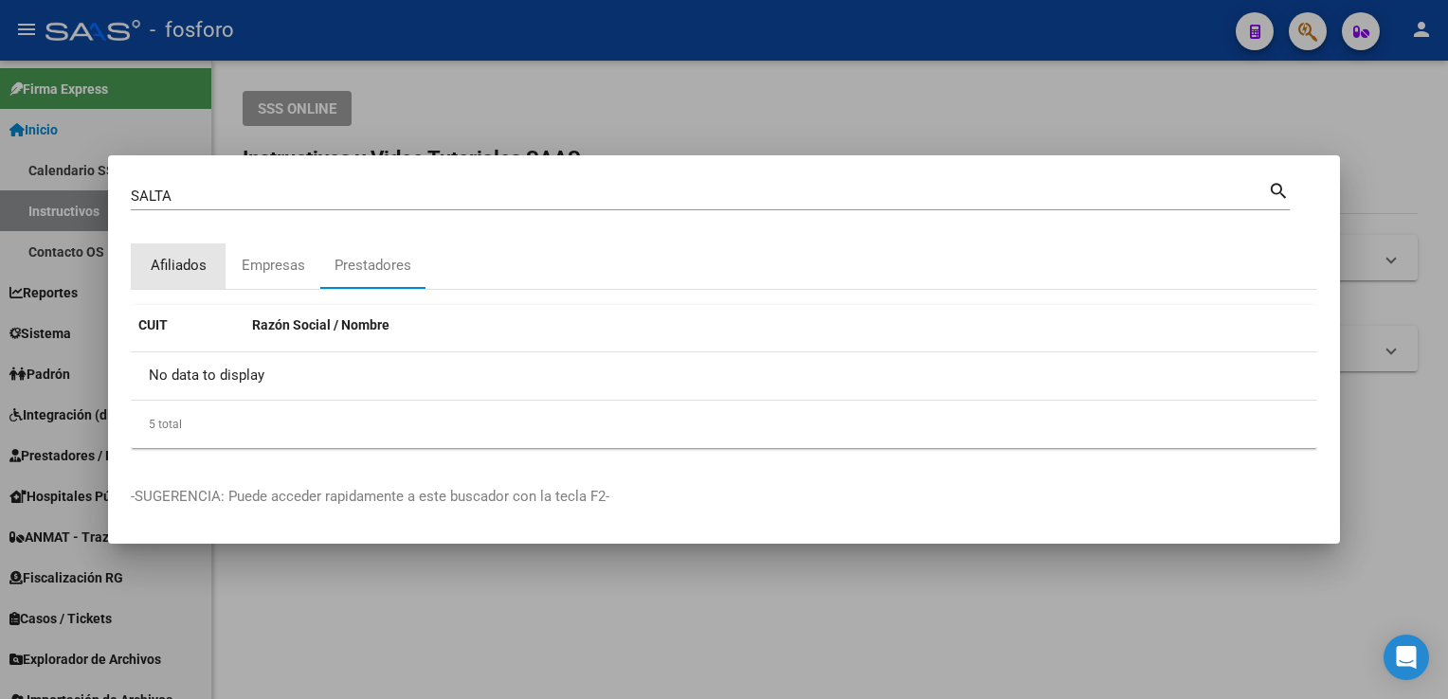
click at [146, 274] on div "Afiliados" at bounding box center [178, 265] width 95 height 45
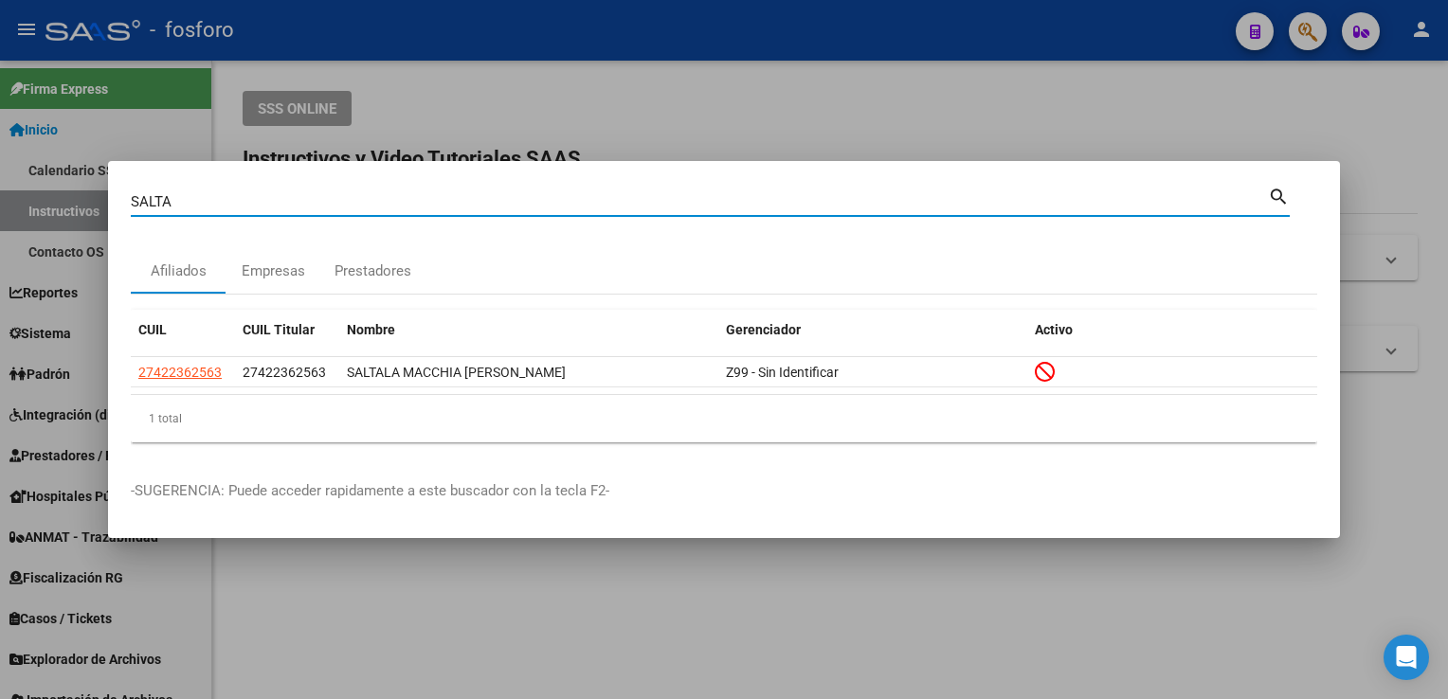
click at [227, 199] on input "SALTA" at bounding box center [699, 201] width 1137 height 17
type input "S"
type input "FARMA"
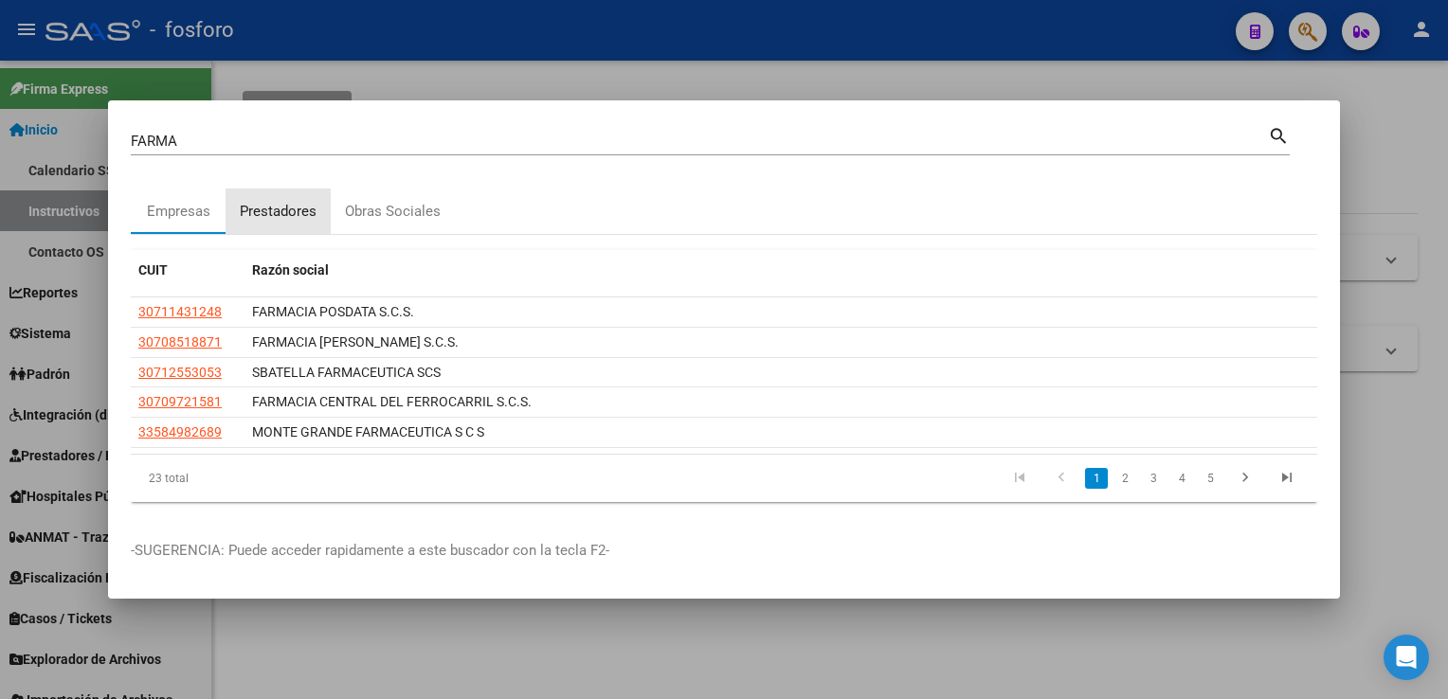
click at [245, 210] on div "Prestadores" at bounding box center [278, 212] width 77 height 22
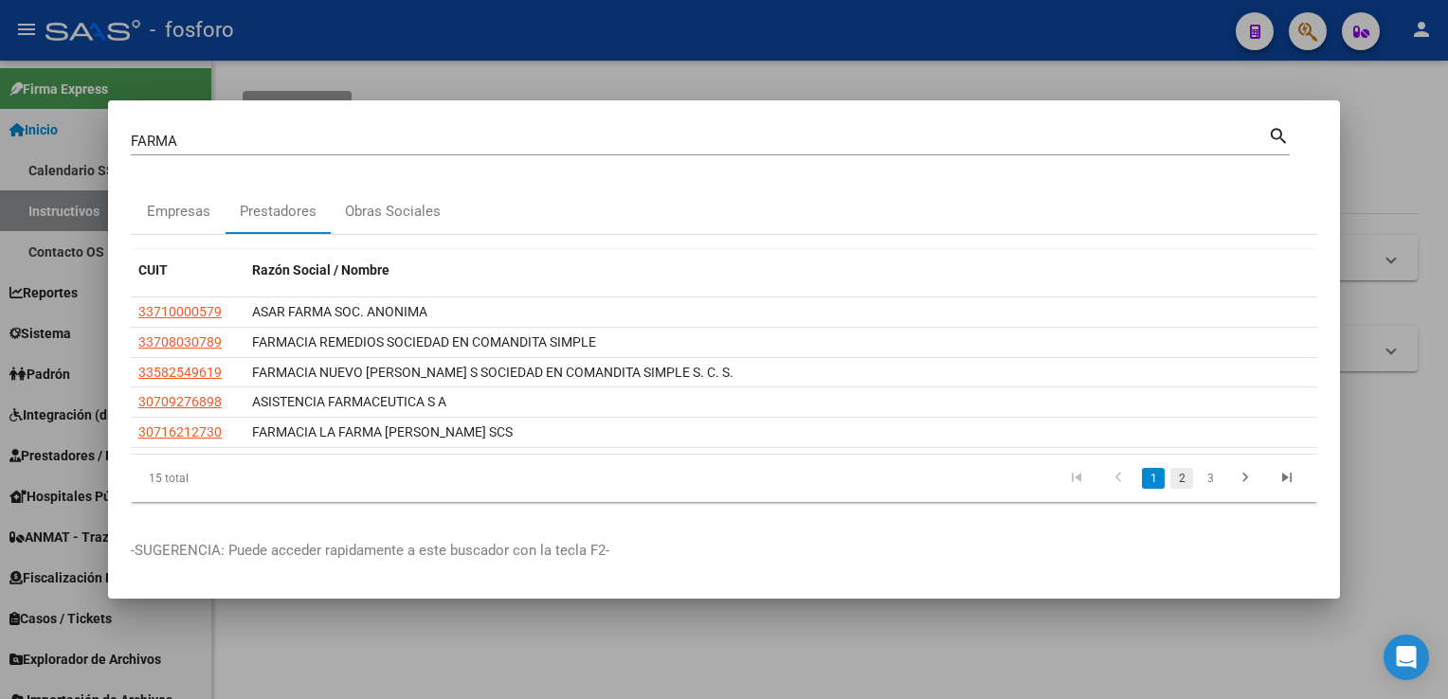
click at [1170, 486] on link "2" at bounding box center [1181, 478] width 23 height 21
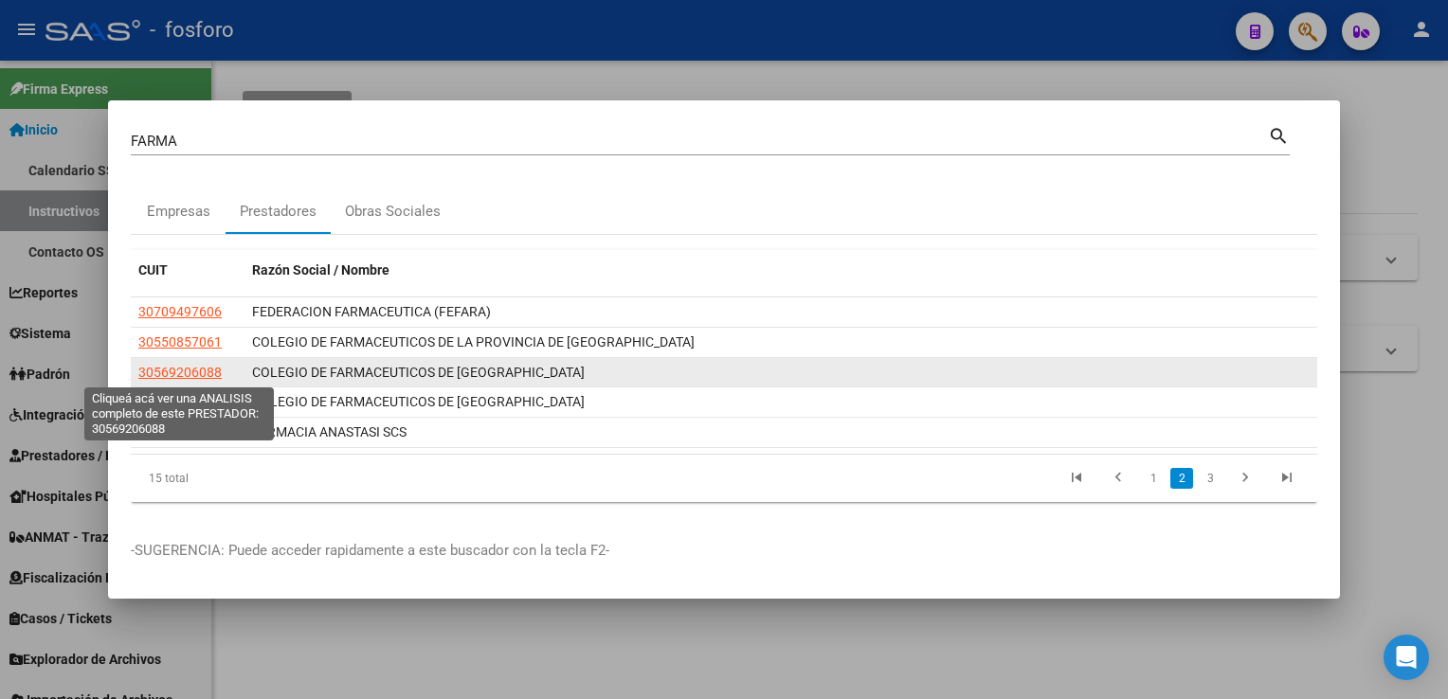
click at [212, 369] on span "30569206088" at bounding box center [179, 372] width 83 height 15
type textarea "30569206088"
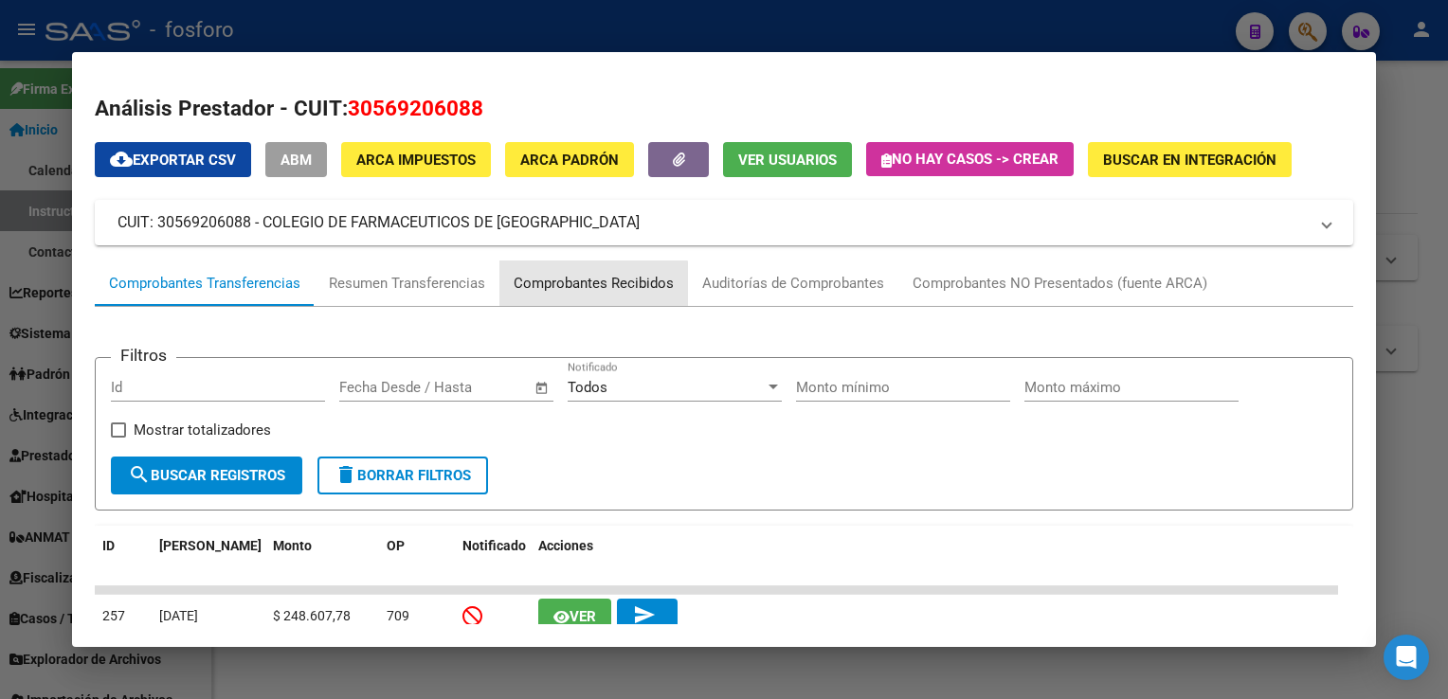
click at [583, 286] on div "Comprobantes Recibidos" at bounding box center [593, 284] width 160 height 22
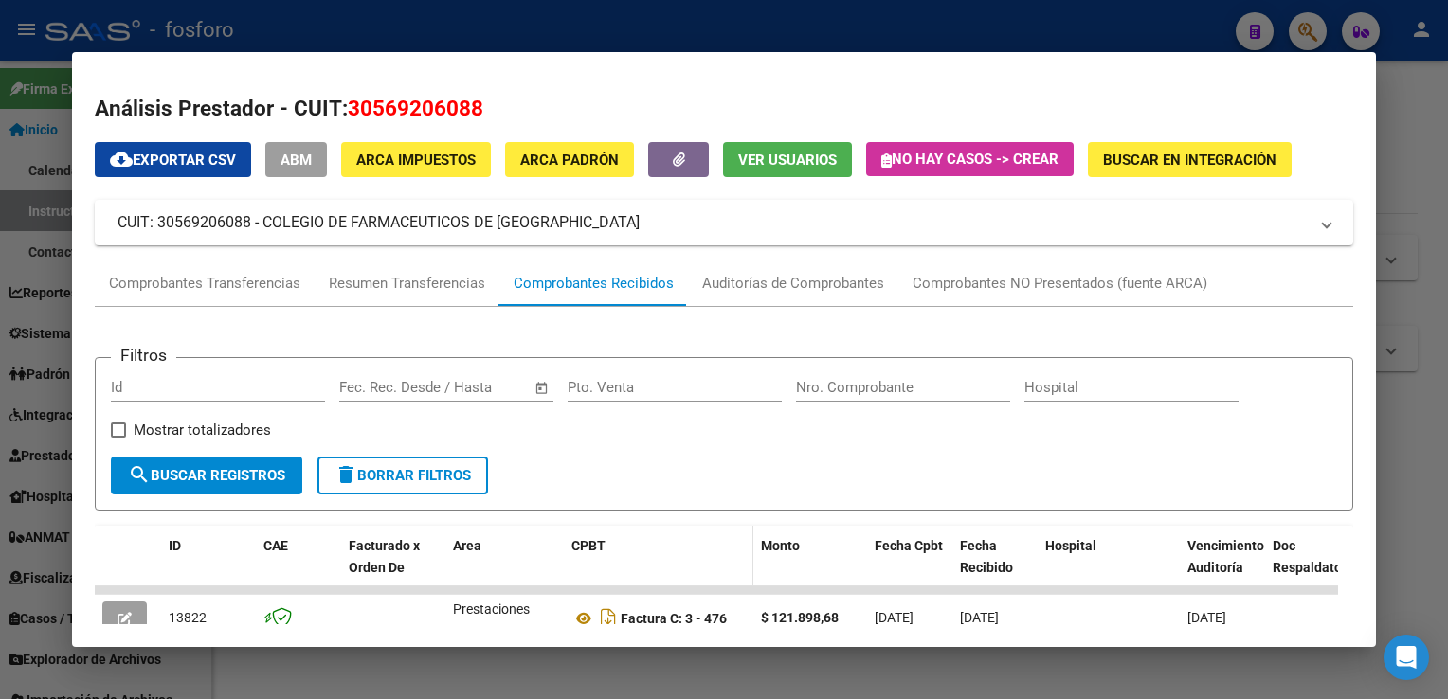
scroll to position [379, 0]
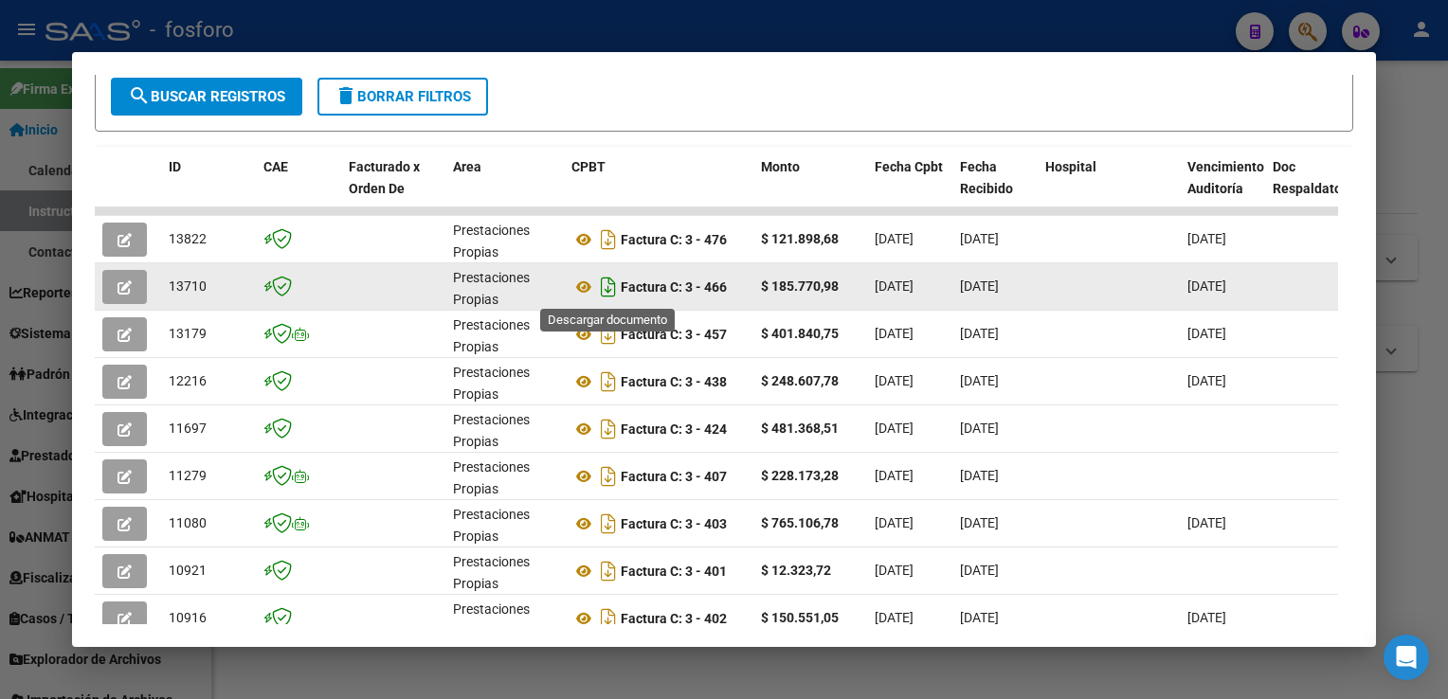
click at [610, 286] on icon "Descargar documento" at bounding box center [608, 287] width 25 height 30
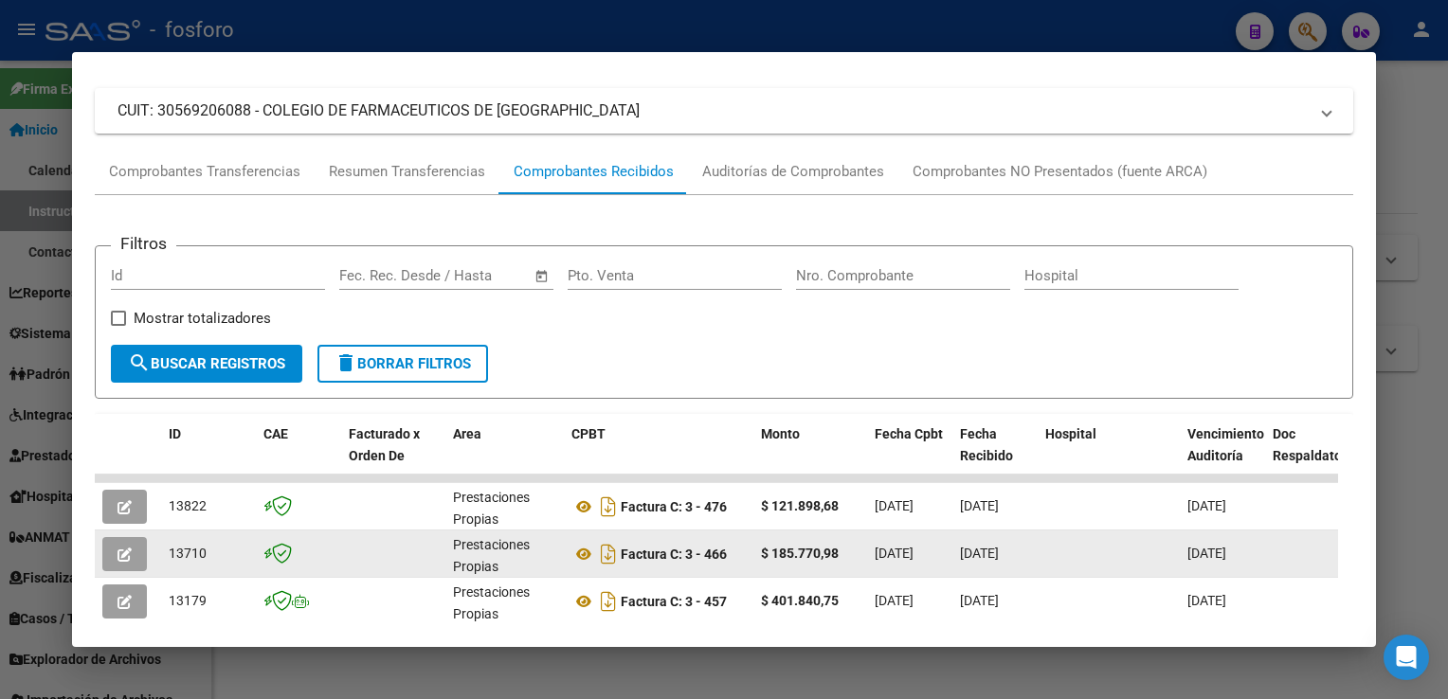
scroll to position [284, 0]
